Goal: Task Accomplishment & Management: Manage account settings

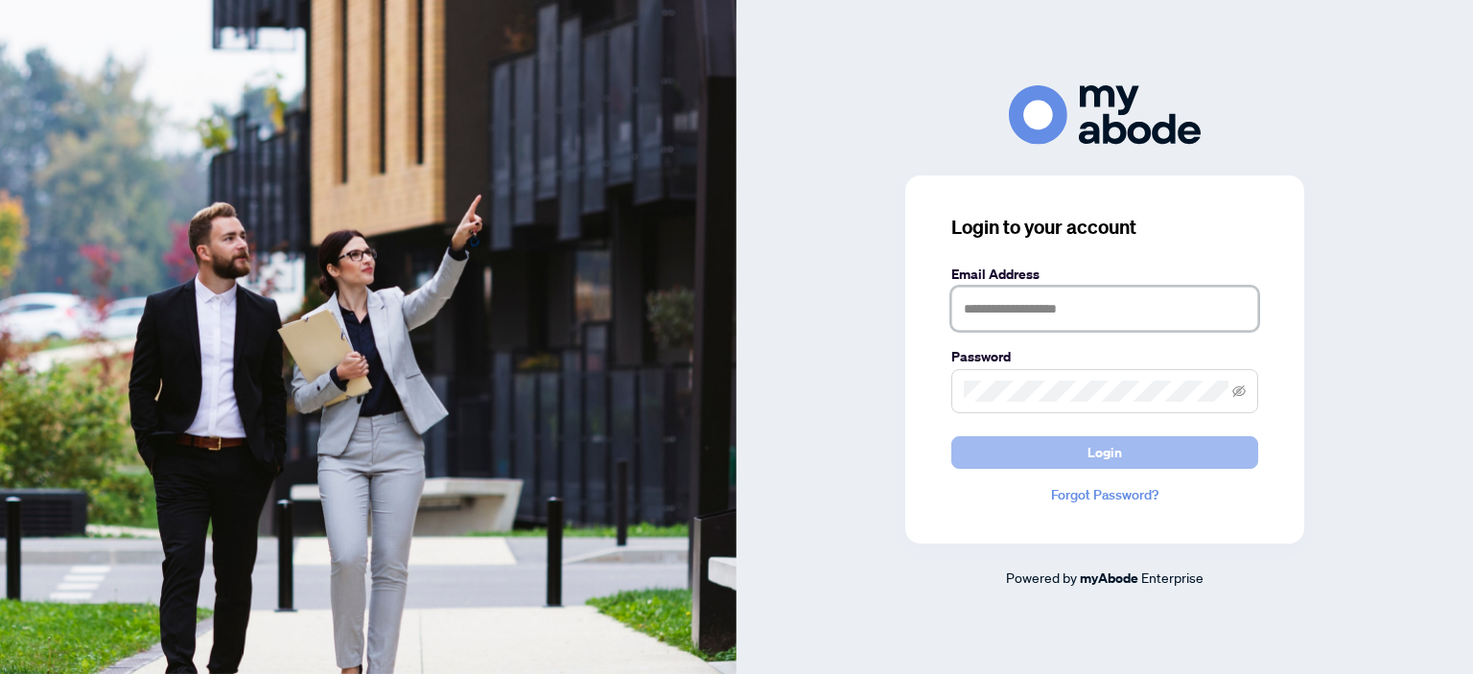
type input "**********"
click at [1071, 442] on button "Login" at bounding box center [1104, 452] width 307 height 33
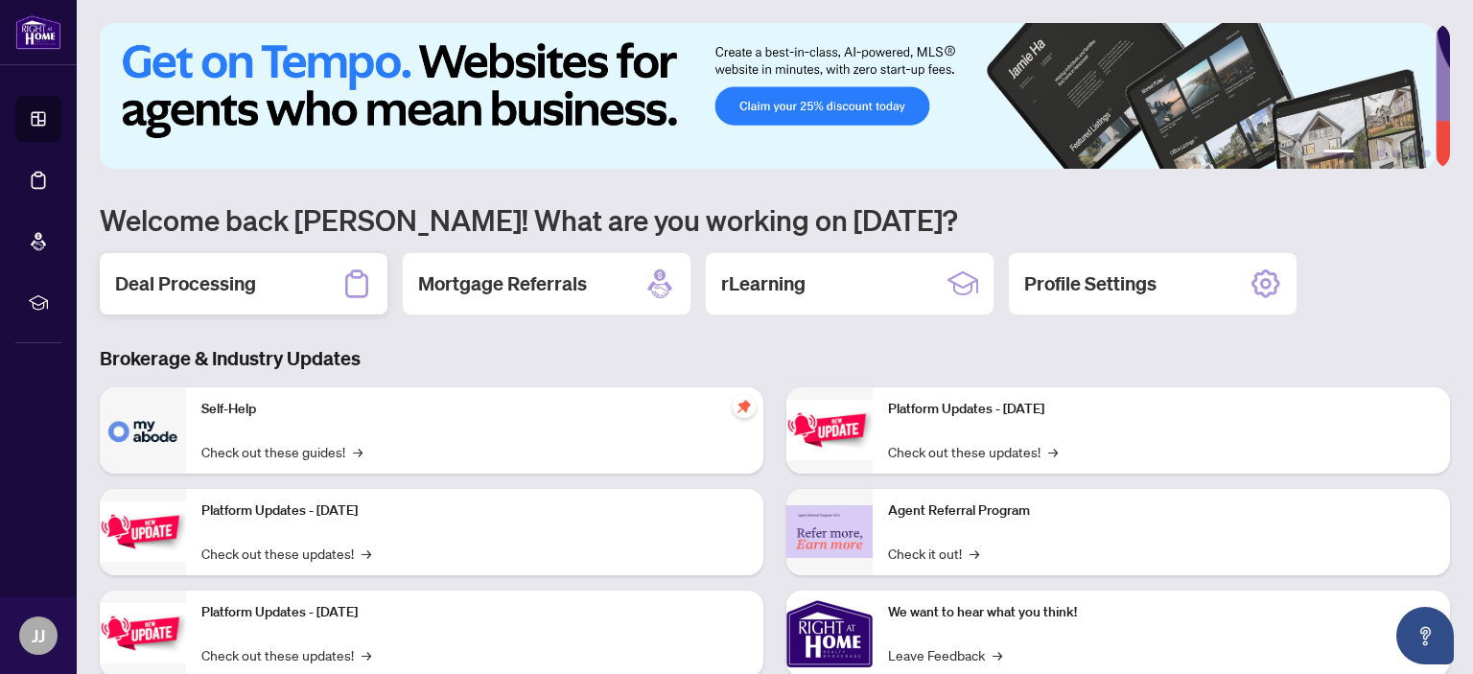
click at [219, 288] on h2 "Deal Processing" at bounding box center [185, 283] width 141 height 27
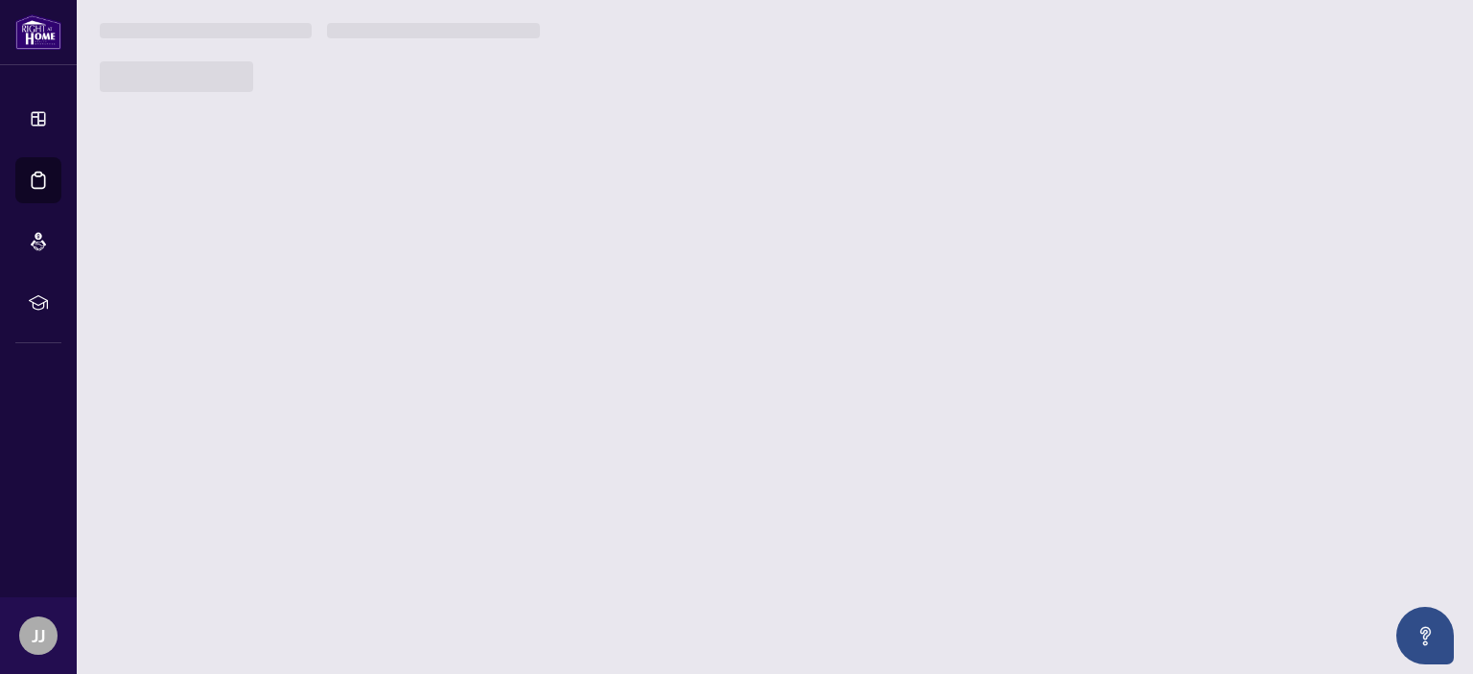
click at [219, 288] on main "1 2 3 4 5 6 Welcome back James! What are you working on today? Deal Processing …" at bounding box center [775, 337] width 1396 height 674
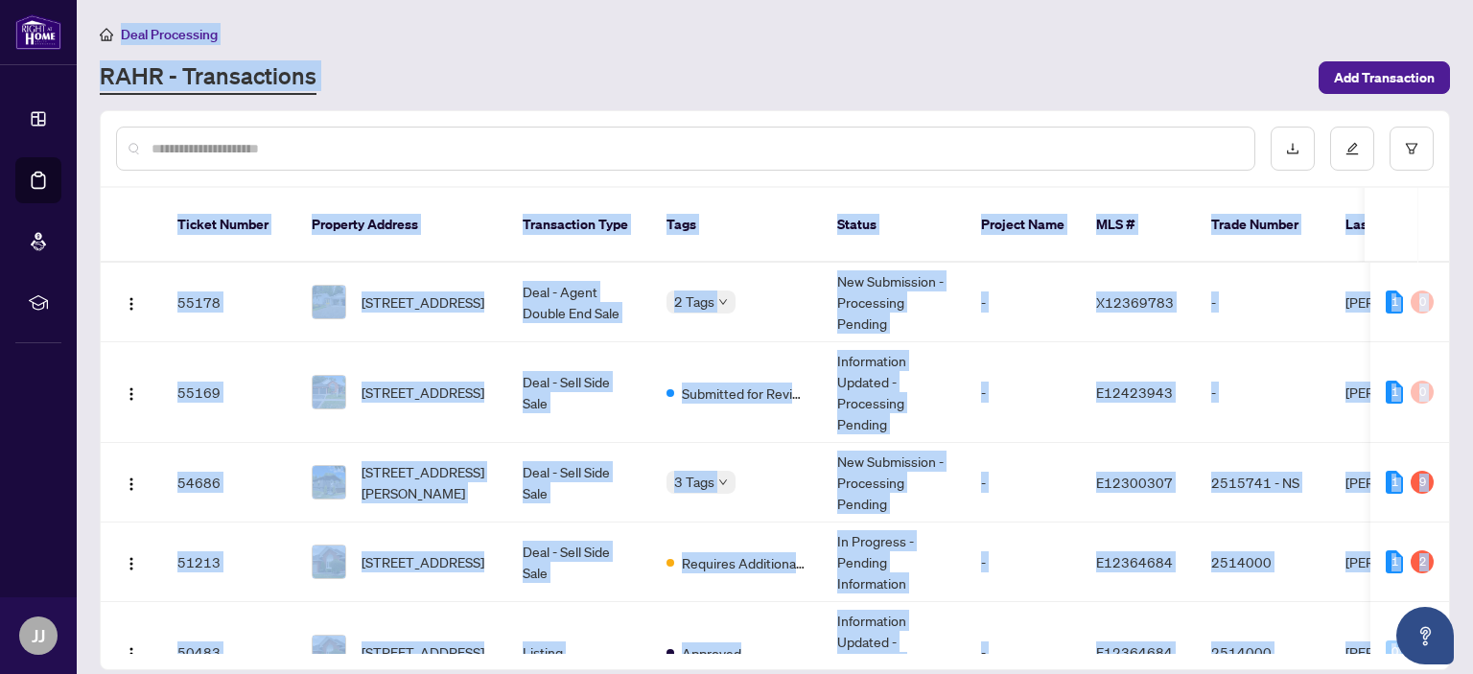
click at [449, 63] on div "RAHR - Transactions" at bounding box center [703, 77] width 1207 height 35
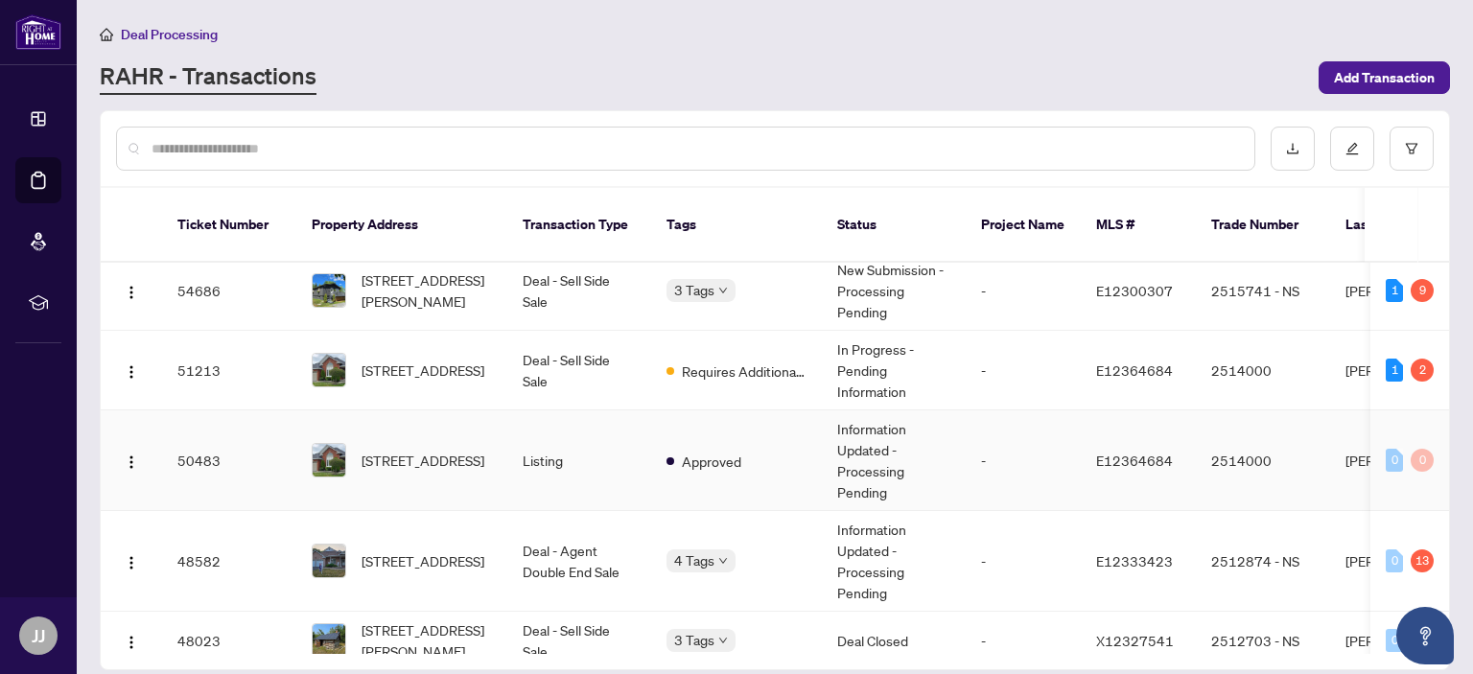
scroll to position [288, 0]
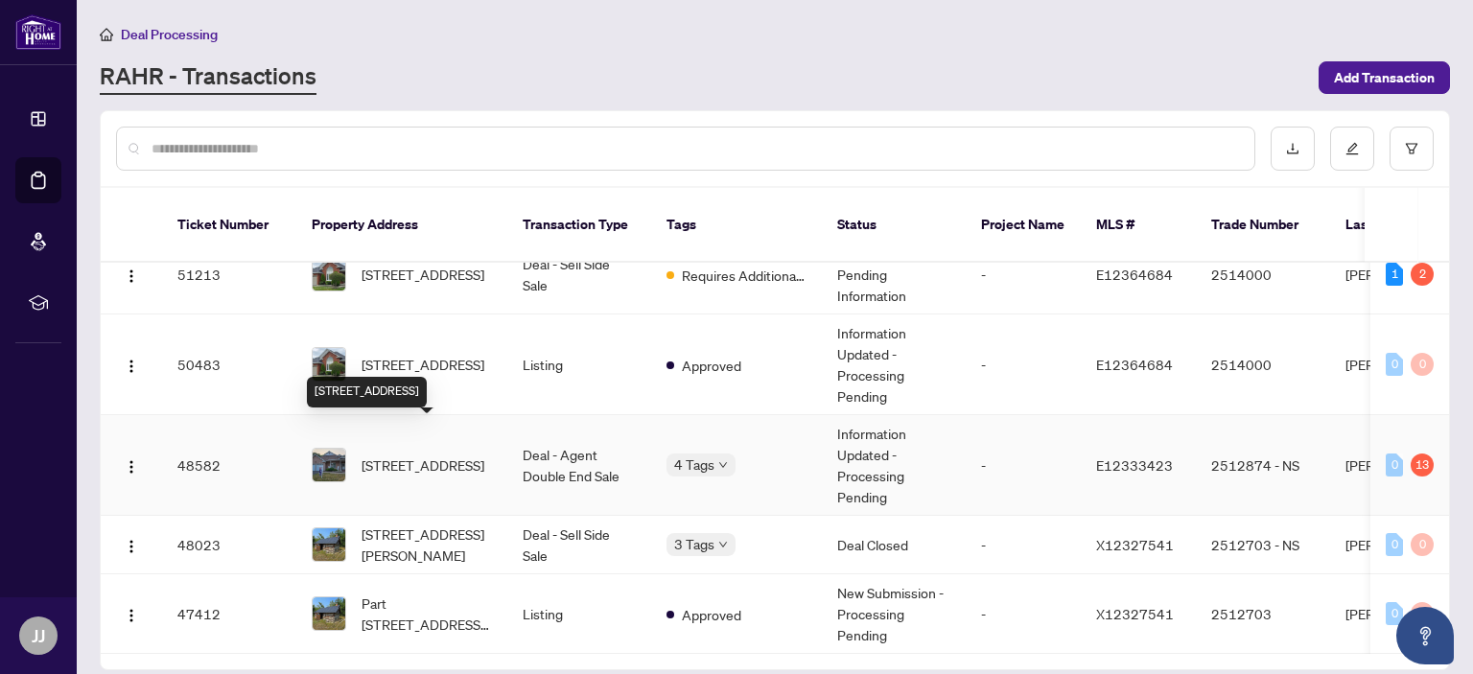
click at [409, 455] on span "[STREET_ADDRESS]" at bounding box center [423, 465] width 123 height 21
click at [409, 444] on main "Deal Processing RAHR - Transactions Add Transaction Ticket Number Property Addr…" at bounding box center [775, 337] width 1396 height 674
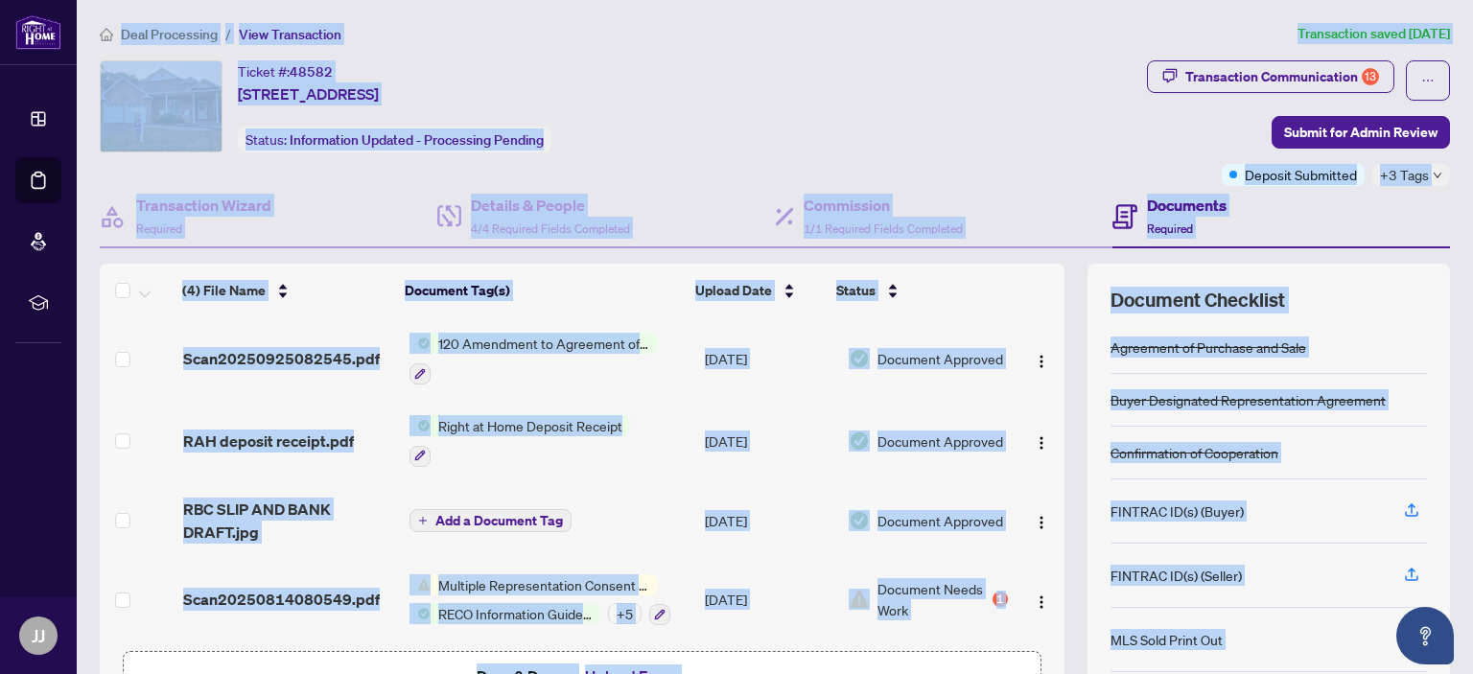
click at [775, 109] on div "Ticket #: 48582 307 Waterbury Cres, Scugog, Ontario L9L 1S5, Canada Status: Inf…" at bounding box center [620, 106] width 1040 height 92
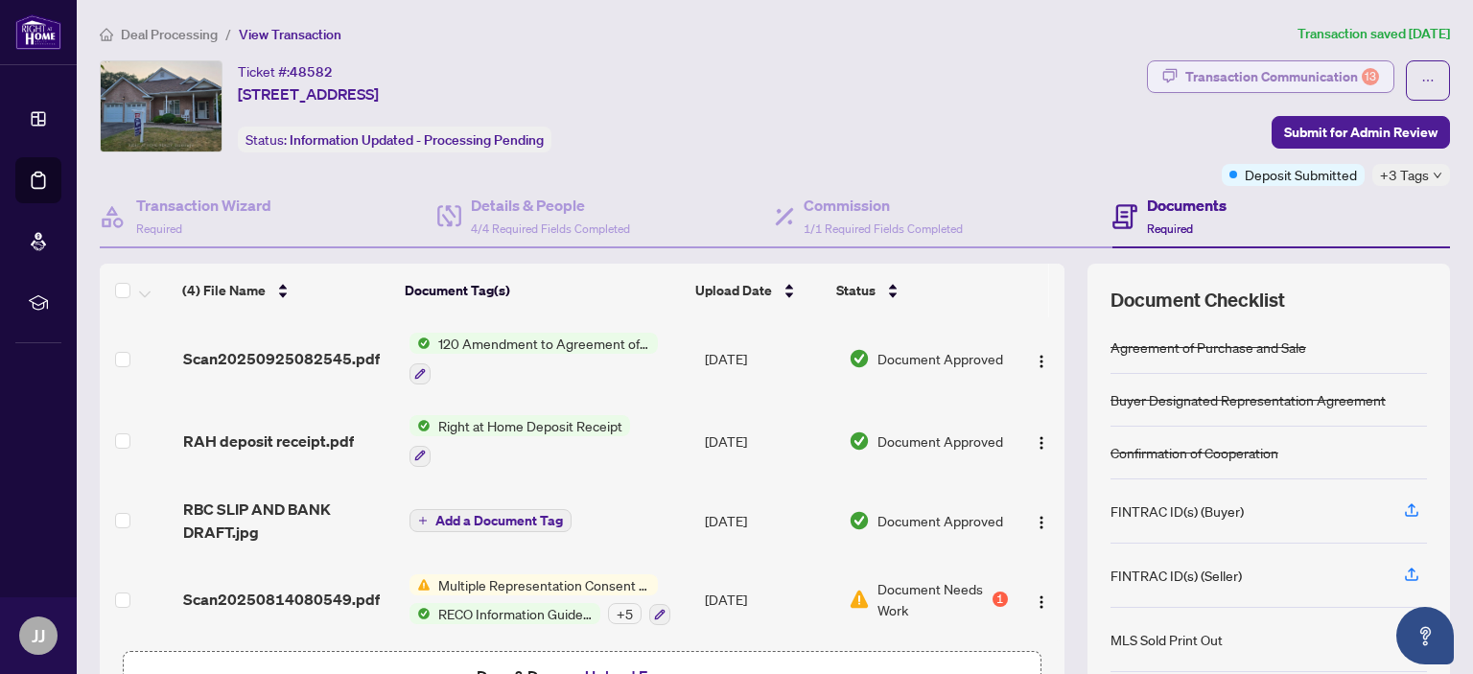
click at [1310, 80] on div "Transaction Communication 13" at bounding box center [1282, 76] width 194 height 31
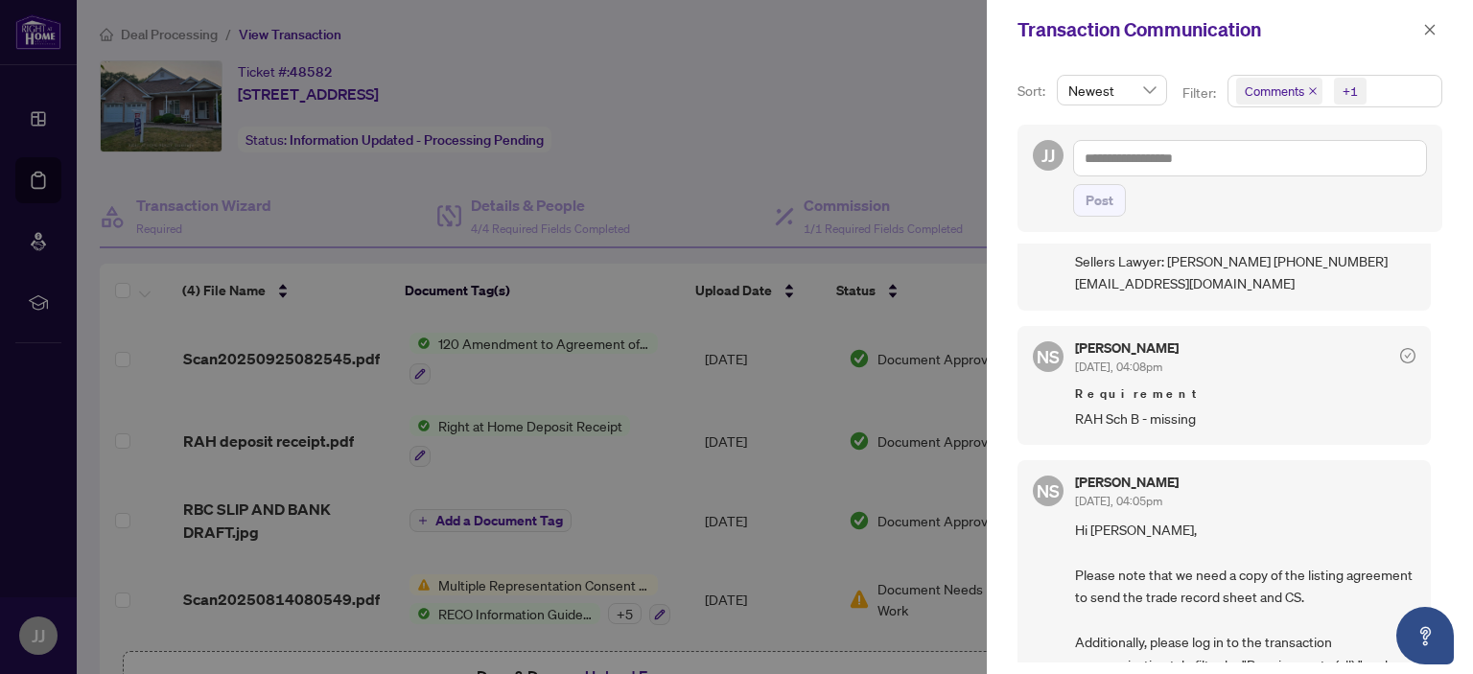
scroll to position [96, 0]
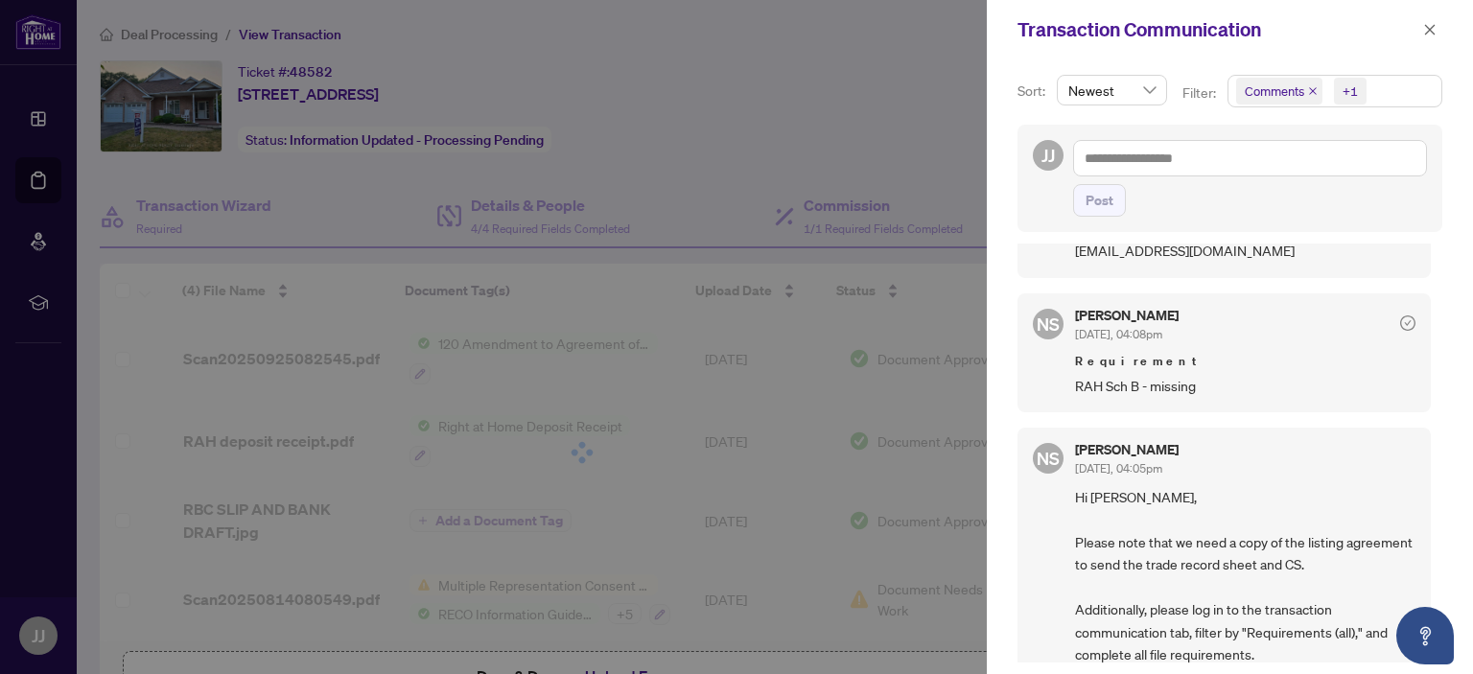
click at [1008, 48] on div "Transaction Communication" at bounding box center [1230, 29] width 486 height 59
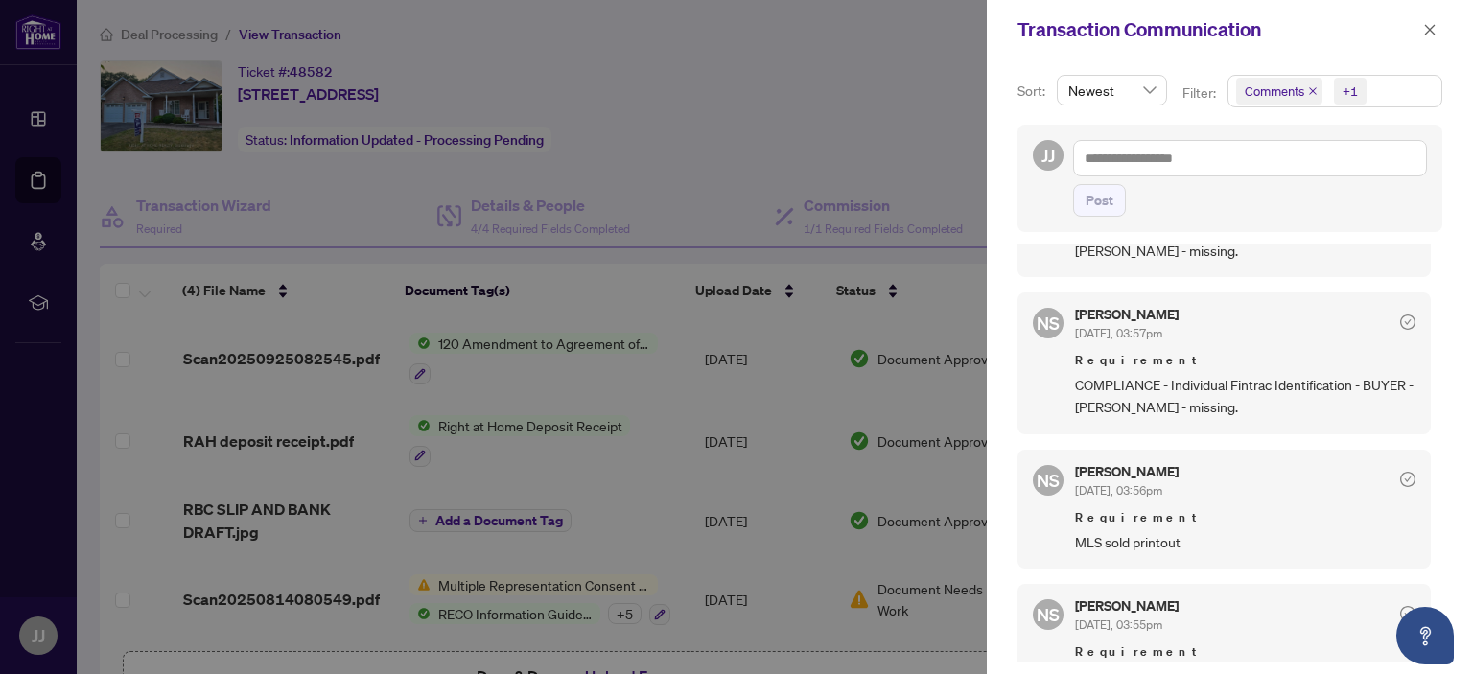
scroll to position [1055, 0]
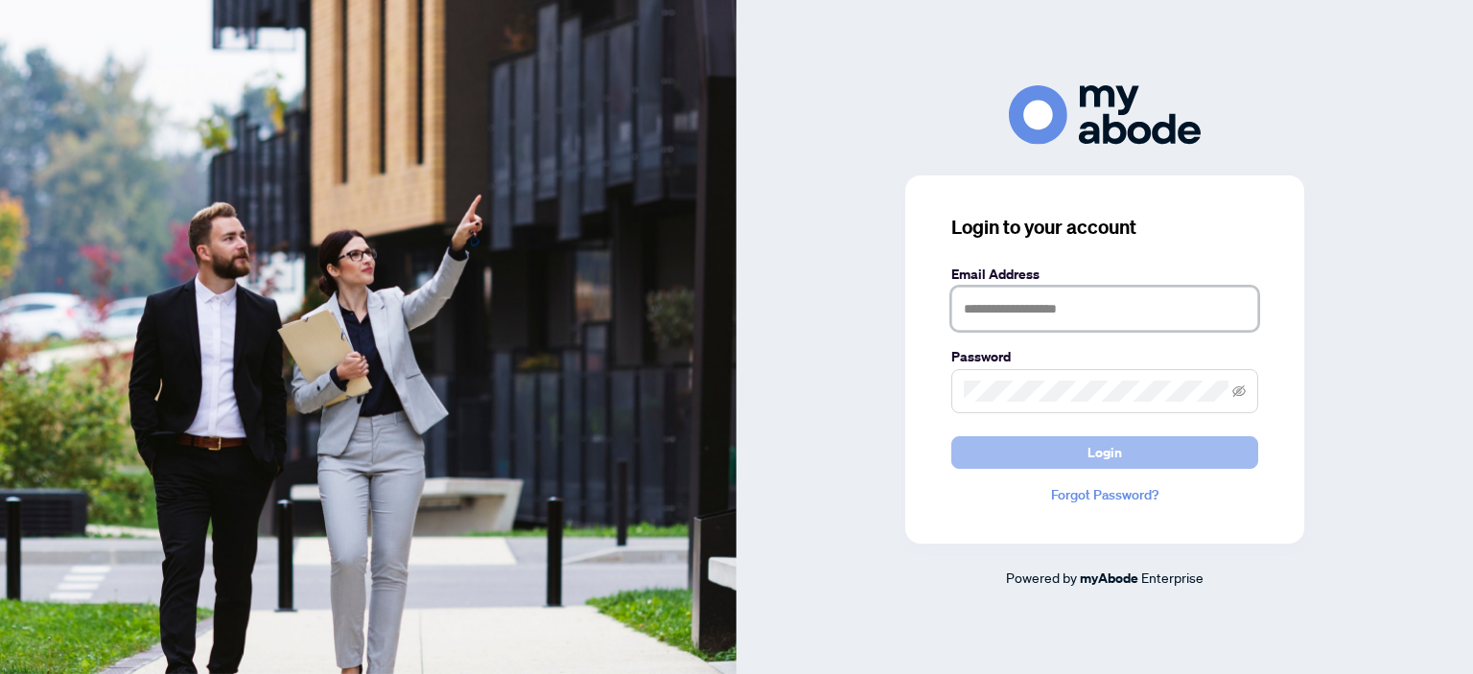
type input "**********"
click at [1023, 448] on button "Login" at bounding box center [1104, 452] width 307 height 33
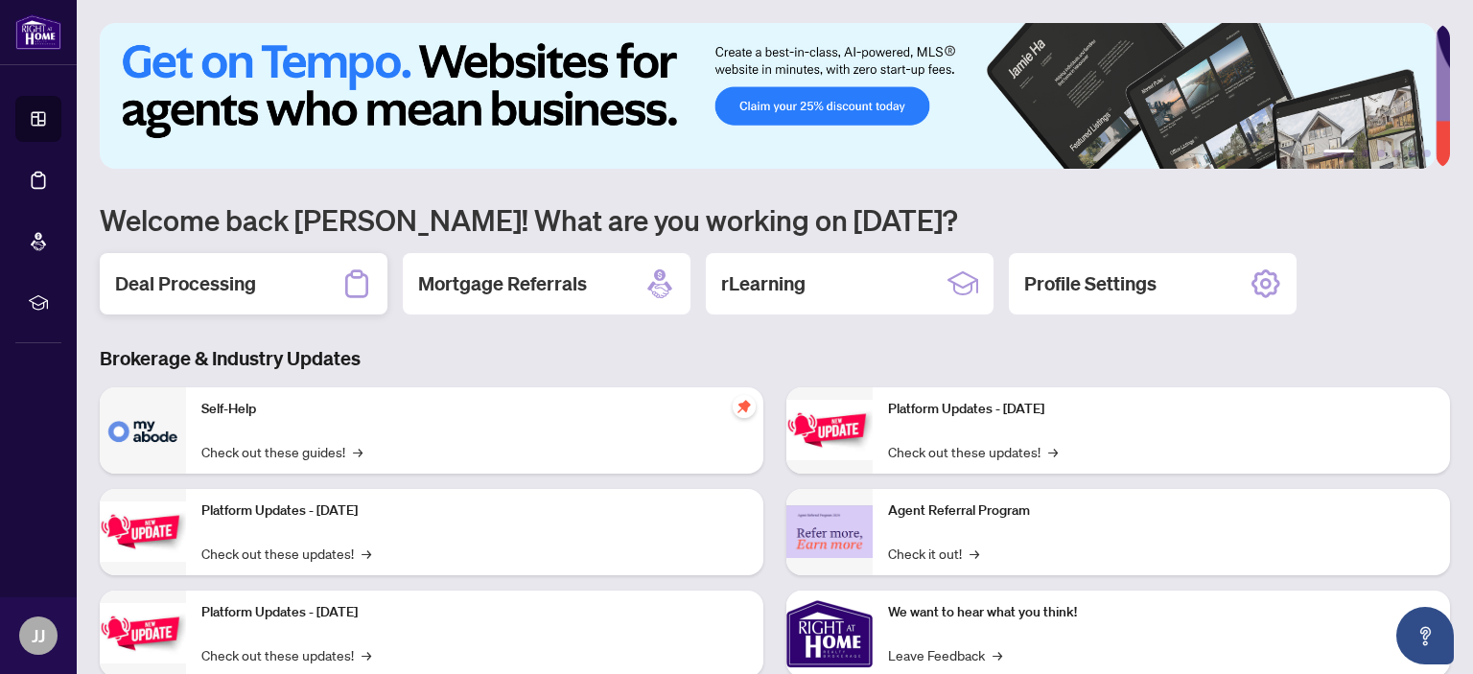
click at [196, 290] on h2 "Deal Processing" at bounding box center [185, 283] width 141 height 27
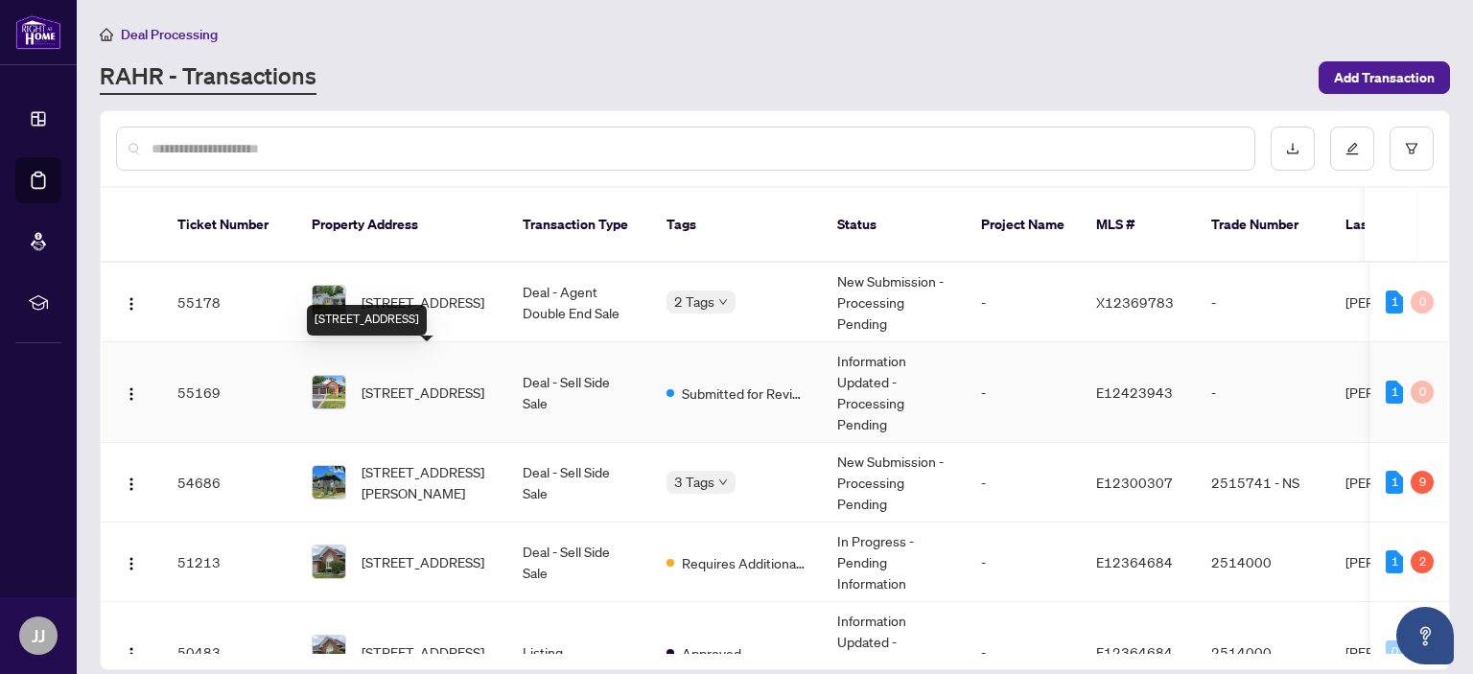
click at [411, 382] on span "311 Waterbury Cres, Scugog, Ontario L9L 1S5, Canada" at bounding box center [423, 392] width 123 height 21
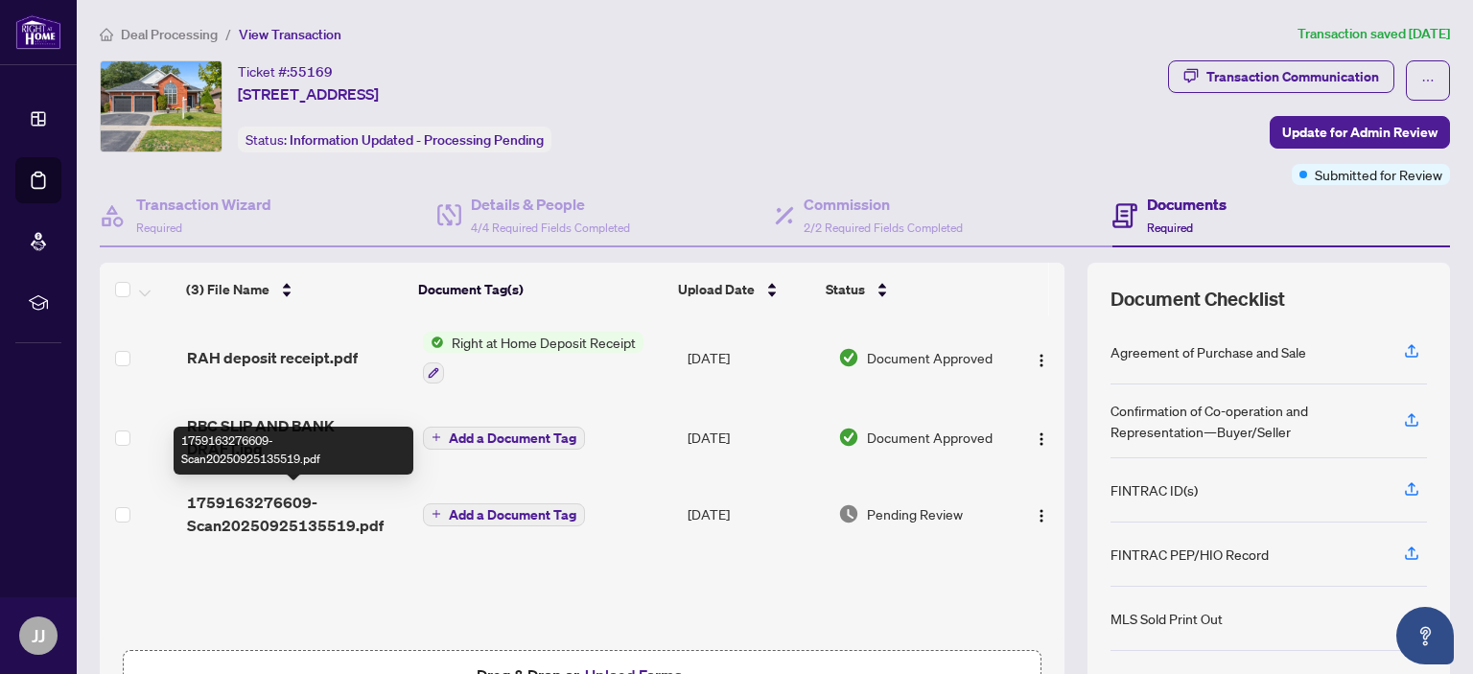
click at [300, 515] on span "1759163276609-Scan20250925135519.pdf" at bounding box center [297, 514] width 221 height 46
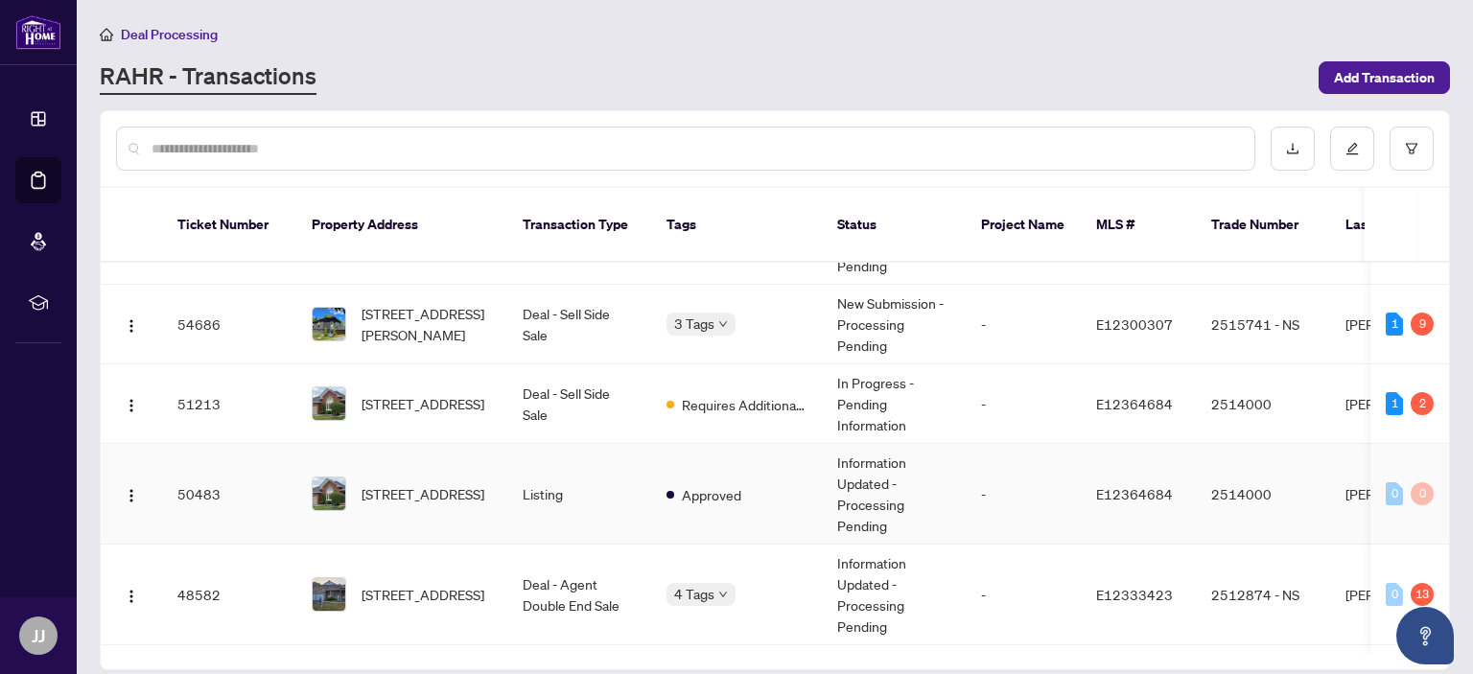
scroll to position [192, 0]
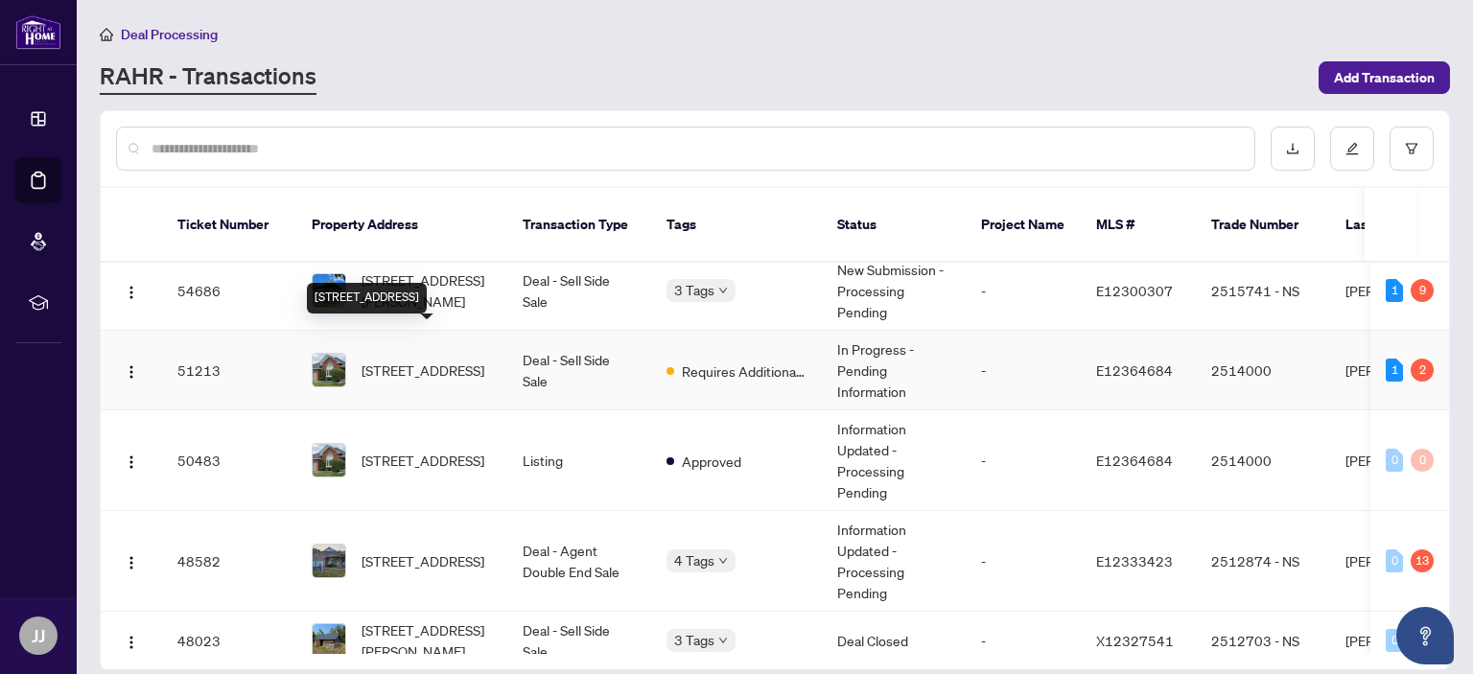
click at [427, 360] on span "[STREET_ADDRESS]" at bounding box center [423, 370] width 123 height 21
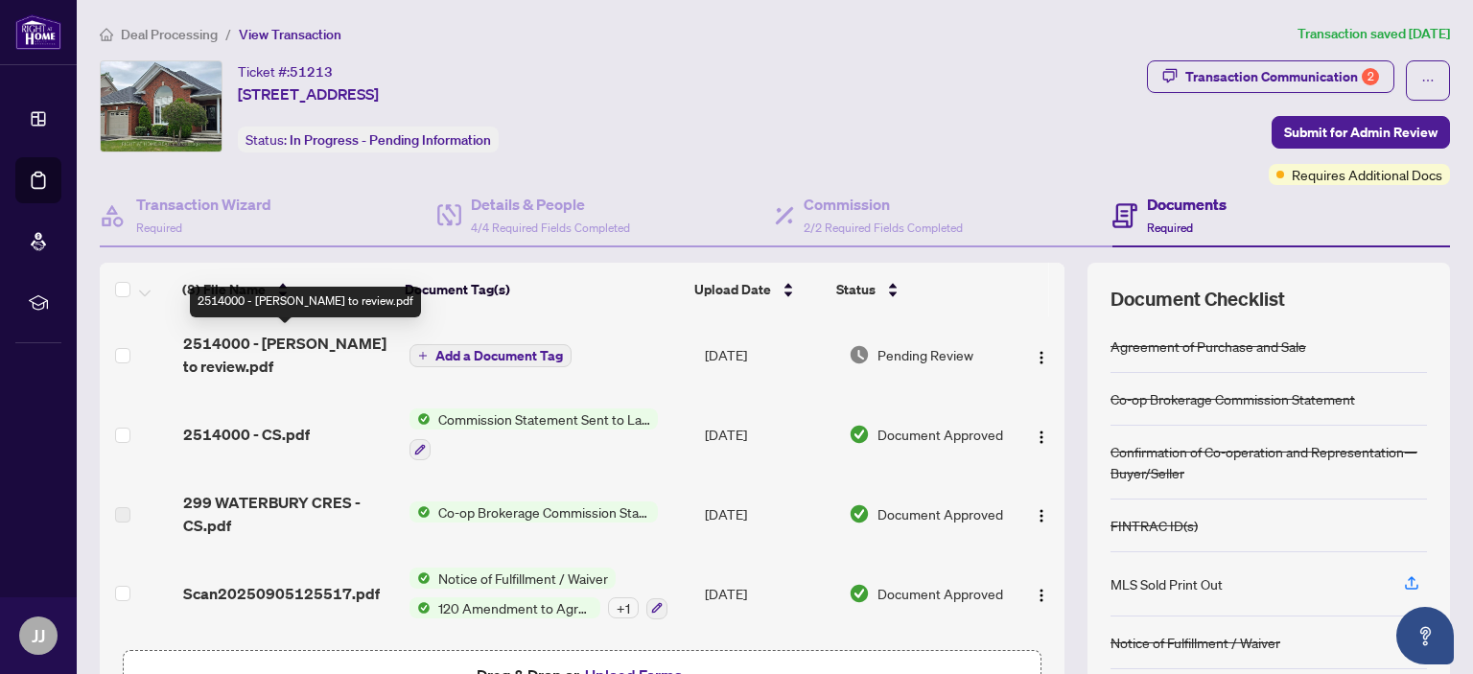
click at [217, 345] on span "2514000 - [PERSON_NAME] to review.pdf" at bounding box center [288, 355] width 210 height 46
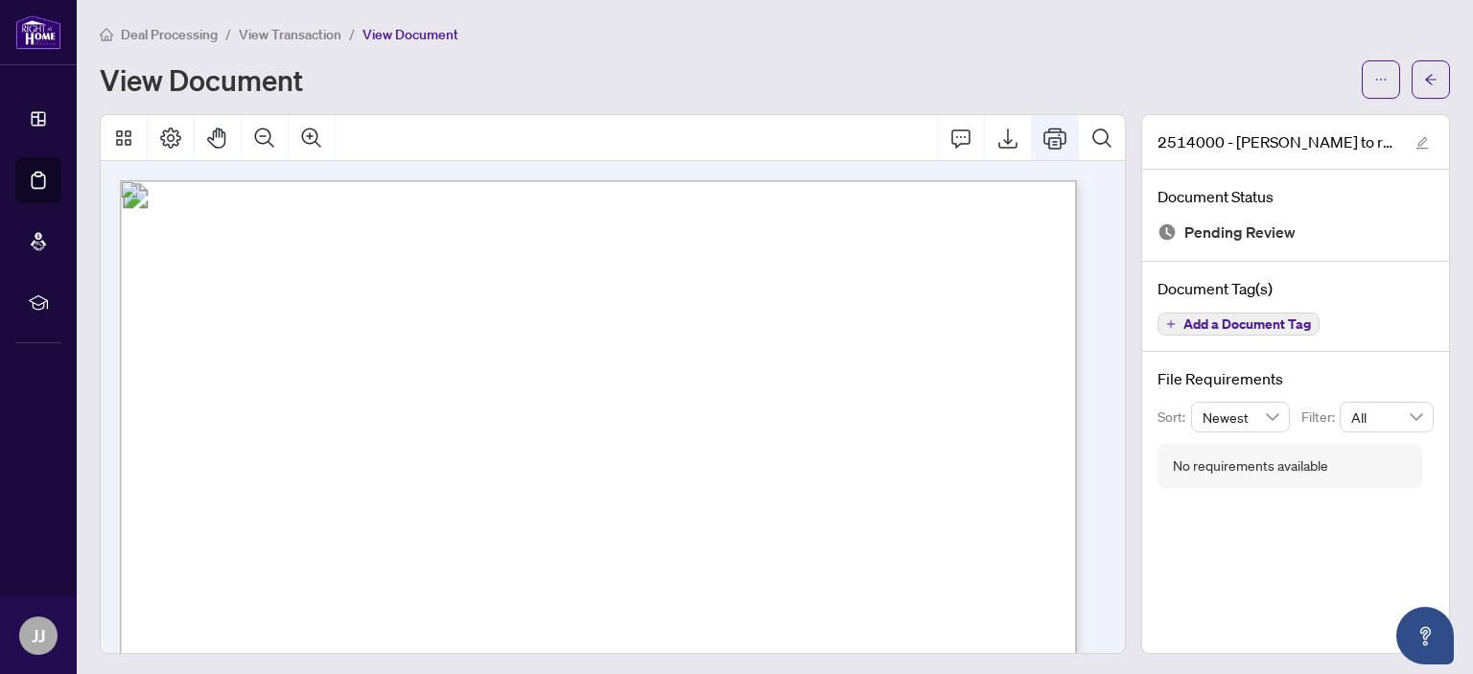
click at [1045, 137] on icon "Print" at bounding box center [1054, 138] width 23 height 21
click at [1043, 133] on icon "Print" at bounding box center [1054, 138] width 23 height 23
click at [1043, 141] on icon "Print" at bounding box center [1054, 138] width 23 height 23
click at [1043, 133] on icon "Print" at bounding box center [1054, 138] width 23 height 23
click at [996, 133] on icon "Export" at bounding box center [1007, 138] width 23 height 23
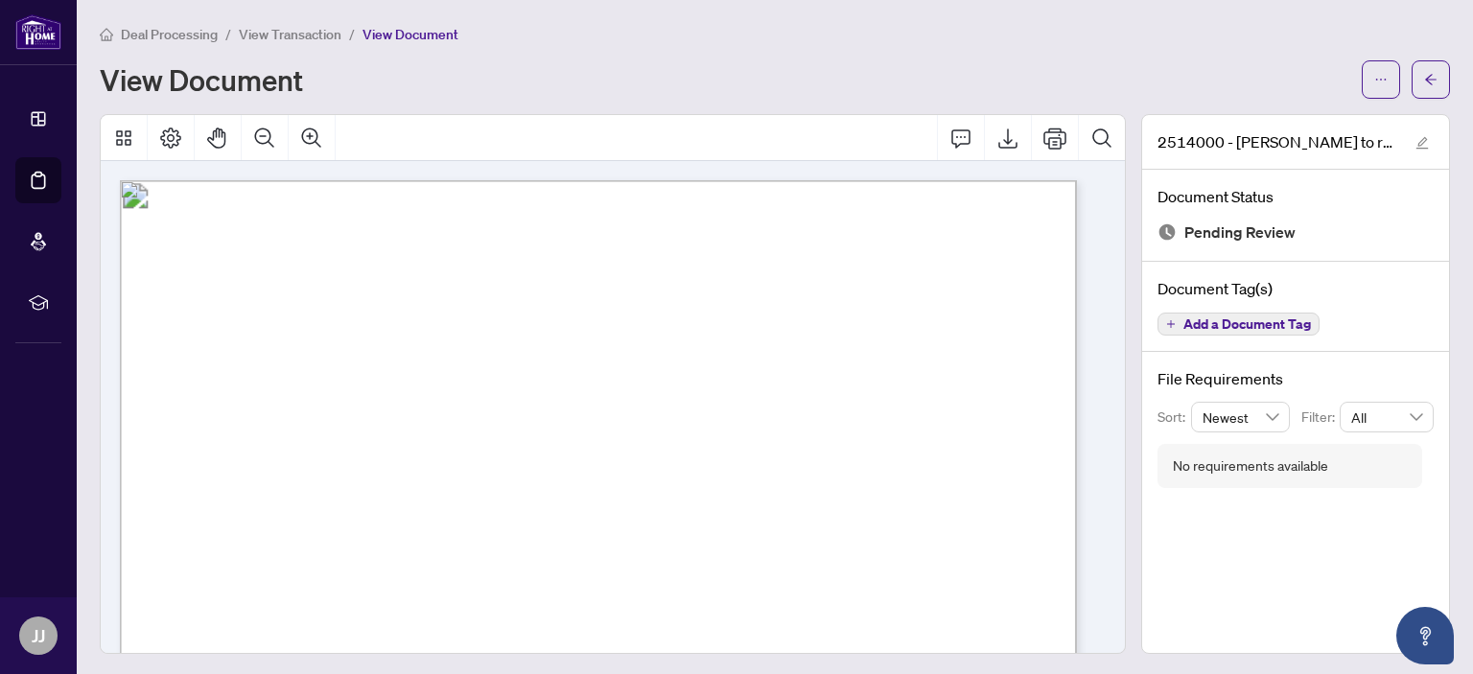
drag, startPoint x: 1352, startPoint y: 7, endPoint x: 977, endPoint y: 91, distance: 384.3
click at [977, 91] on div "View Document" at bounding box center [725, 79] width 1251 height 31
click at [169, 35] on span "Deal Processing" at bounding box center [169, 34] width 97 height 17
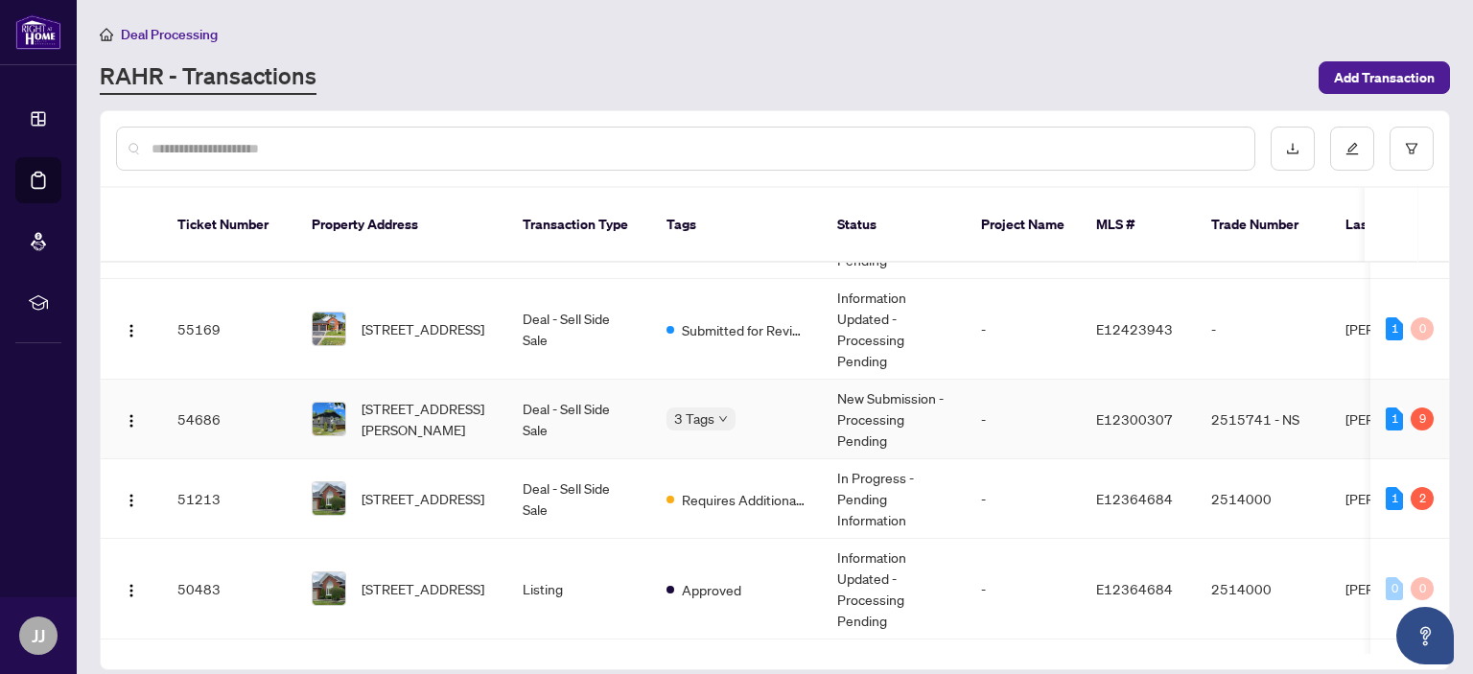
scroll to position [96, 0]
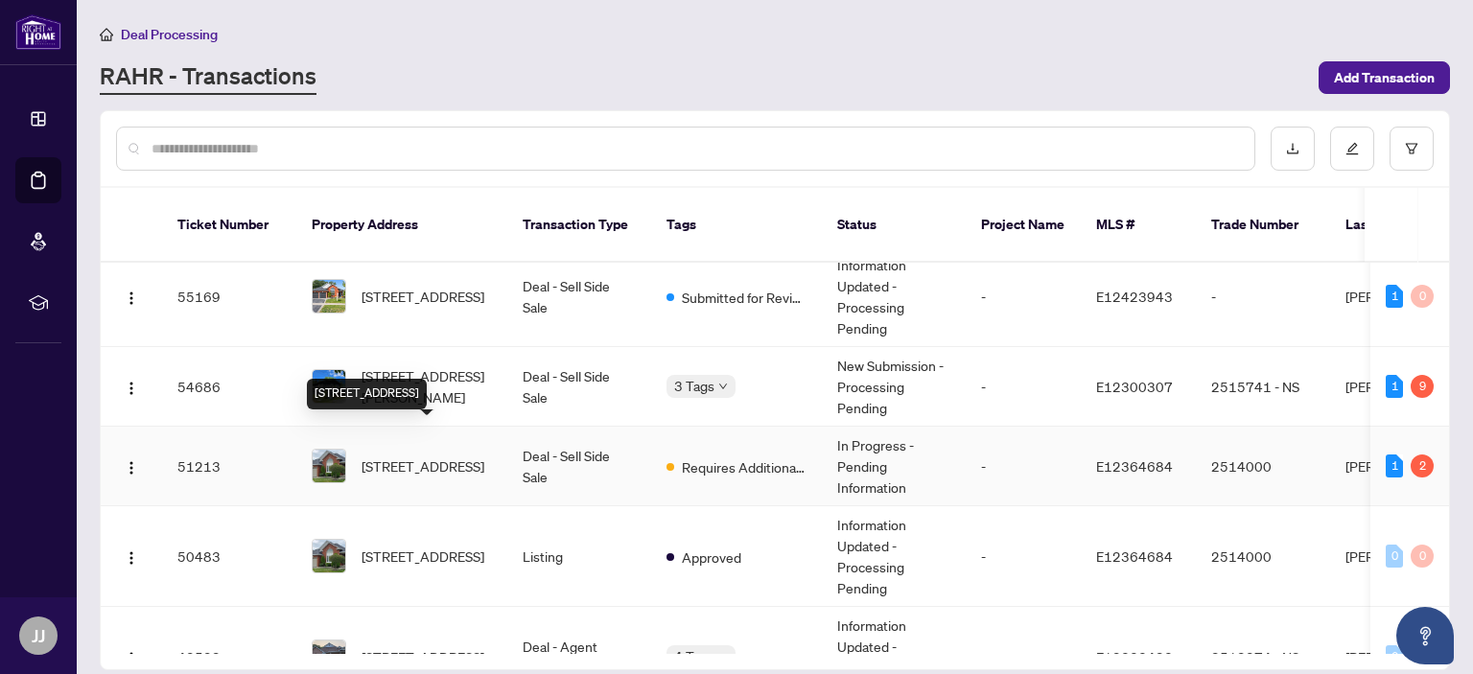
click at [399, 456] on span "[STREET_ADDRESS]" at bounding box center [423, 466] width 123 height 21
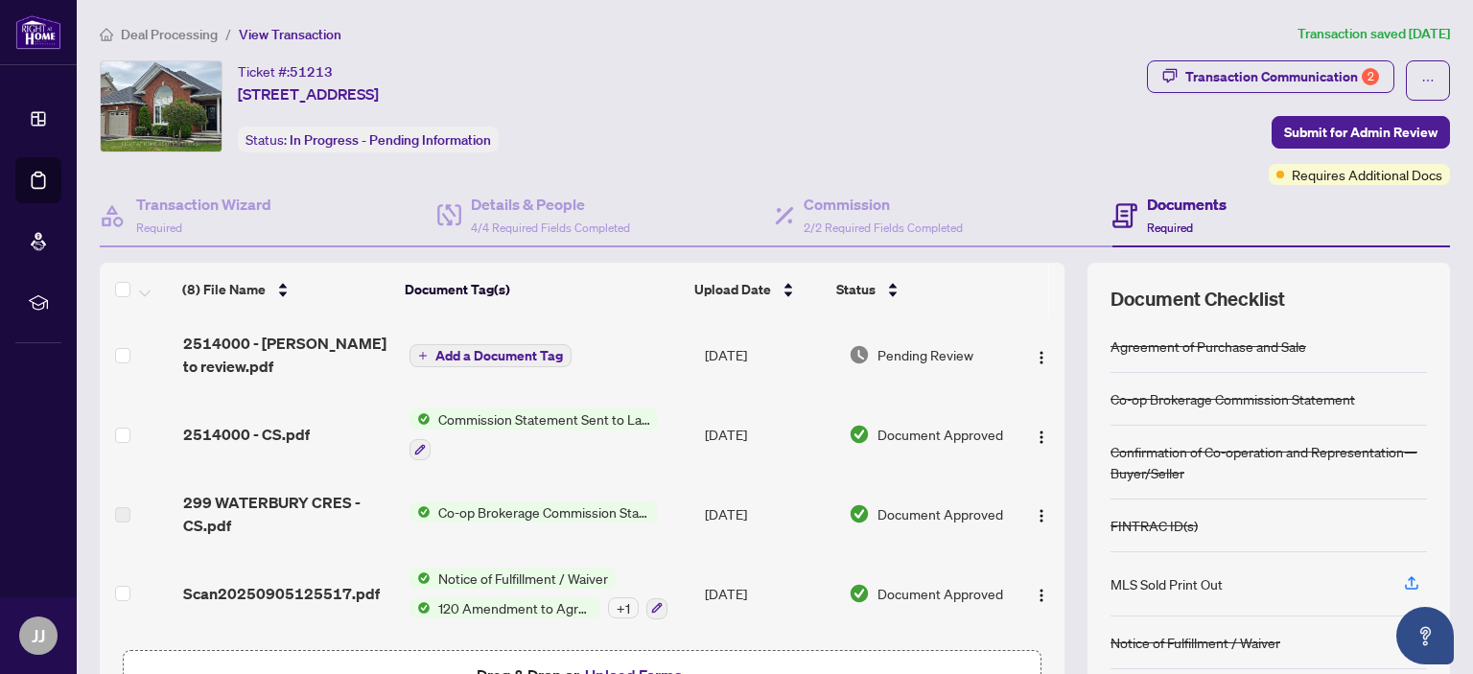
click at [501, 352] on span "Add a Document Tag" at bounding box center [499, 355] width 128 height 13
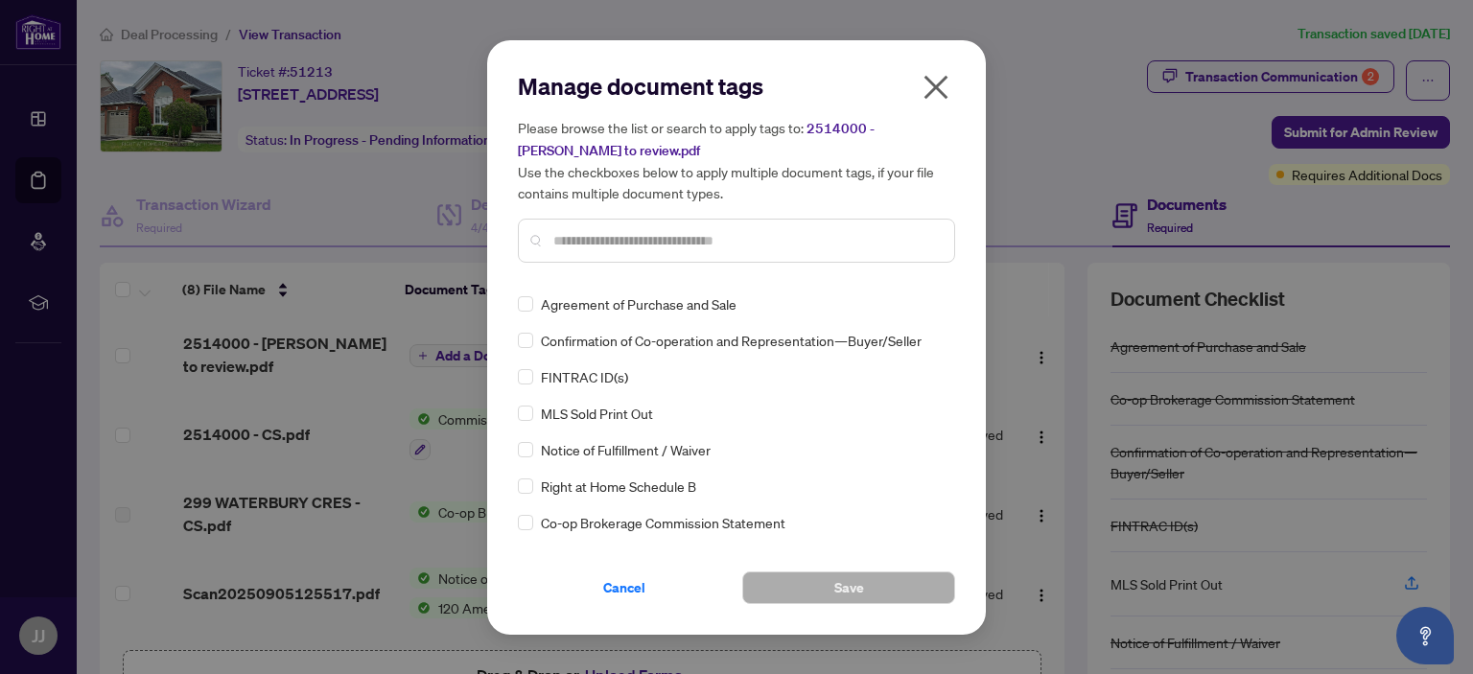
click at [930, 83] on icon "close" at bounding box center [936, 87] width 24 height 24
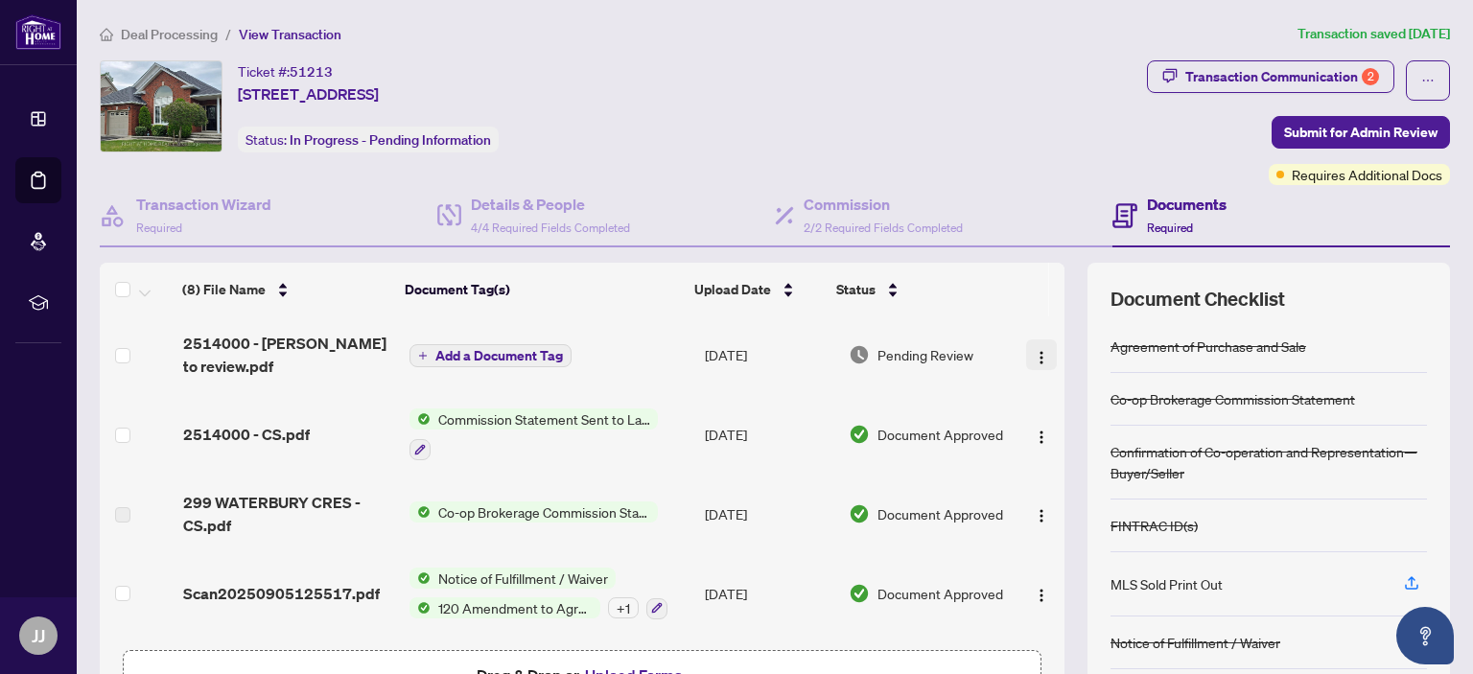
click at [1034, 354] on img "button" at bounding box center [1041, 357] width 15 height 15
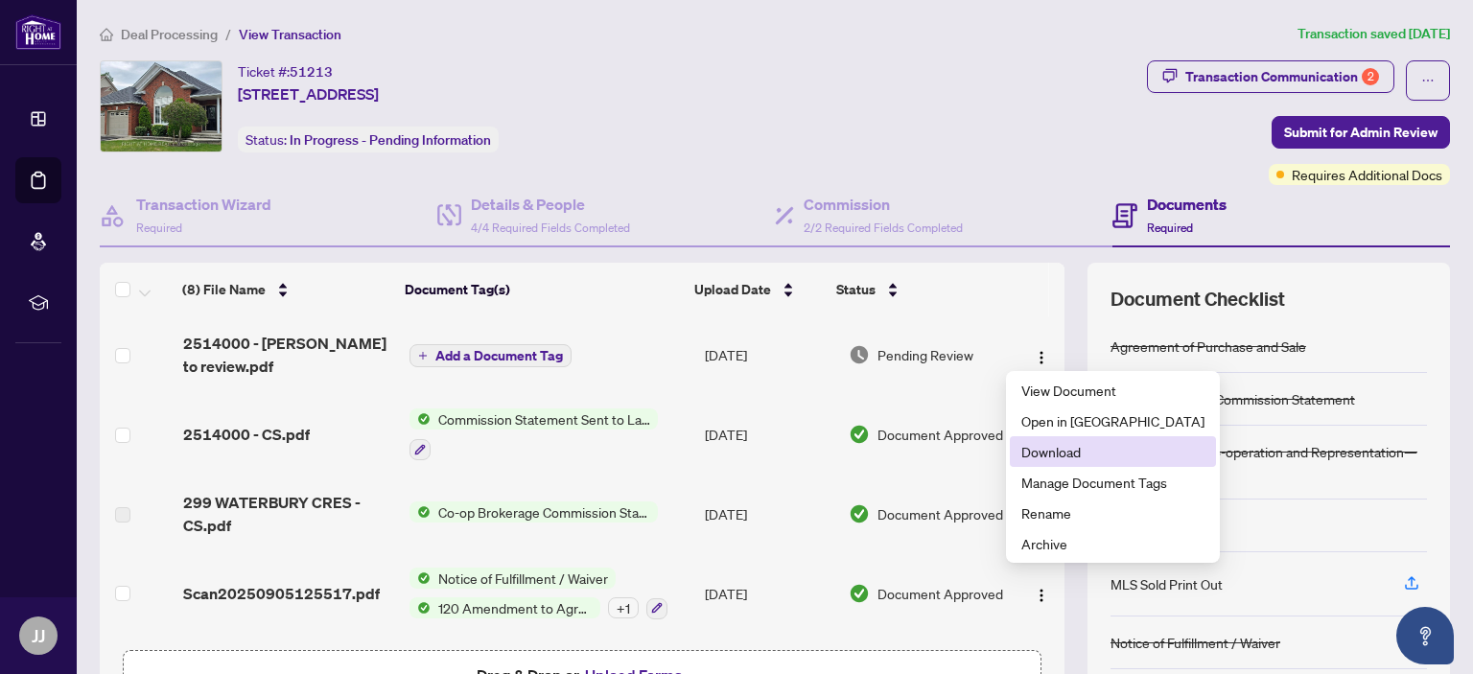
click at [1051, 454] on span "Download" at bounding box center [1112, 451] width 183 height 21
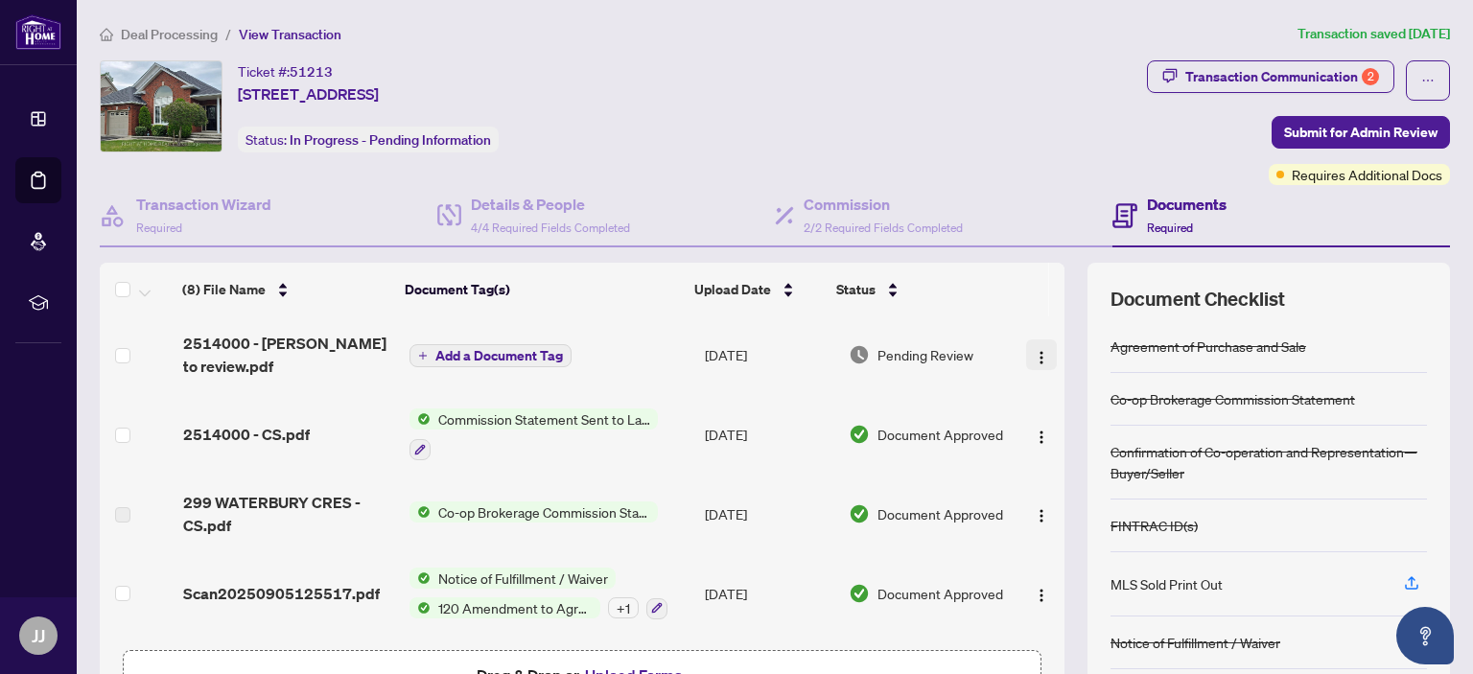
click at [1034, 361] on span "button" at bounding box center [1041, 354] width 15 height 21
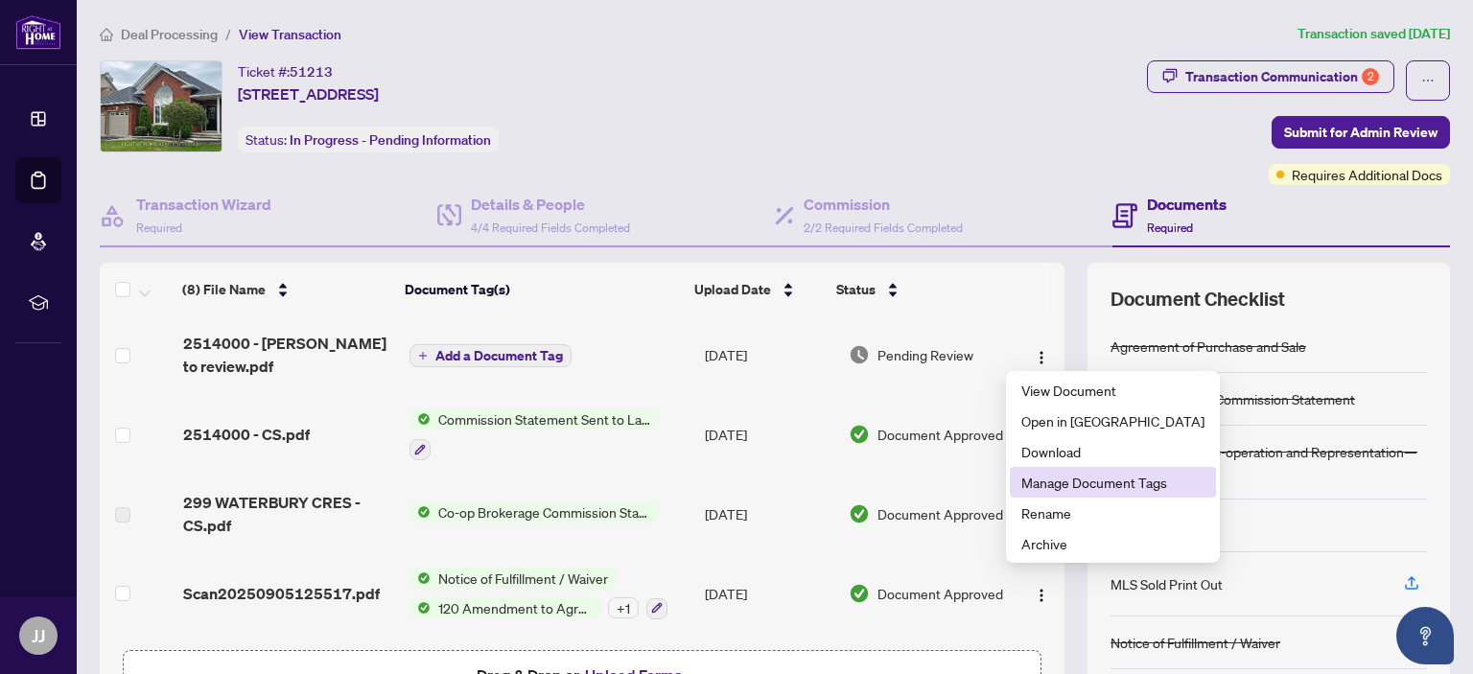
click at [1055, 485] on span "Manage Document Tags" at bounding box center [1112, 482] width 183 height 21
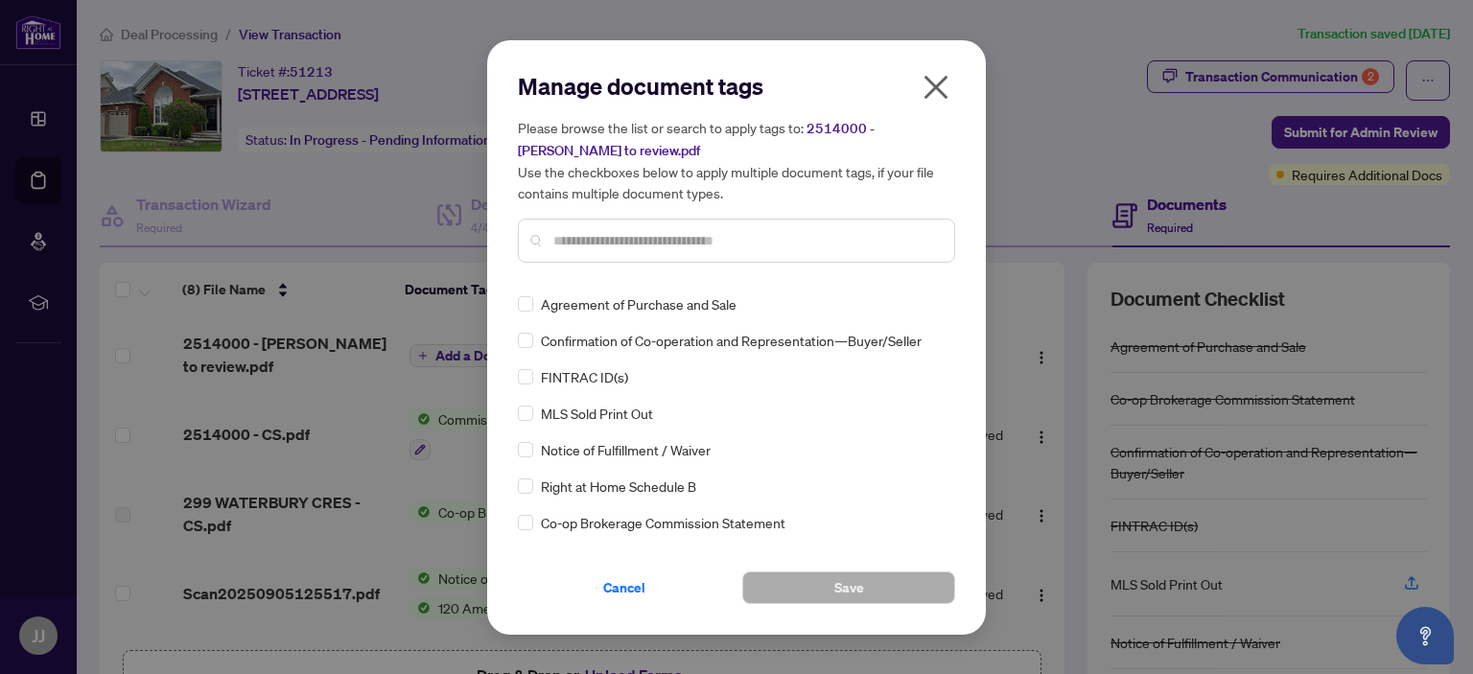
click at [937, 86] on icon "close" at bounding box center [936, 87] width 24 height 24
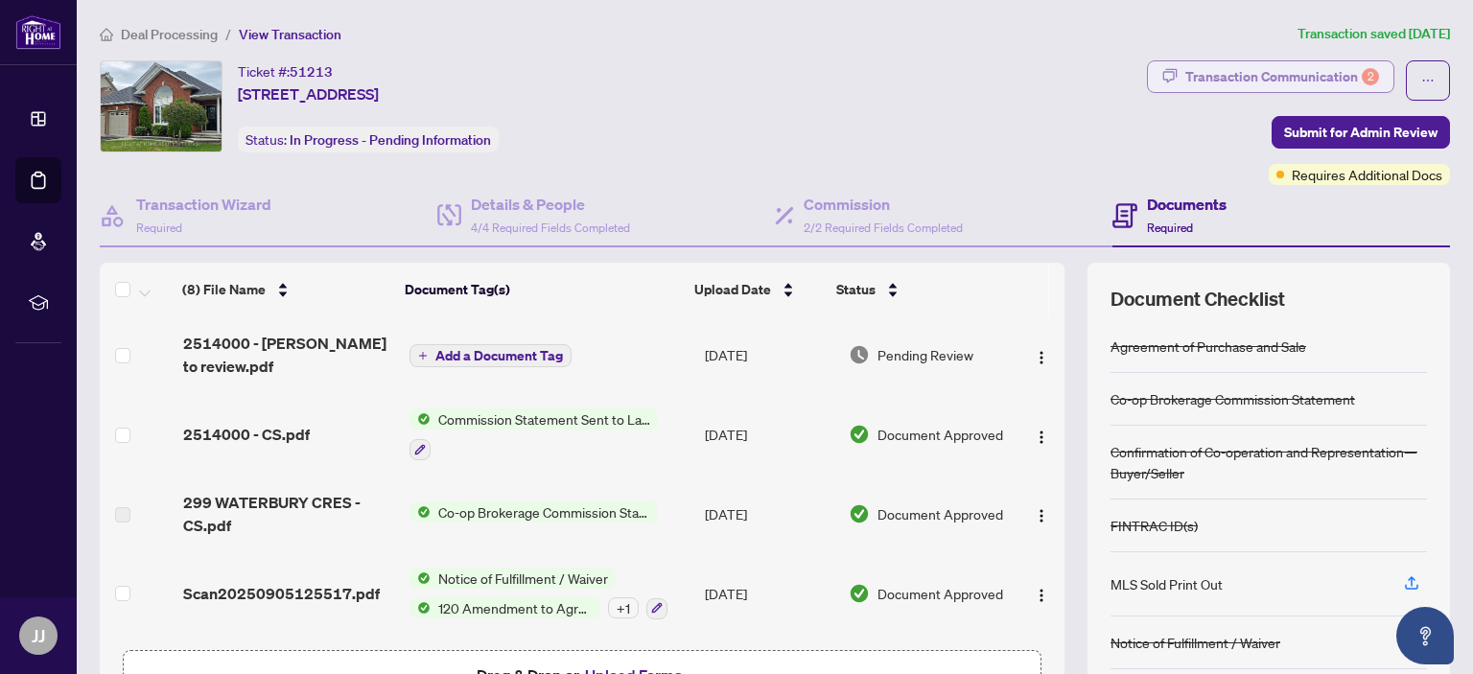
click at [1284, 76] on div "Transaction Communication 2" at bounding box center [1282, 76] width 194 height 31
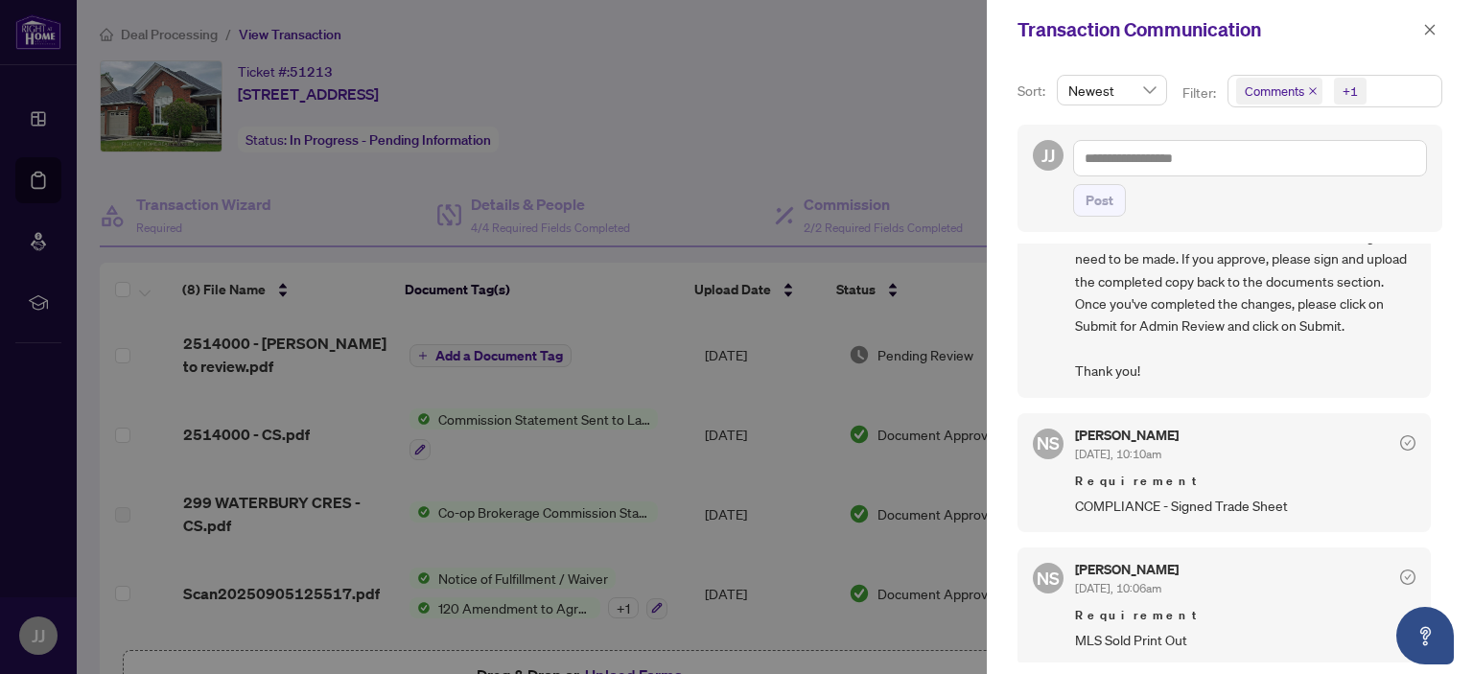
scroll to position [2, 0]
click at [637, 158] on div at bounding box center [736, 337] width 1473 height 674
click at [1427, 23] on icon "close" at bounding box center [1429, 29] width 13 height 13
click at [1427, 23] on div "Transaction Communication" at bounding box center [1230, 29] width 486 height 59
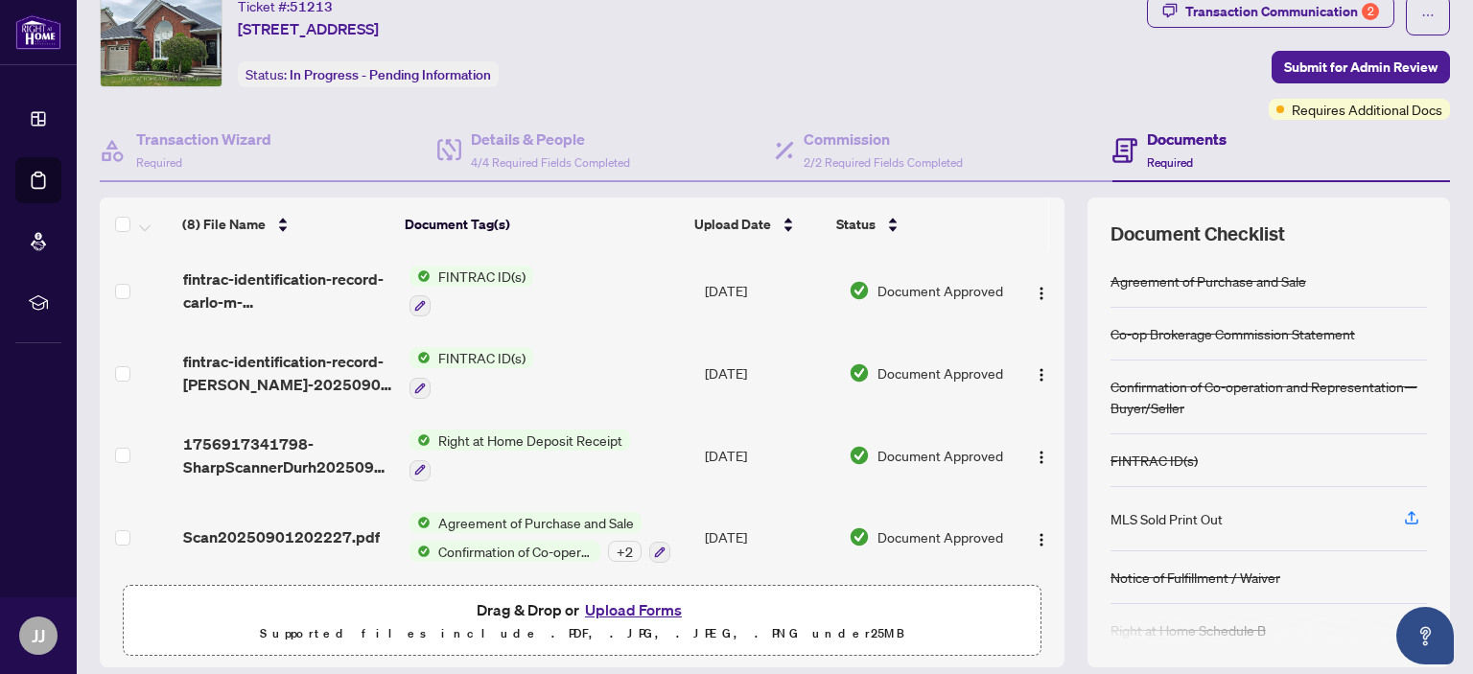
scroll to position [127, 0]
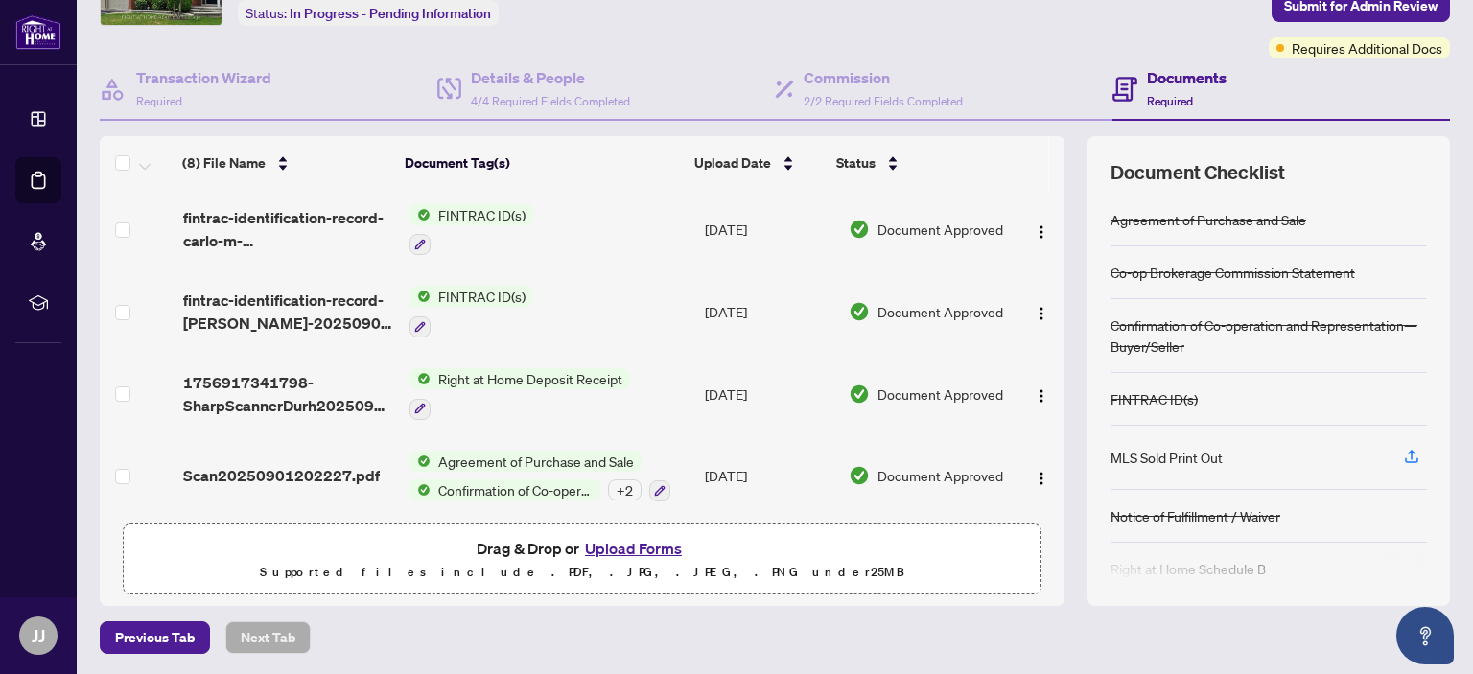
click at [618, 545] on button "Upload Forms" at bounding box center [633, 548] width 108 height 25
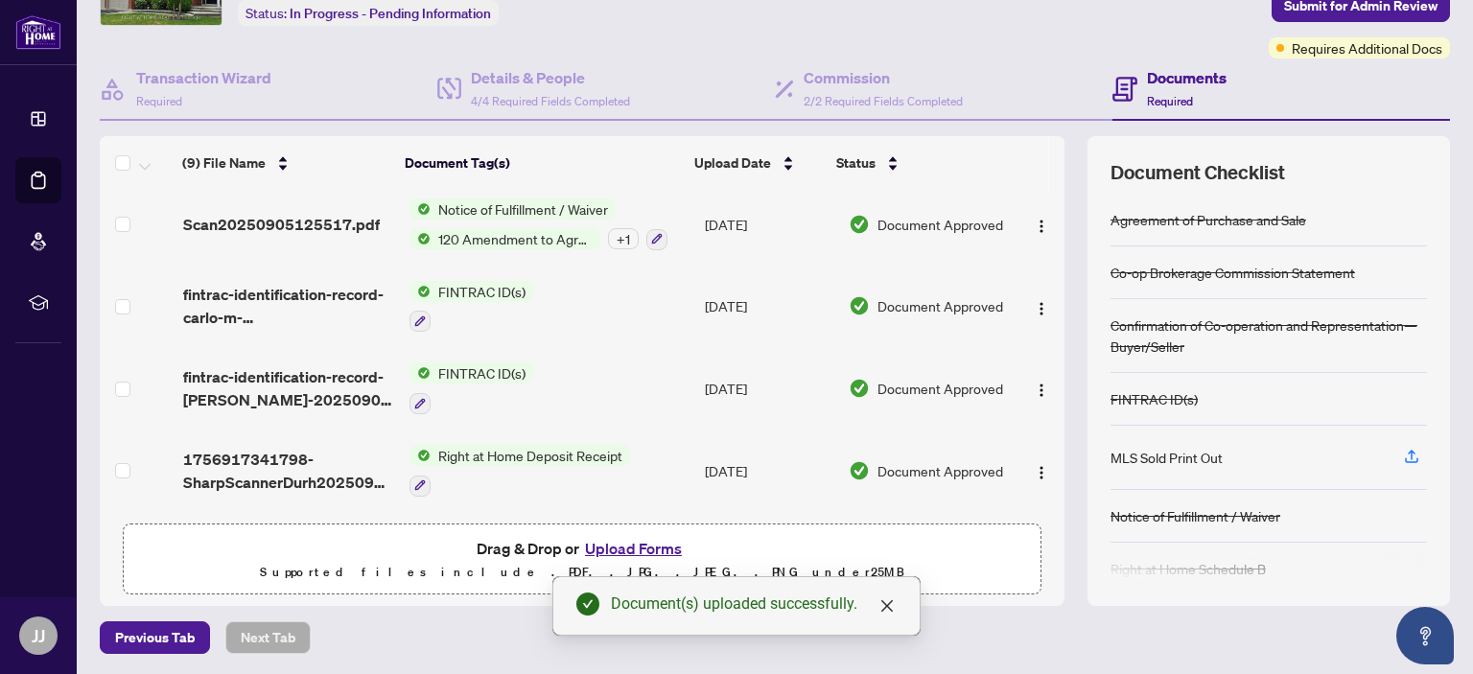
click at [516, 199] on span "Notice of Fulfillment / Waiver" at bounding box center [523, 209] width 185 height 21
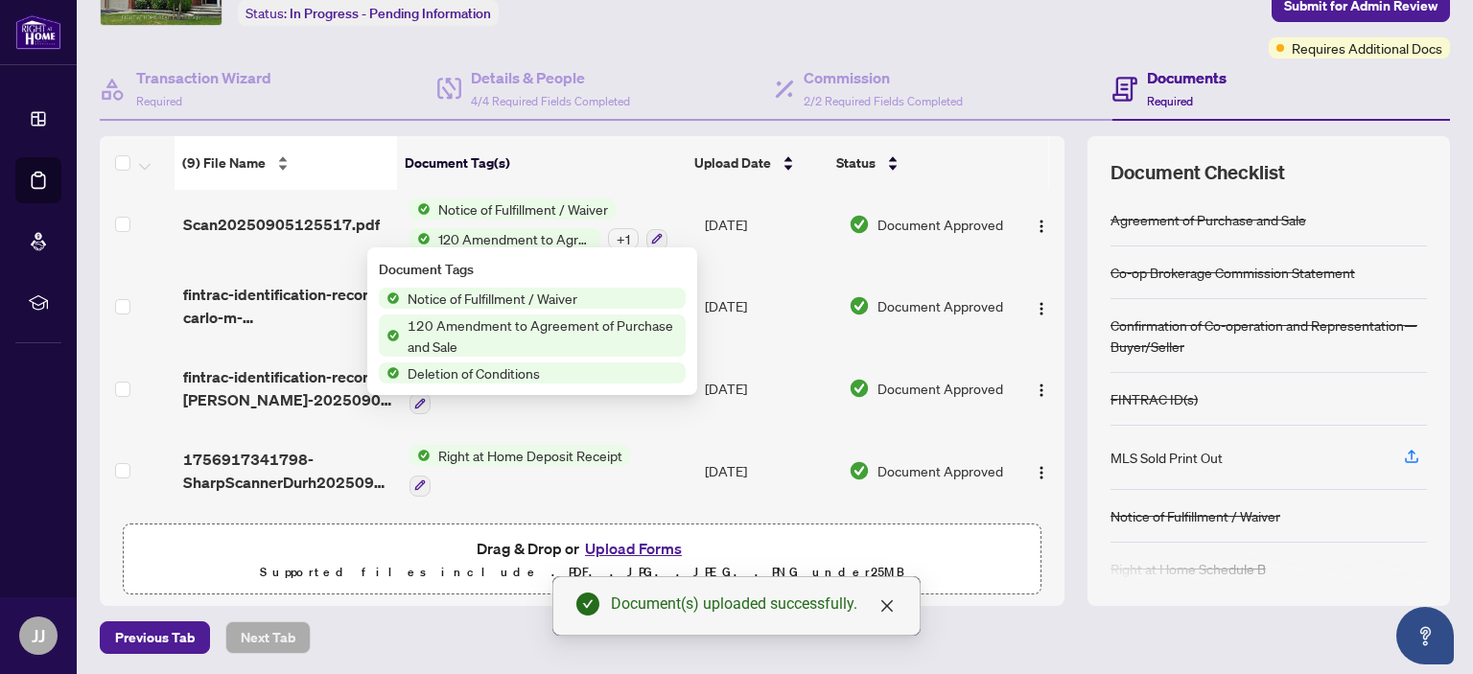
click at [361, 174] on div "(9) File Name" at bounding box center [285, 162] width 207 height 21
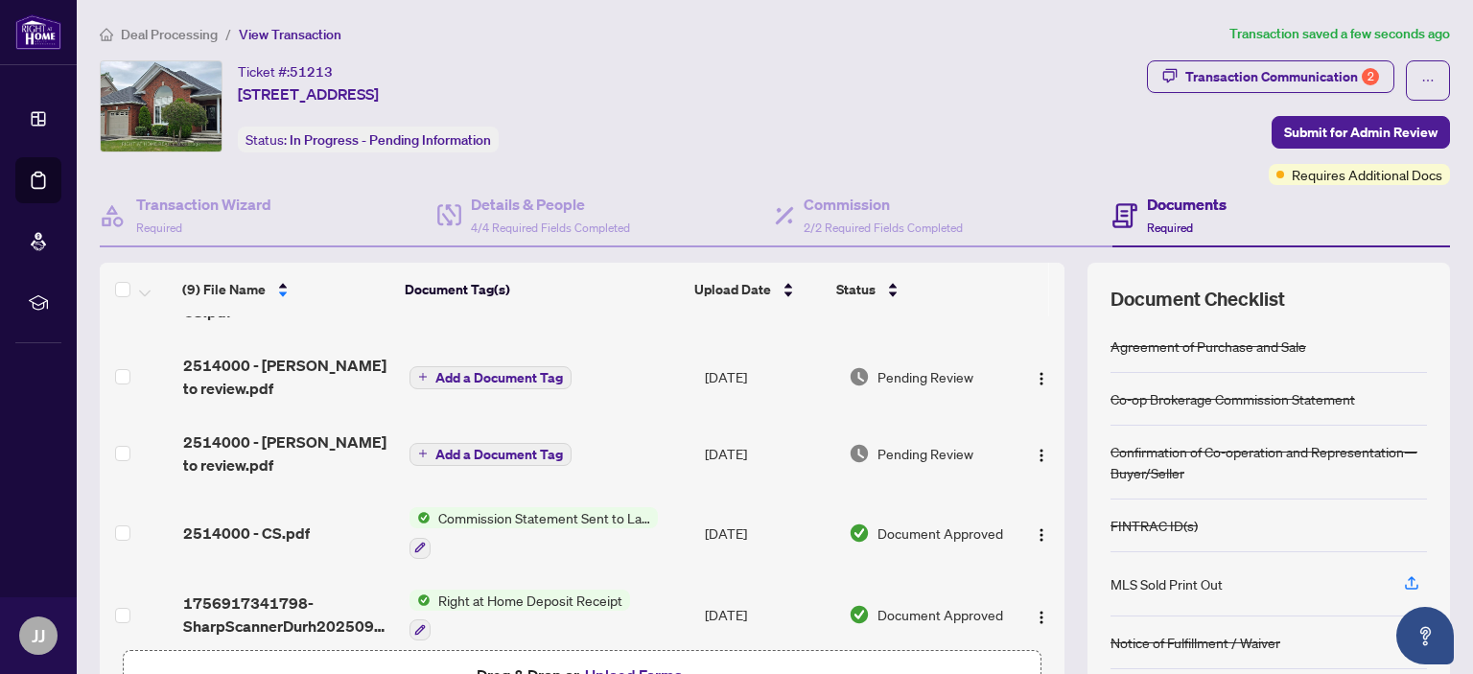
scroll to position [396, 0]
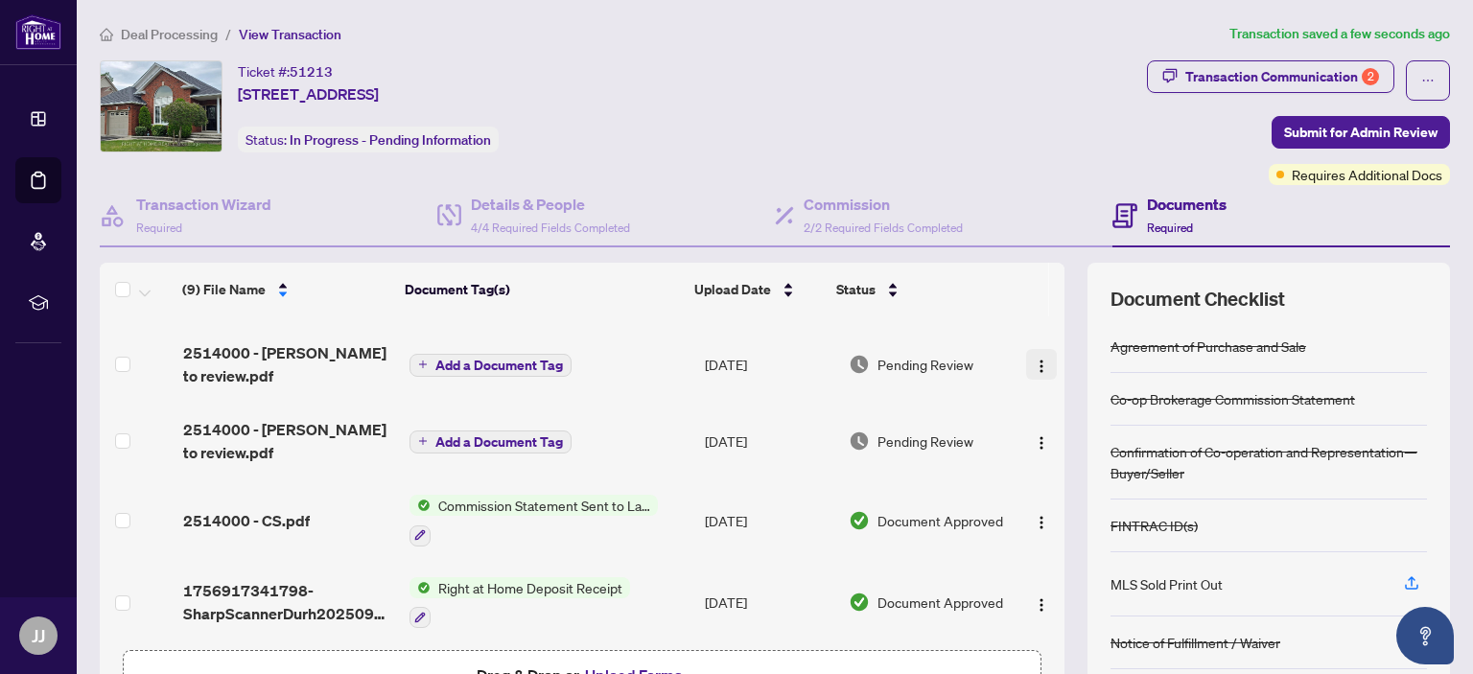
click at [1034, 360] on img "button" at bounding box center [1041, 366] width 15 height 15
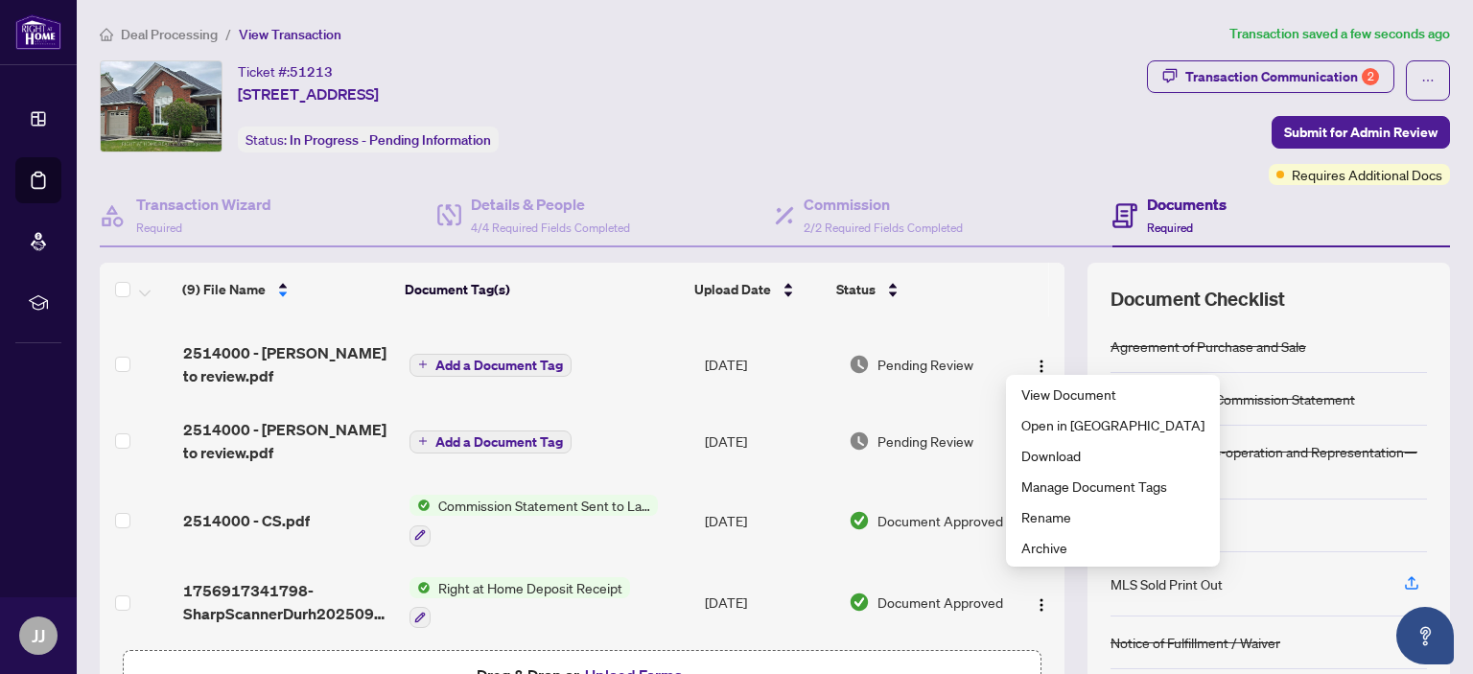
click at [1020, 326] on td at bounding box center [1040, 364] width 49 height 77
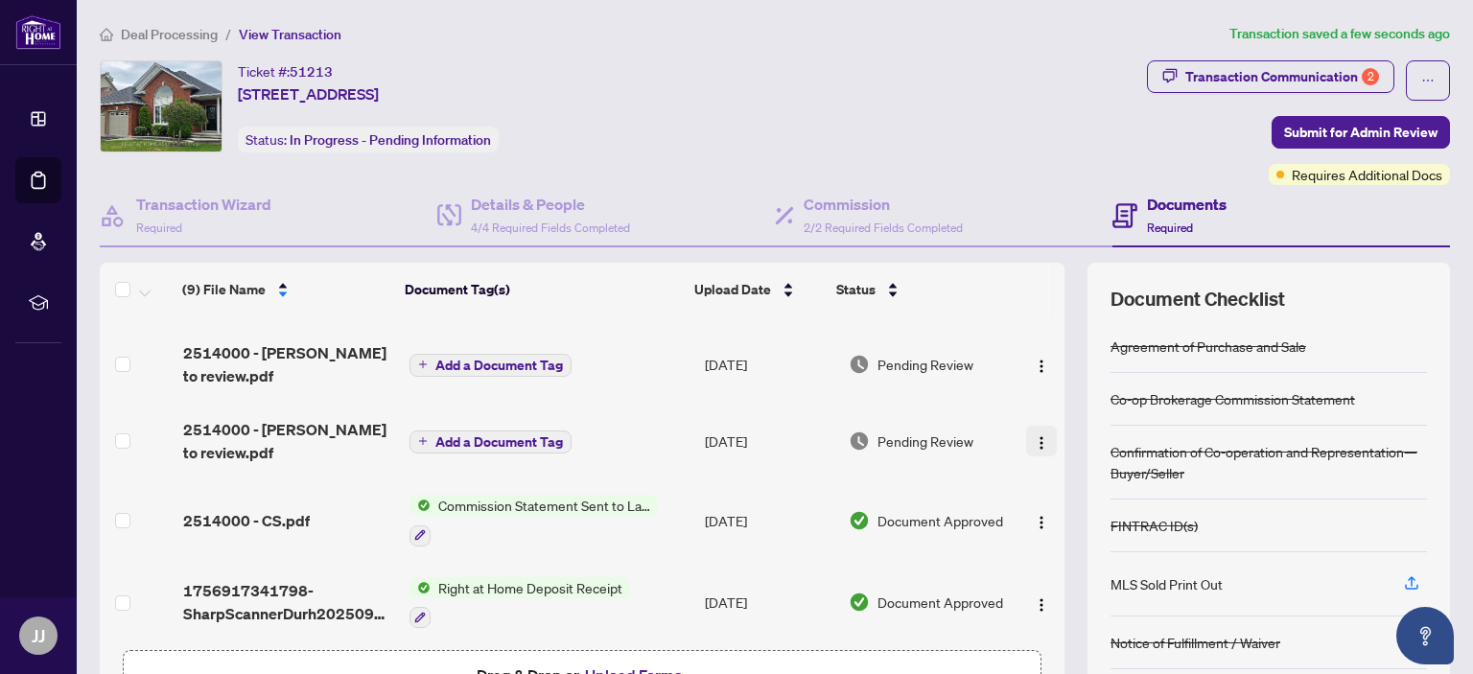
click at [1034, 435] on img "button" at bounding box center [1041, 442] width 15 height 15
click at [1032, 170] on div "Ticket #: 51213 299 Waterbury Cres, Scugog, Ontario L9L 1S5, Canada Status: In …" at bounding box center [619, 122] width 1047 height 125
drag, startPoint x: 1024, startPoint y: 356, endPoint x: 995, endPoint y: 160, distance: 197.7
click at [995, 160] on div "Ticket #: 51213 299 Waterbury Cres, Scugog, Ontario L9L 1S5, Canada Status: In …" at bounding box center [619, 122] width 1047 height 125
click at [1034, 360] on img "button" at bounding box center [1041, 366] width 15 height 15
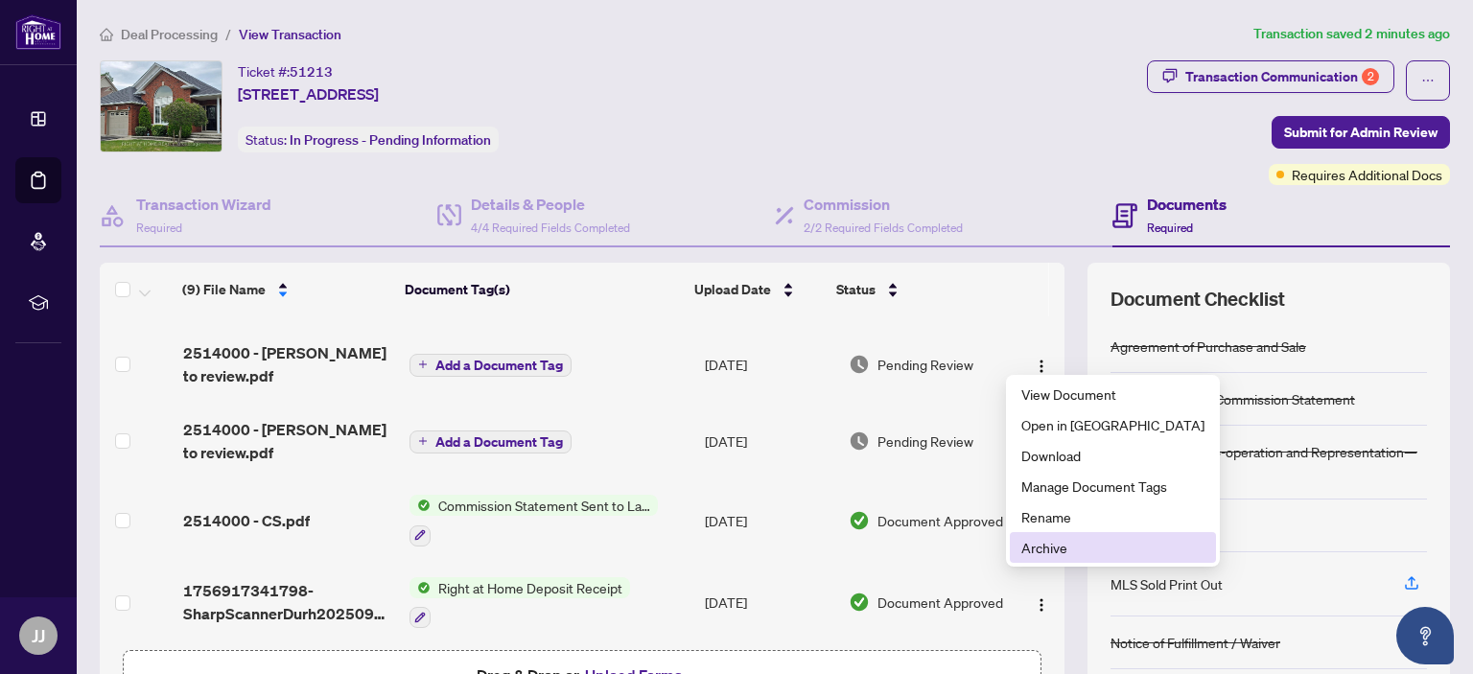
click at [1050, 544] on span "Archive" at bounding box center [1112, 547] width 183 height 21
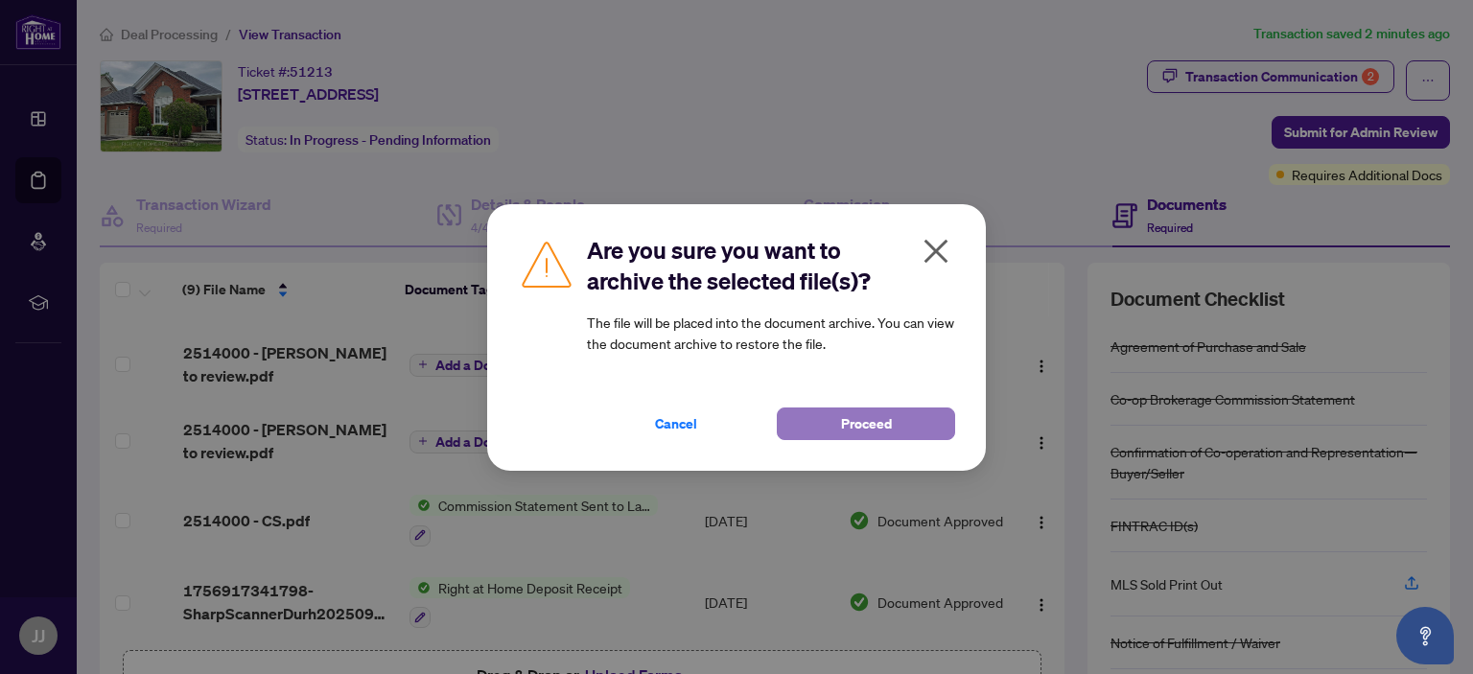
click at [853, 421] on span "Proceed" at bounding box center [866, 424] width 51 height 31
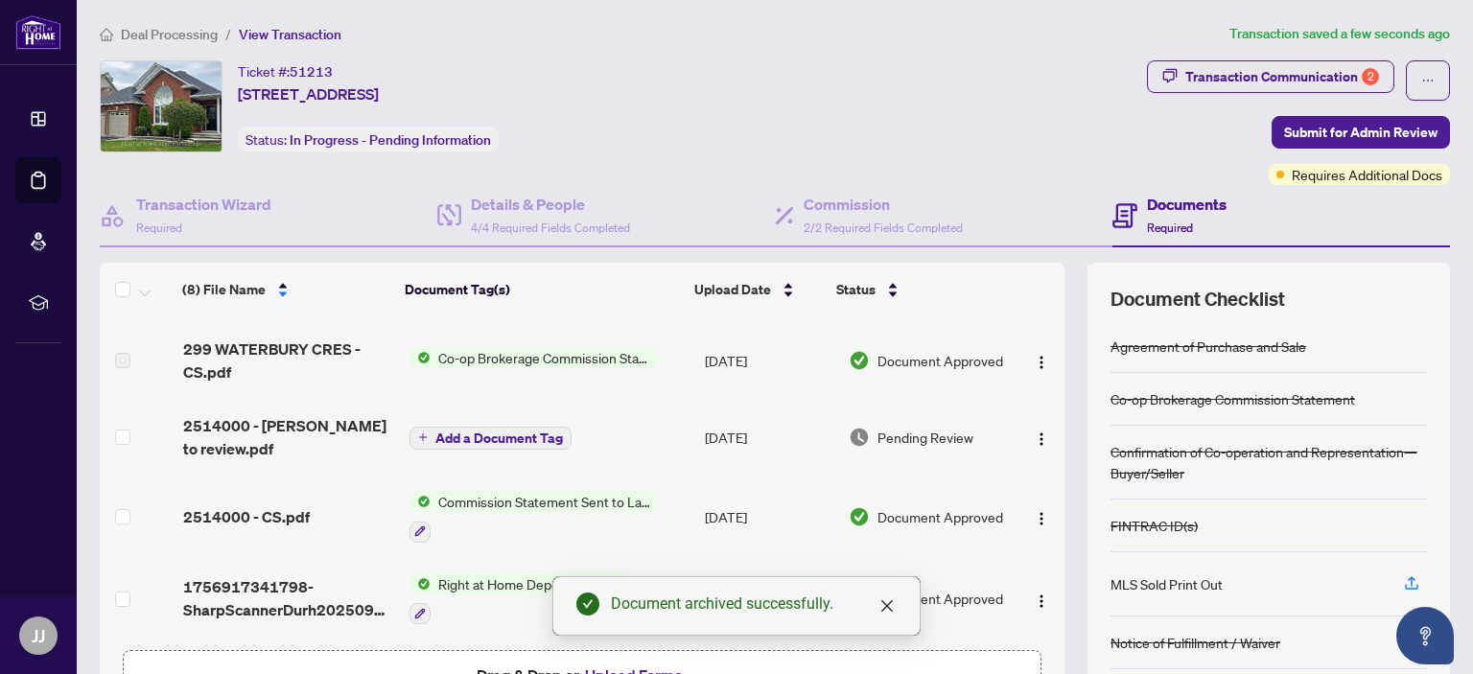
scroll to position [319, 0]
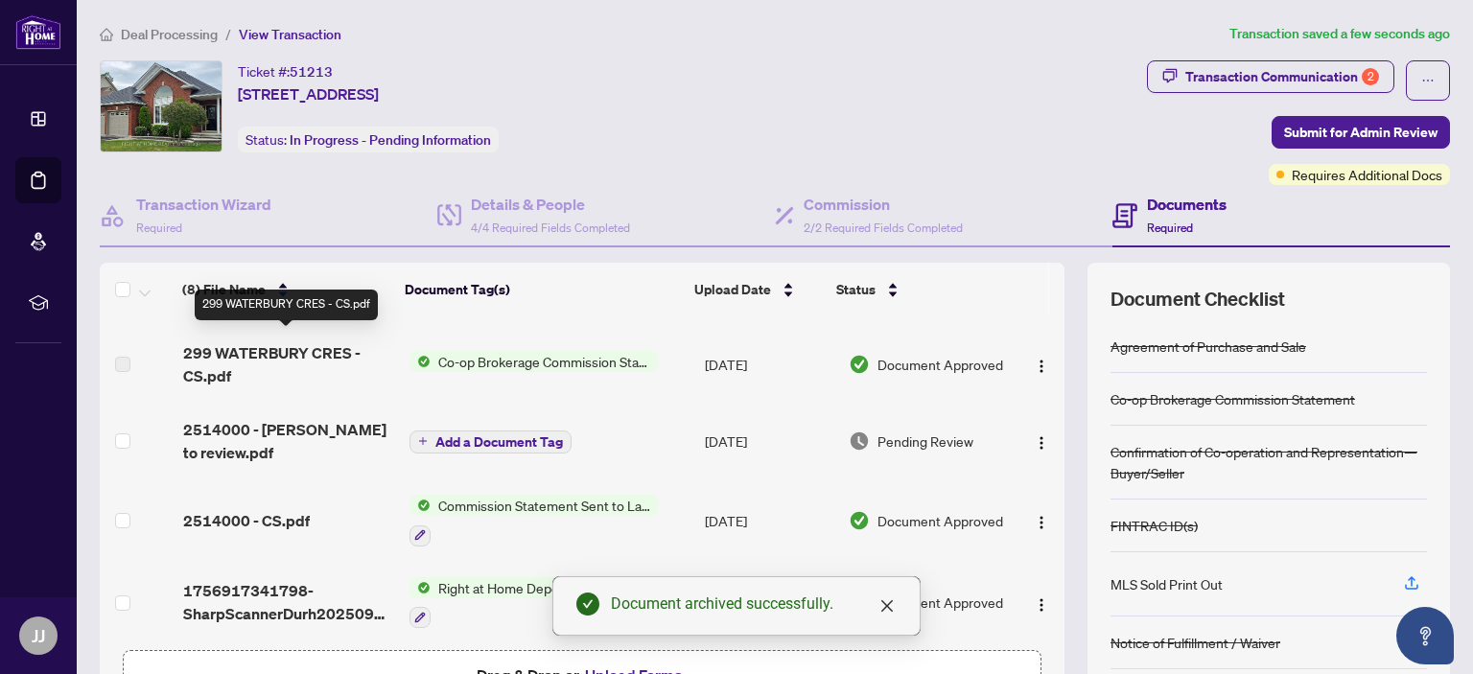
click at [316, 346] on span "299 WATERBURY CRES - CS.pdf" at bounding box center [288, 364] width 210 height 46
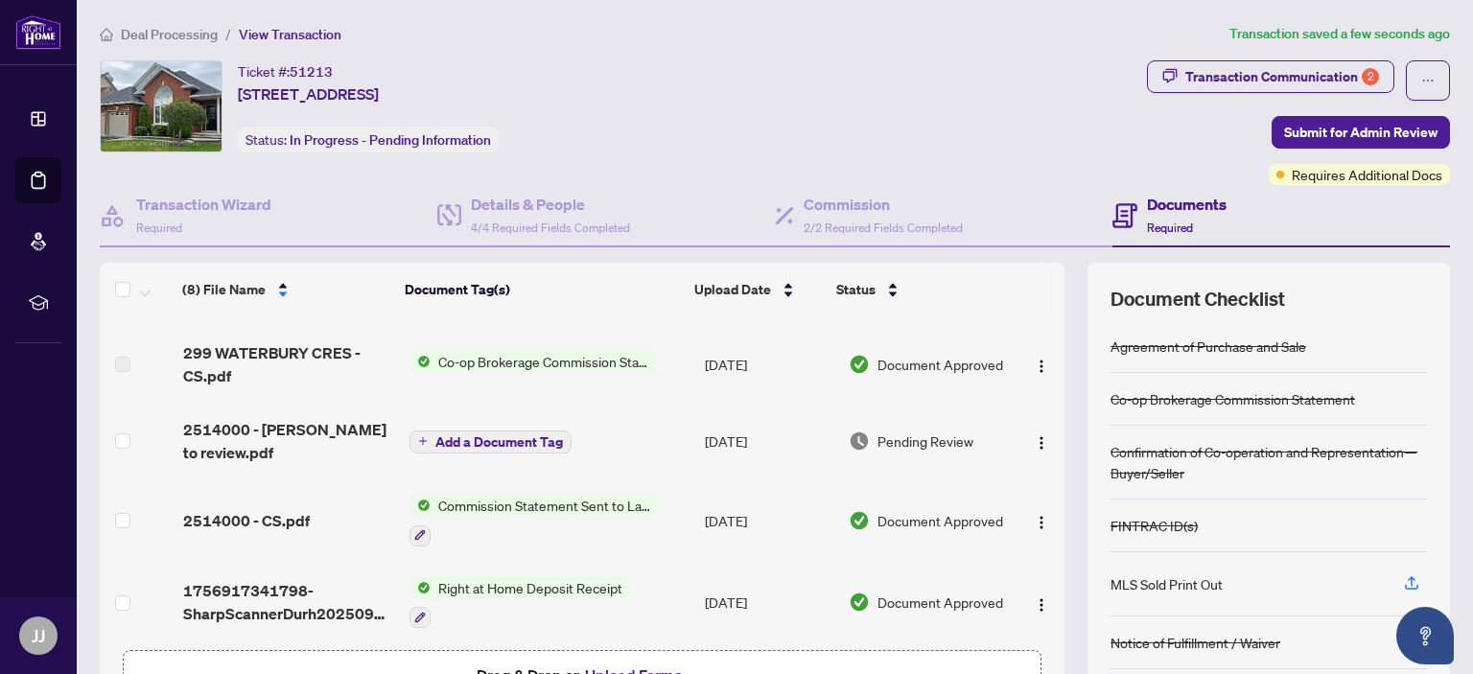
click at [444, 355] on span "Co-op Brokerage Commission Statement" at bounding box center [544, 361] width 227 height 21
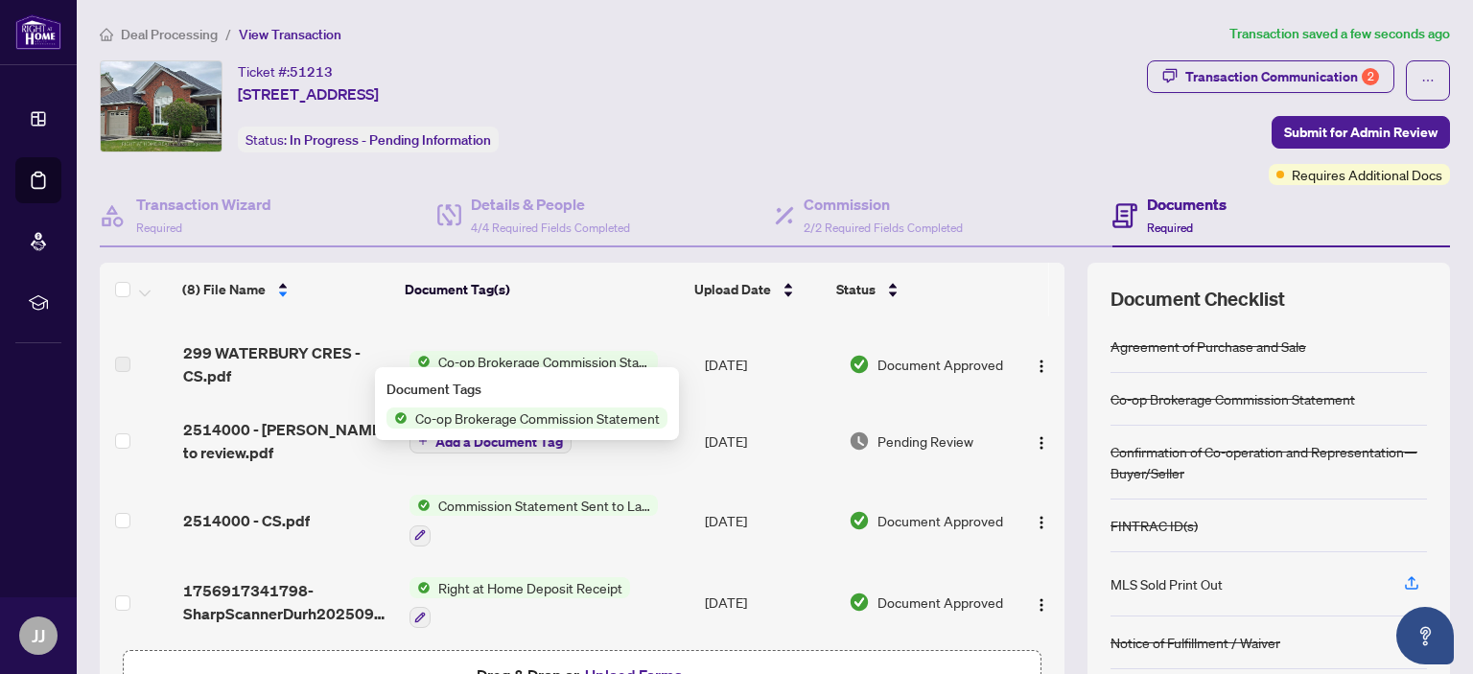
click at [481, 417] on span "Co-op Brokerage Commission Statement" at bounding box center [538, 418] width 260 height 21
click at [499, 142] on div "Ticket #: 51213 299 Waterbury Cres, Scugog, Ontario L9L 1S5, Canada Status: In …" at bounding box center [368, 106] width 261 height 92
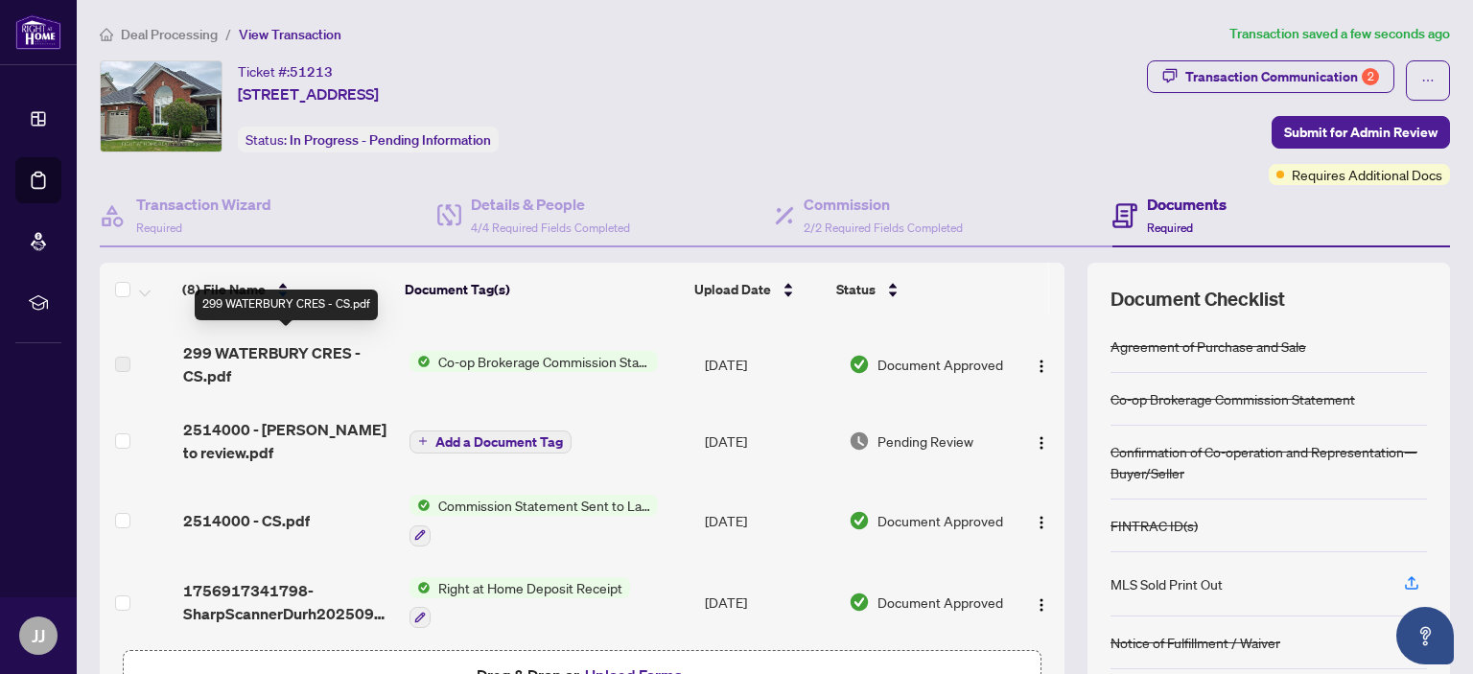
click at [196, 372] on span "299 WATERBURY CRES - CS.pdf" at bounding box center [288, 364] width 210 height 46
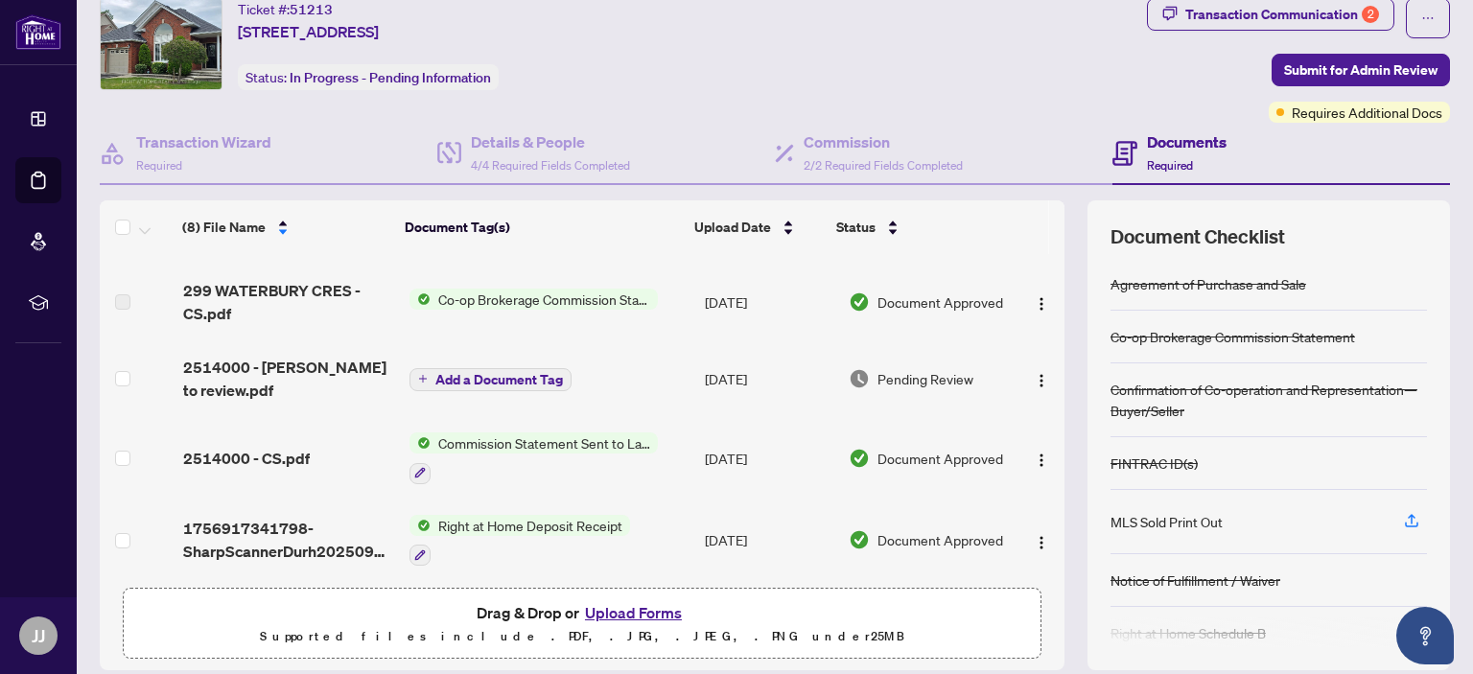
scroll to position [96, 0]
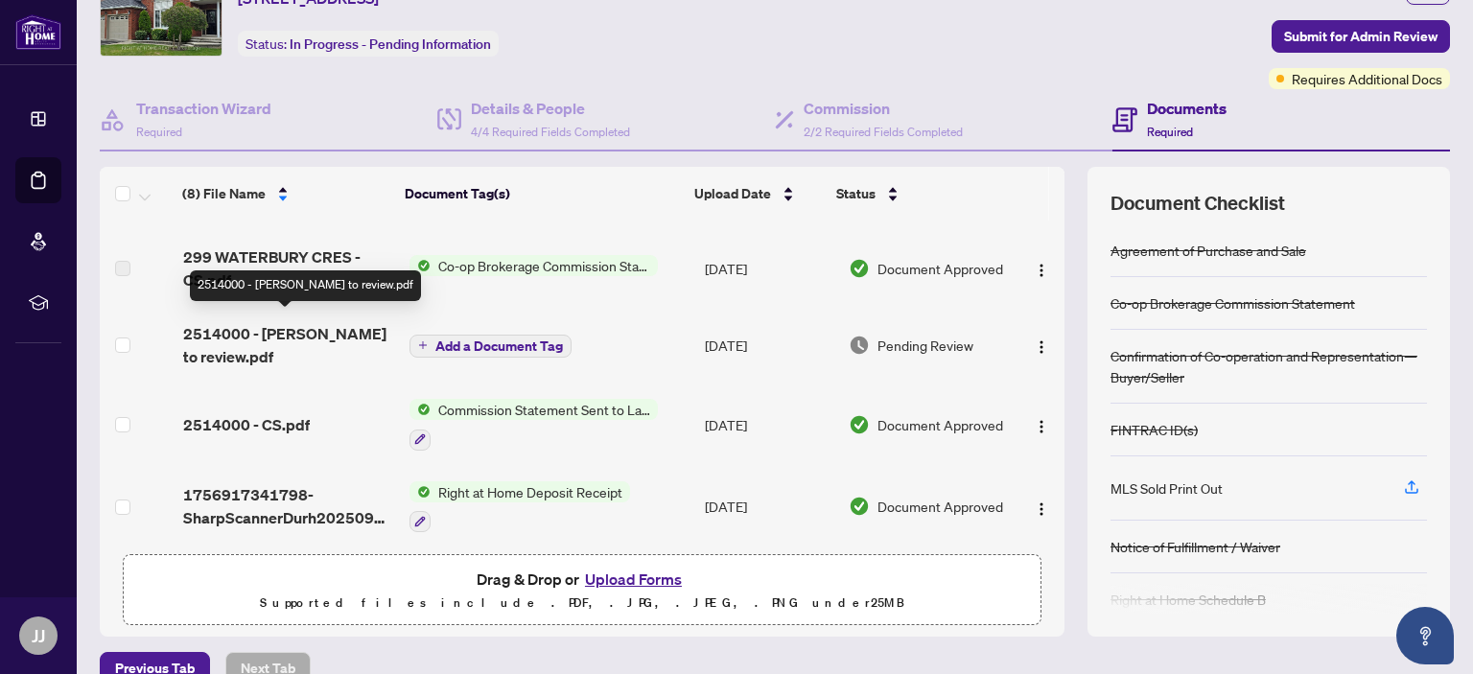
click at [303, 329] on span "2514000 - TS James to review.pdf" at bounding box center [288, 345] width 210 height 46
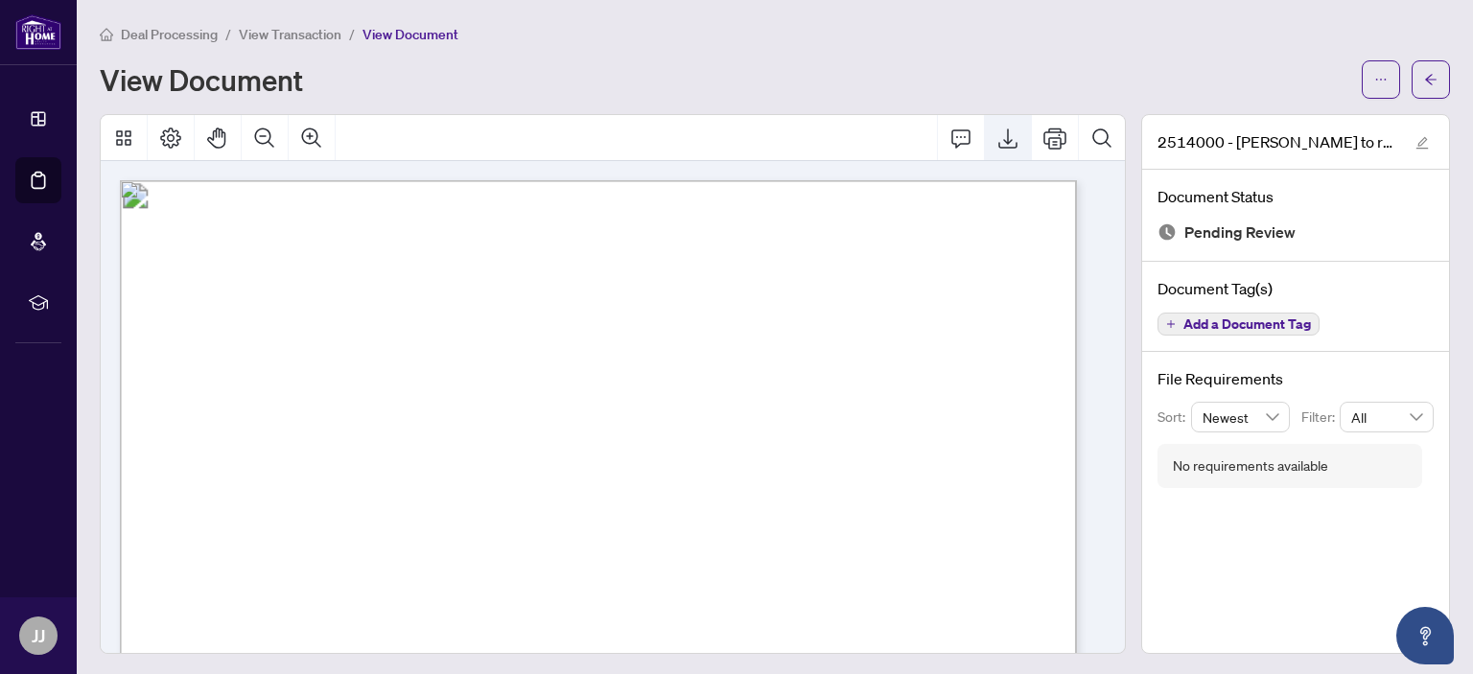
click at [996, 143] on icon "Export" at bounding box center [1007, 138] width 23 height 23
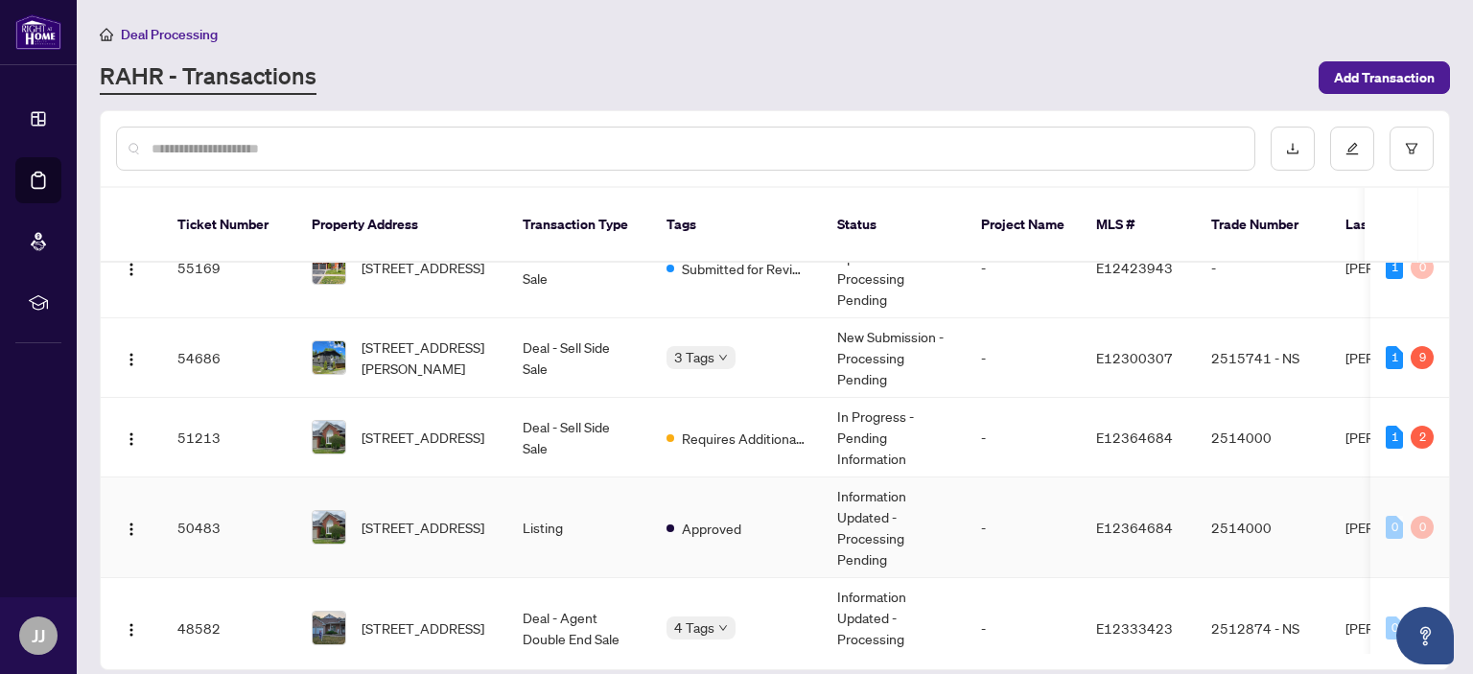
scroll to position [96, 0]
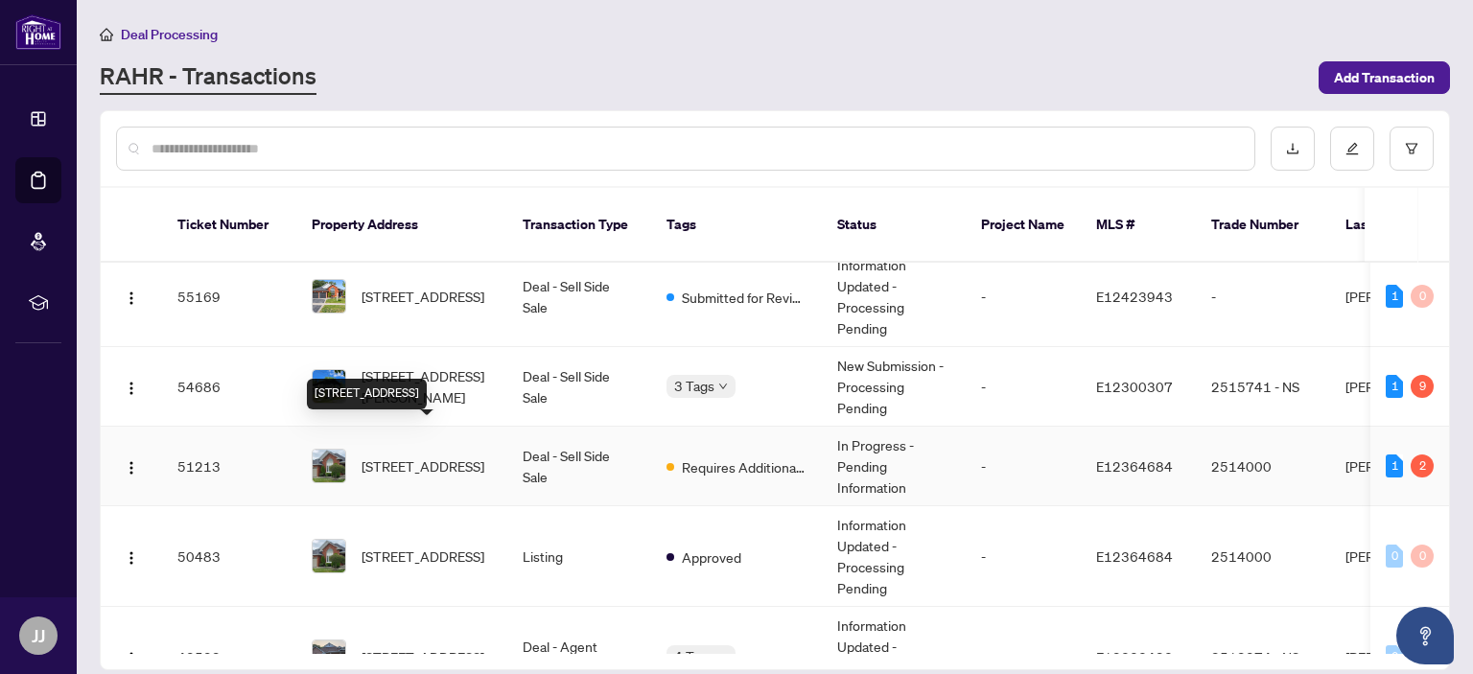
click at [399, 456] on span "299 Waterbury Cres, Scugog, Ontario L9L 1S5, Canada" at bounding box center [423, 466] width 123 height 21
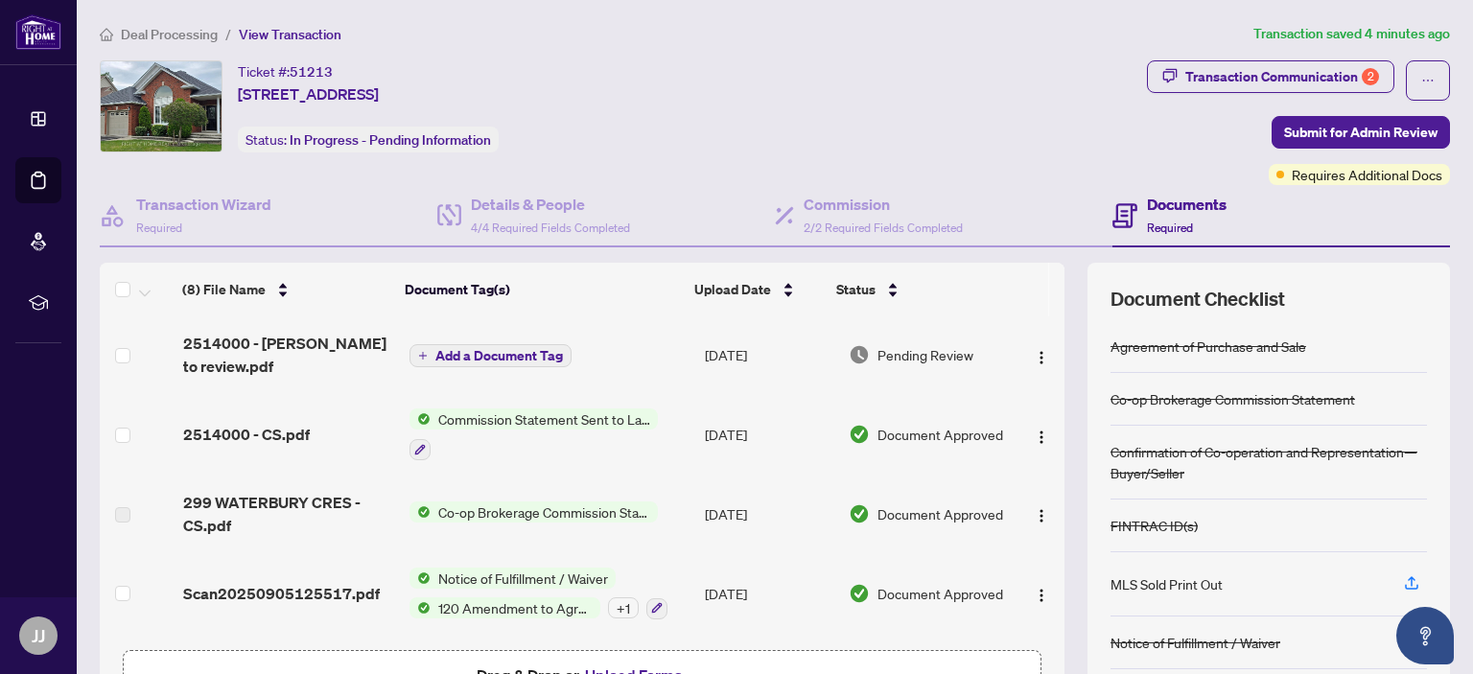
click at [479, 352] on span "Add a Document Tag" at bounding box center [499, 355] width 128 height 13
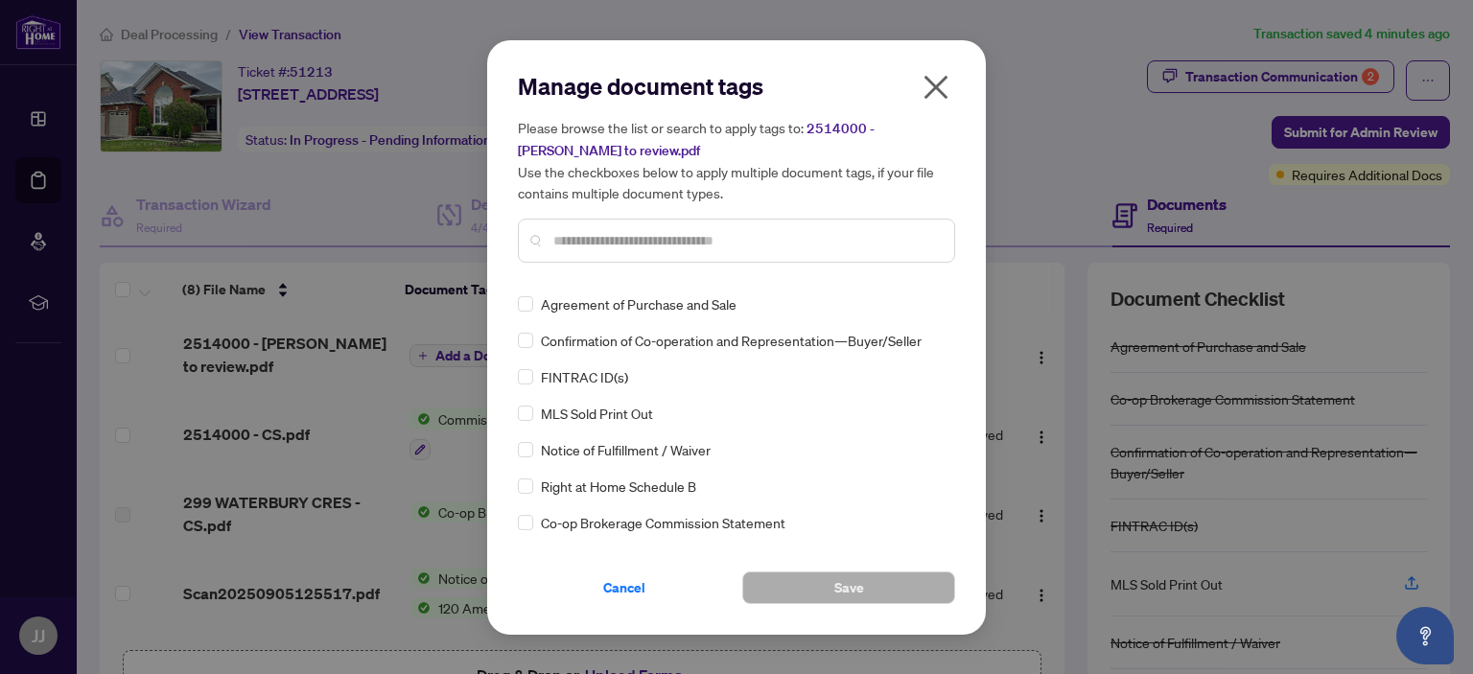
click at [928, 86] on icon "close" at bounding box center [936, 87] width 31 height 31
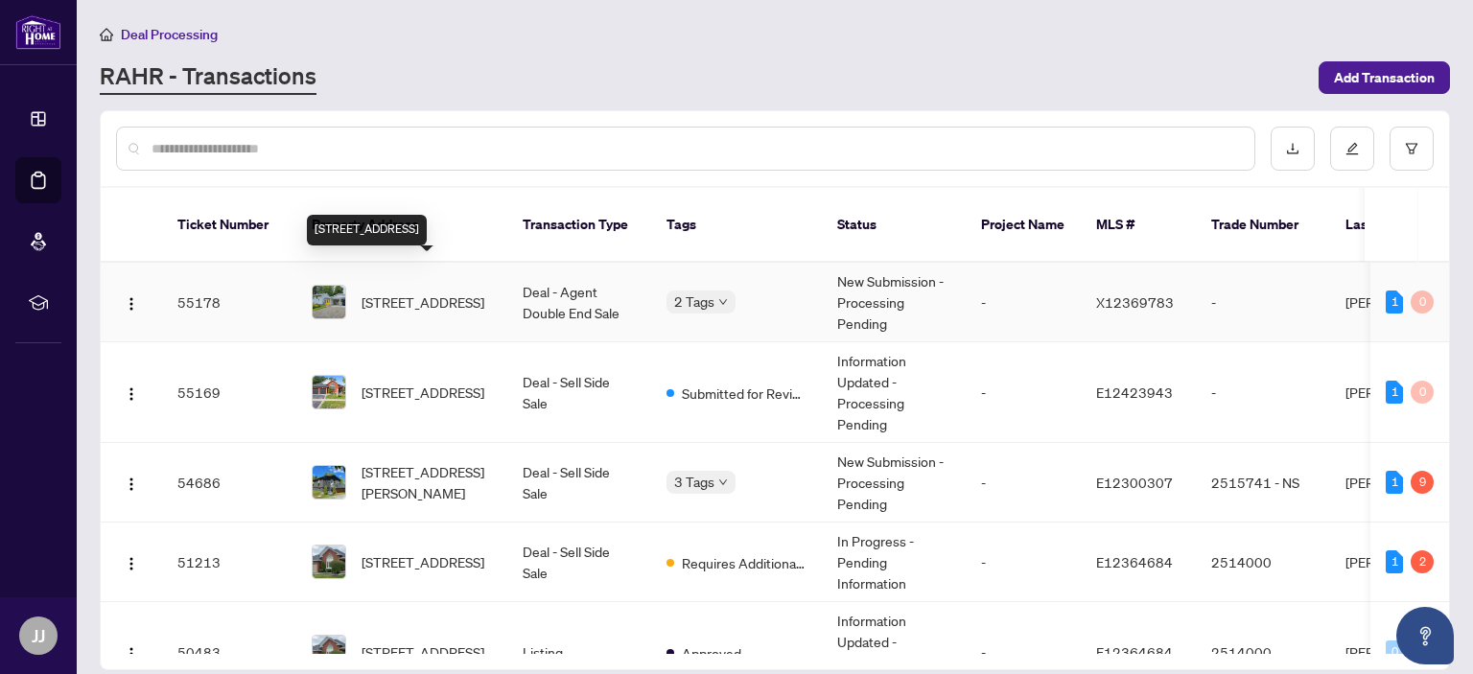
click at [412, 292] on span "[STREET_ADDRESS]" at bounding box center [423, 302] width 123 height 21
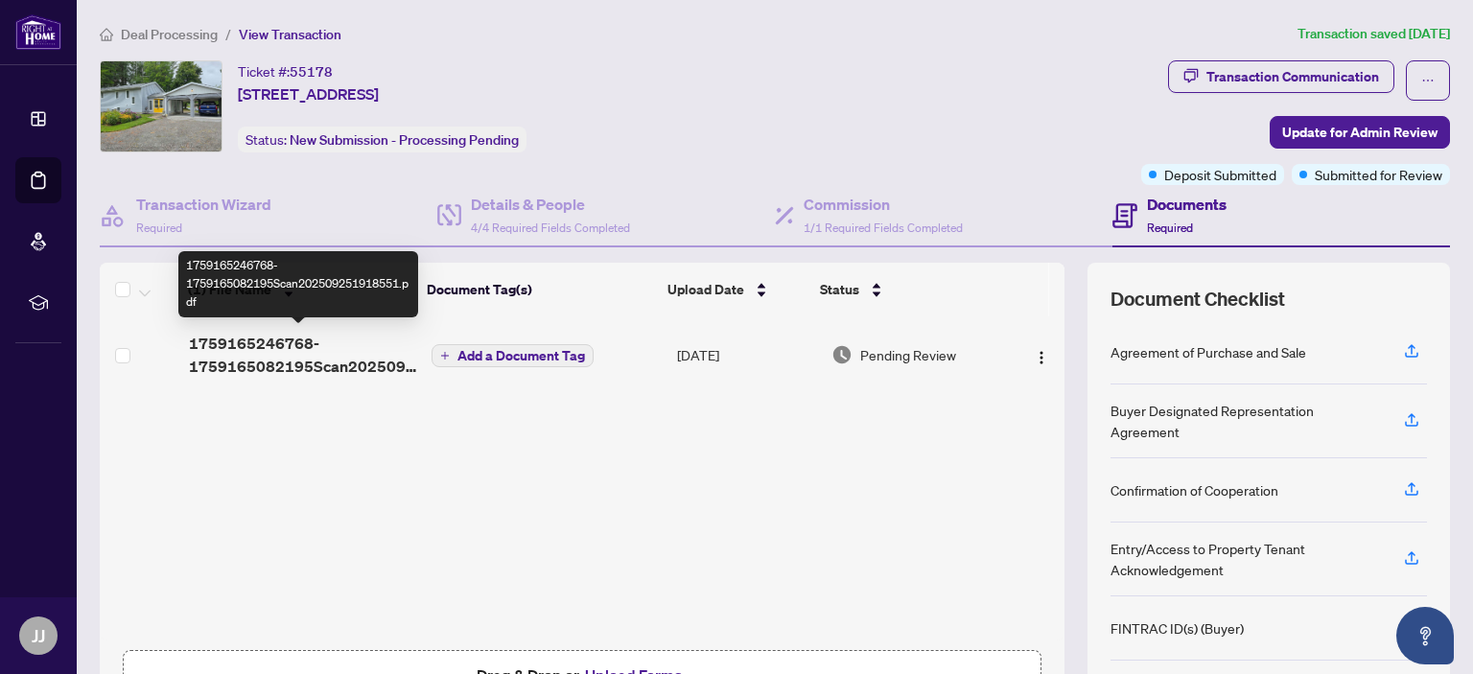
click at [248, 340] on span "1759165246768-1759165082195Scan202509251918551.pdf" at bounding box center [302, 355] width 227 height 46
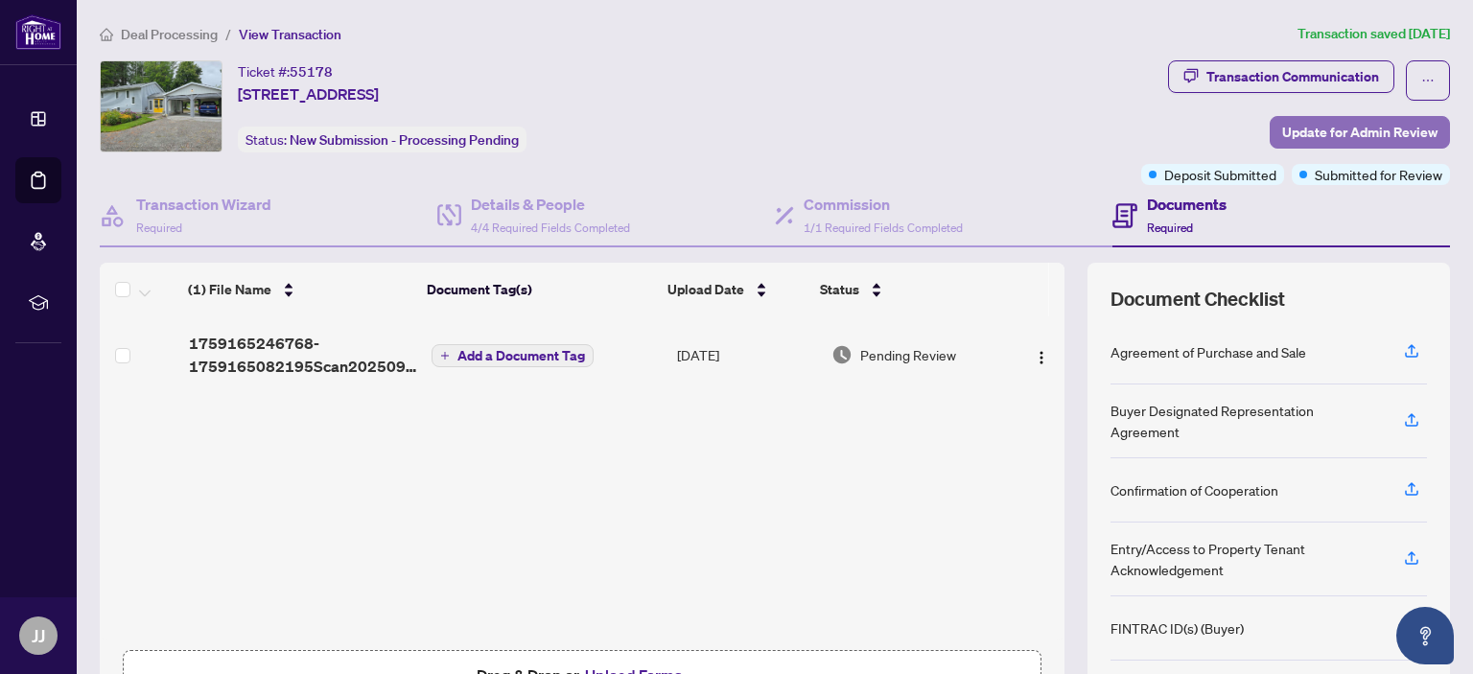
click at [1318, 133] on span "Update for Admin Review" at bounding box center [1359, 132] width 155 height 31
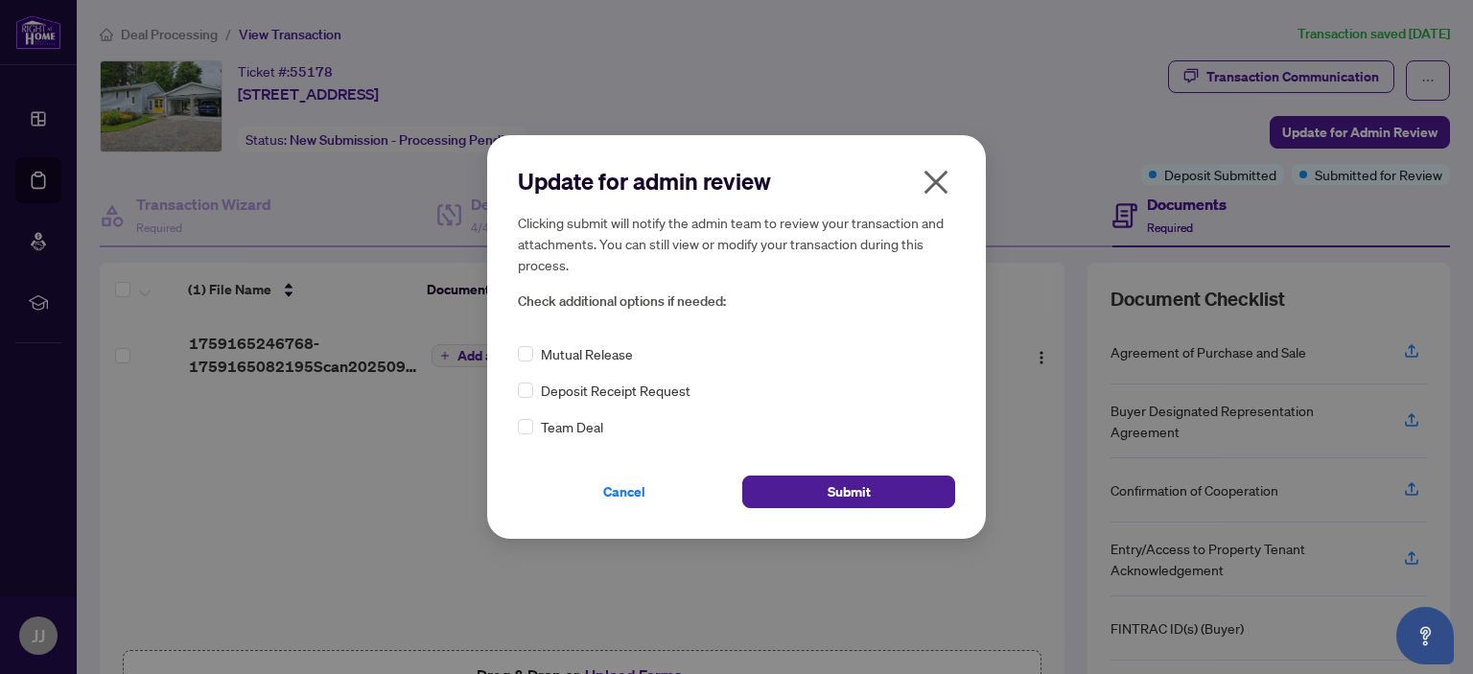
click at [386, 494] on div "Update for admin review Clicking submit will notify the admin team to review yo…" at bounding box center [736, 337] width 1473 height 674
click at [940, 183] on icon "close" at bounding box center [936, 182] width 31 height 31
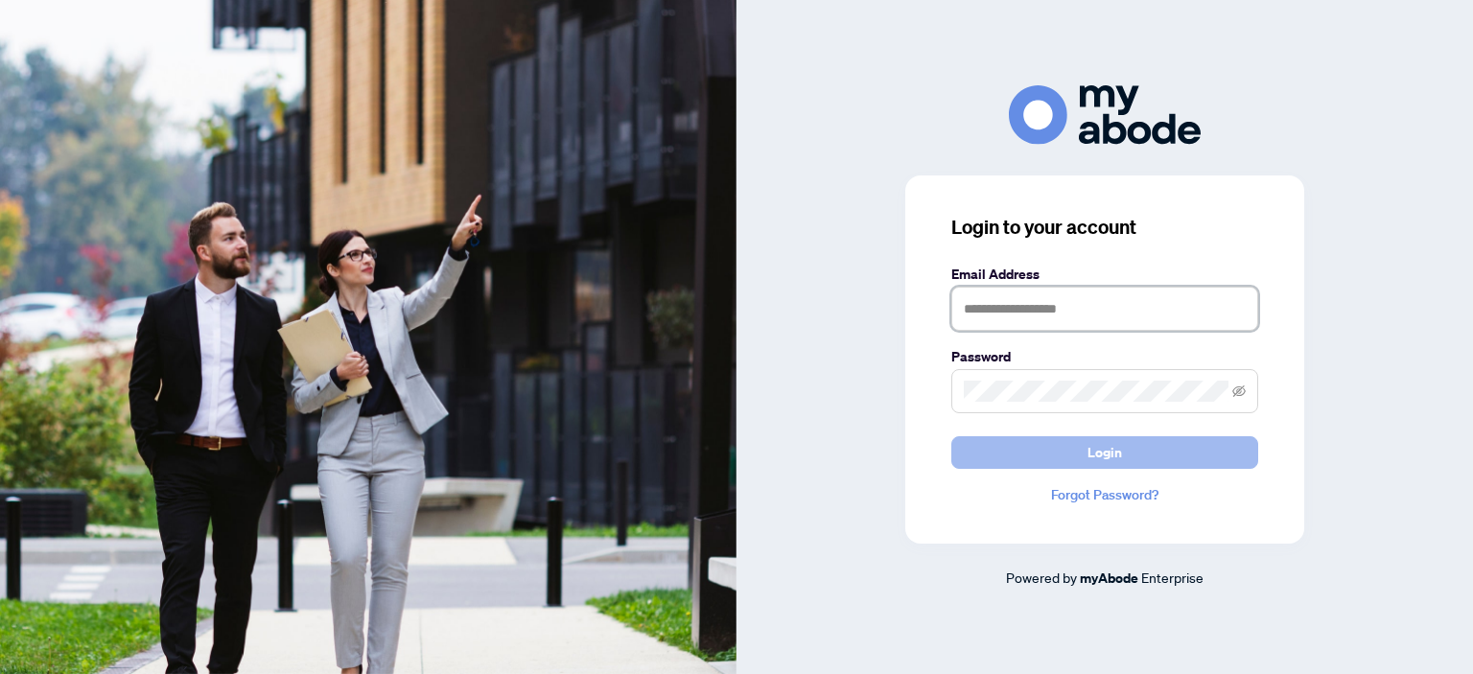
type input "**********"
click at [1026, 448] on button "Login" at bounding box center [1104, 452] width 307 height 33
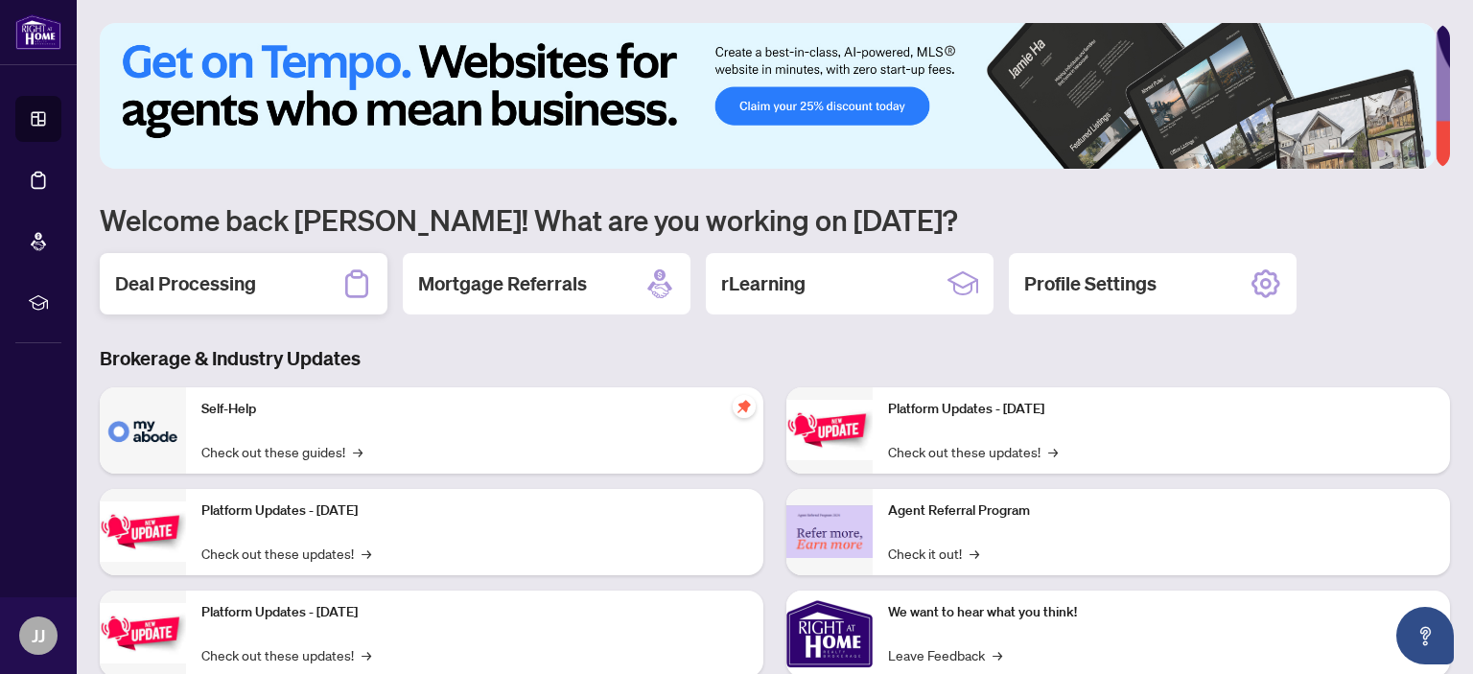
click at [199, 280] on h2 "Deal Processing" at bounding box center [185, 283] width 141 height 27
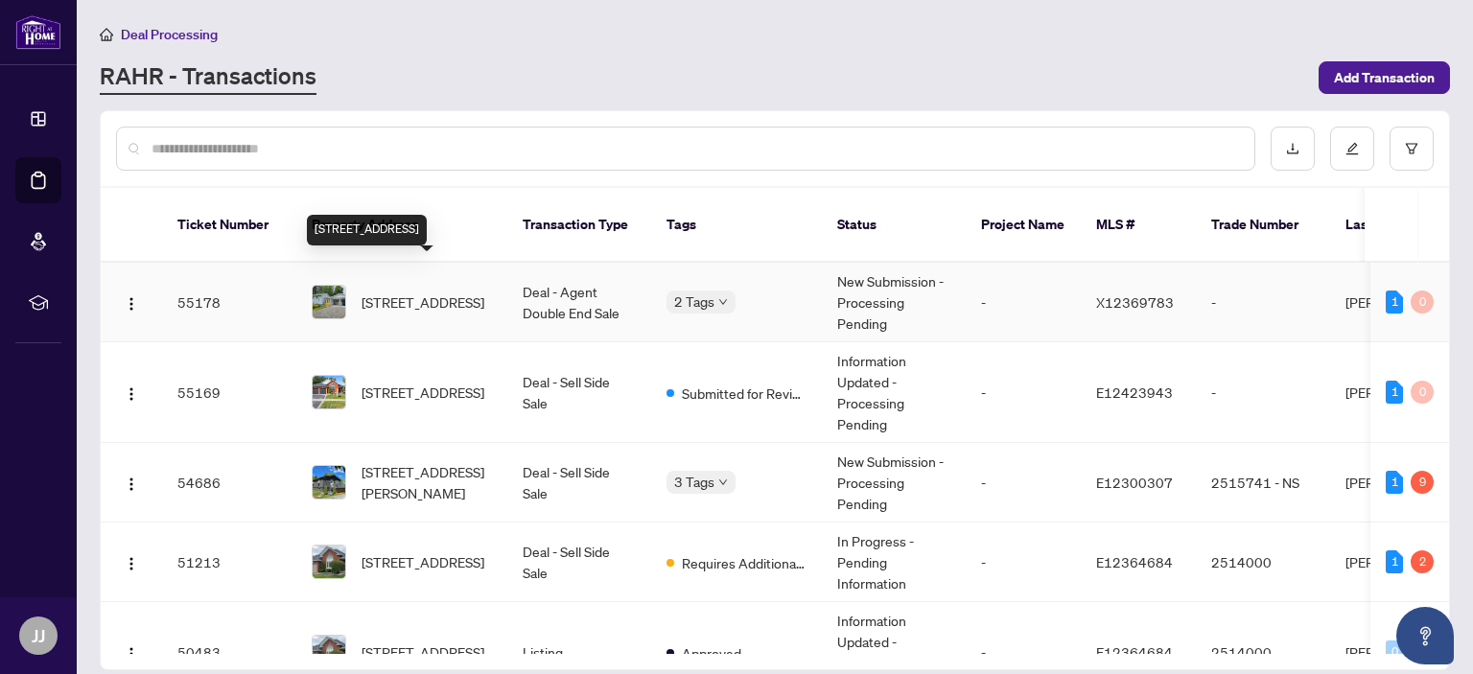
click at [387, 292] on span "[STREET_ADDRESS]" at bounding box center [423, 302] width 123 height 21
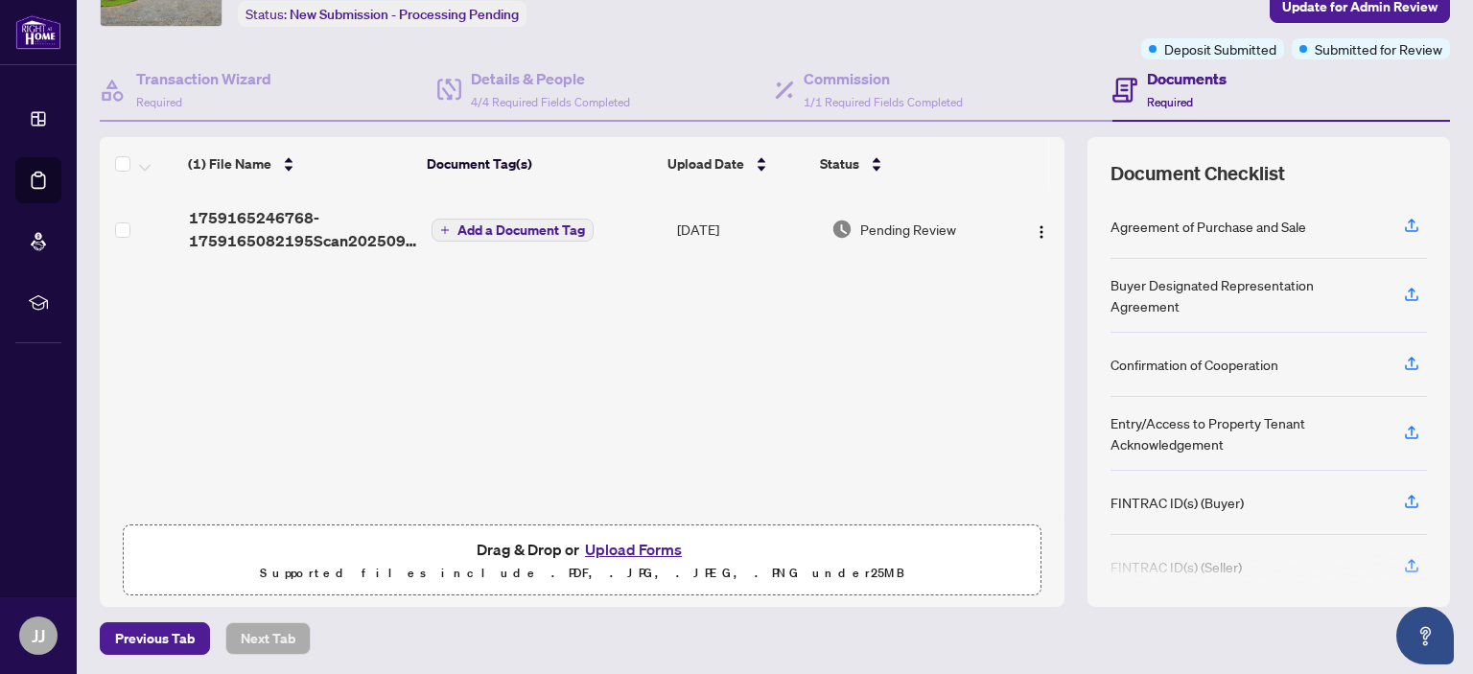
scroll to position [127, 0]
click at [629, 551] on button "Upload Forms" at bounding box center [633, 548] width 108 height 25
click at [625, 550] on button "Upload Forms" at bounding box center [633, 548] width 108 height 25
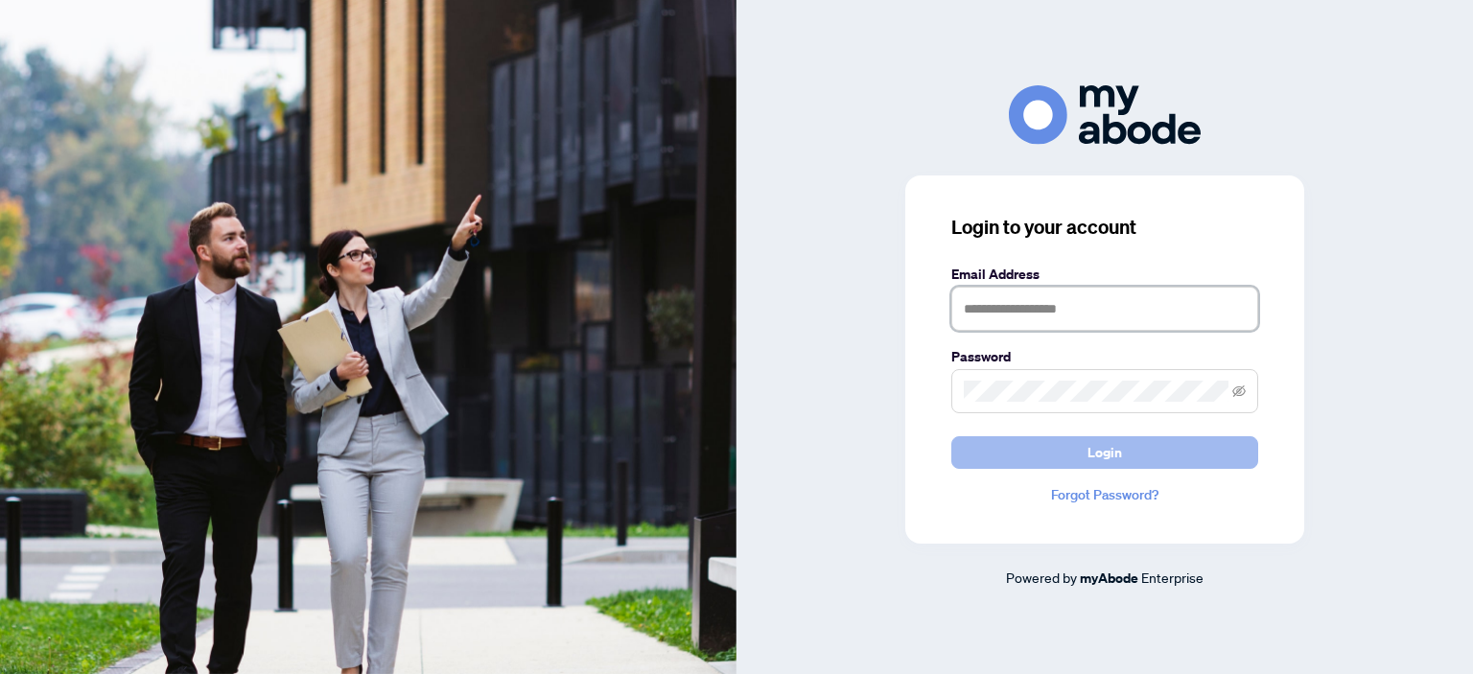
type input "**********"
click at [1100, 448] on span "Login" at bounding box center [1105, 452] width 35 height 31
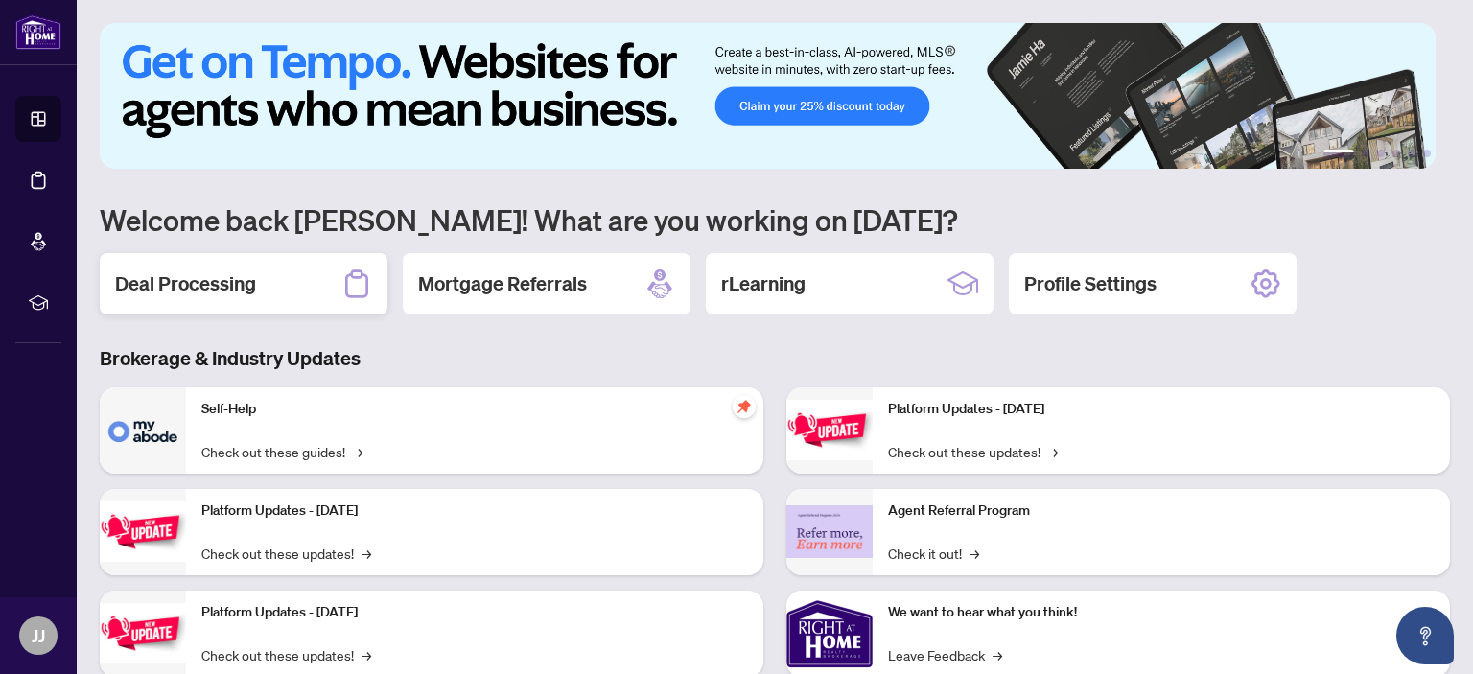
click at [229, 281] on h2 "Deal Processing" at bounding box center [185, 283] width 141 height 27
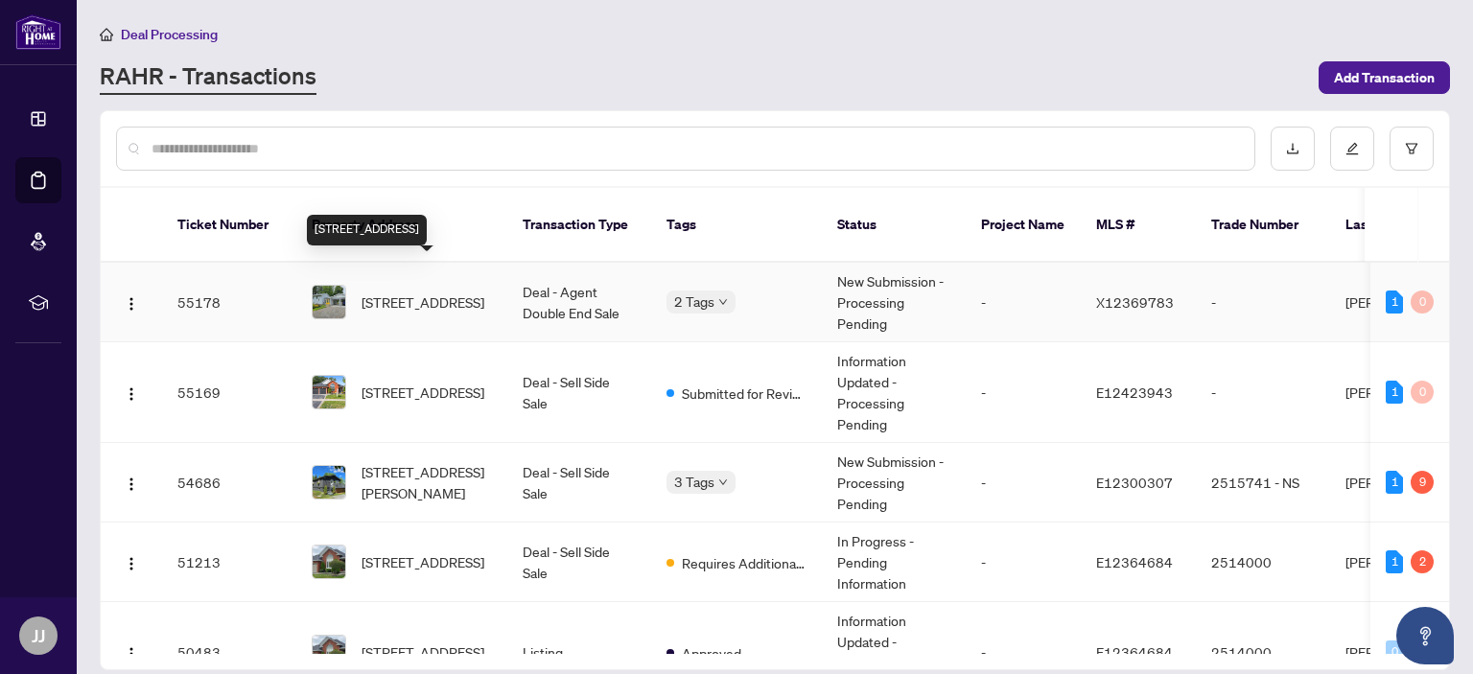
click at [420, 292] on span "[STREET_ADDRESS]" at bounding box center [423, 302] width 123 height 21
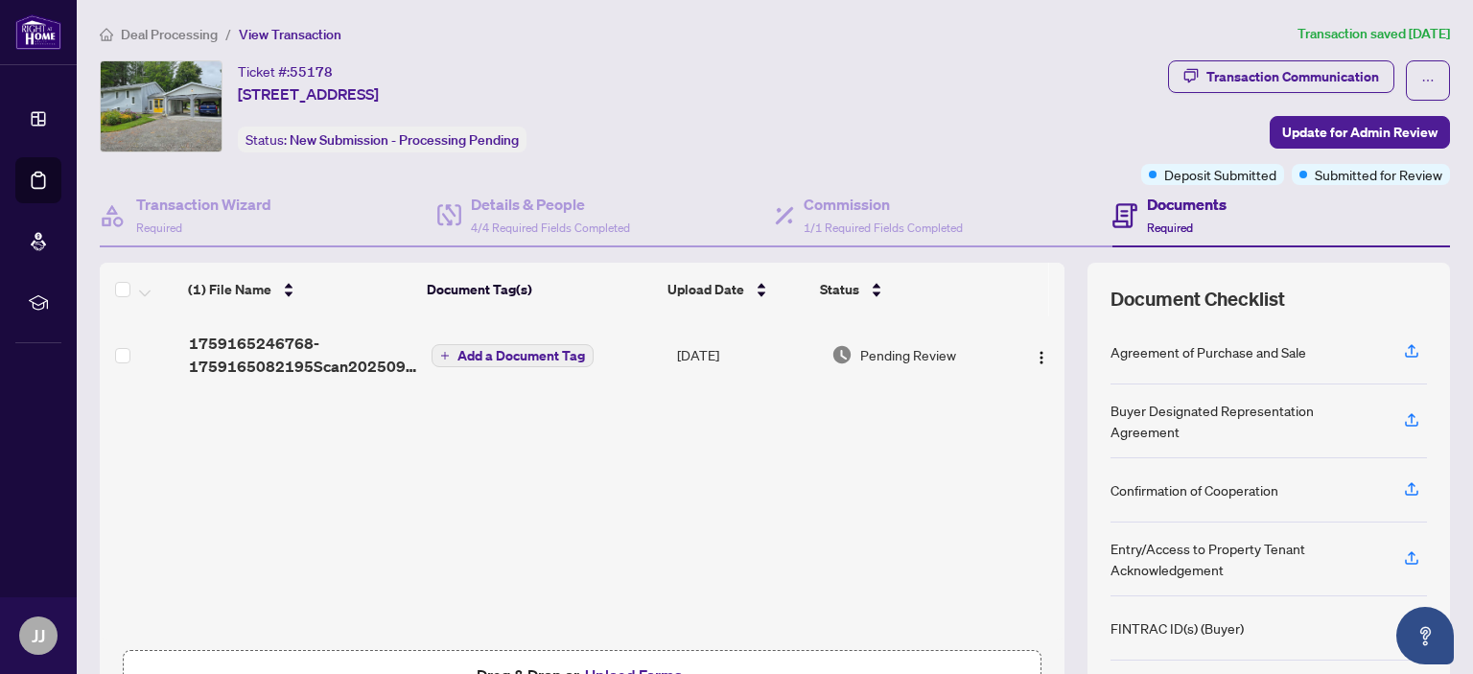
scroll to position [127, 0]
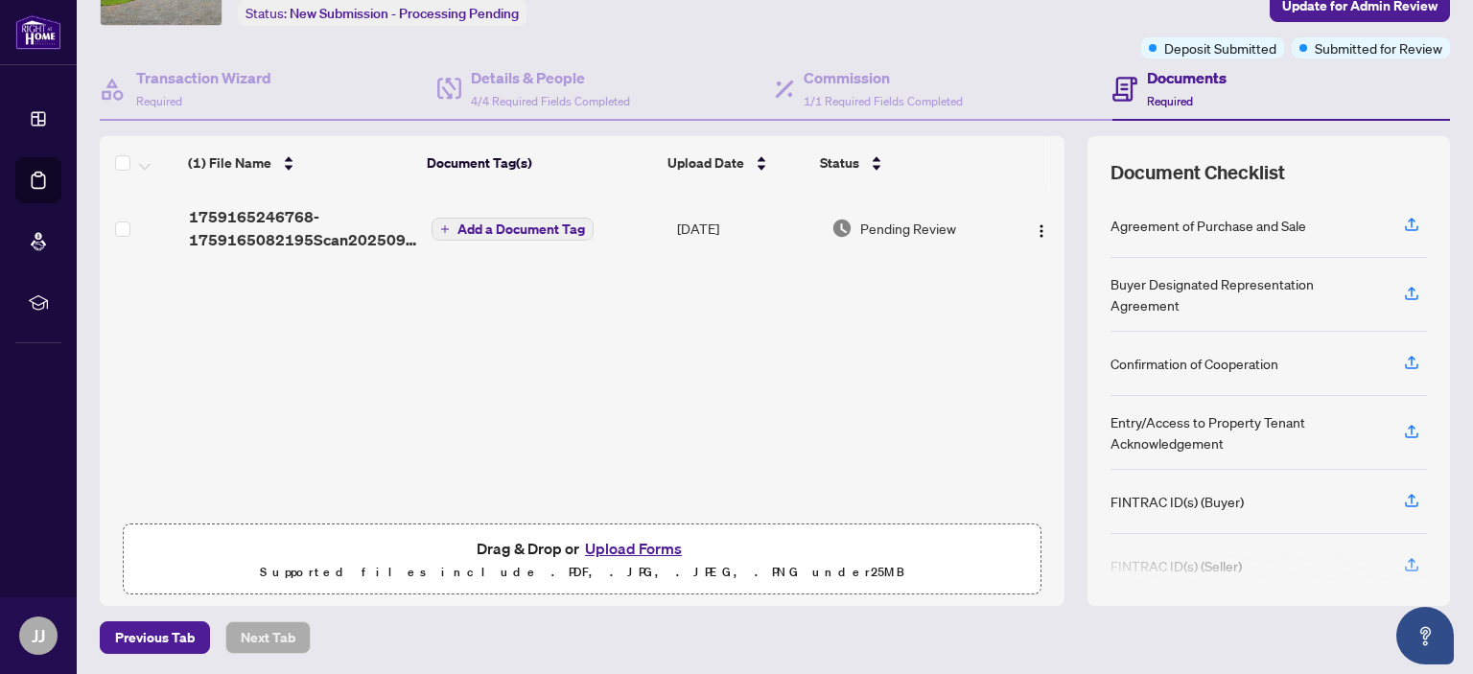
click at [640, 550] on button "Upload Forms" at bounding box center [633, 548] width 108 height 25
click at [610, 550] on button "Upload Forms" at bounding box center [633, 548] width 108 height 25
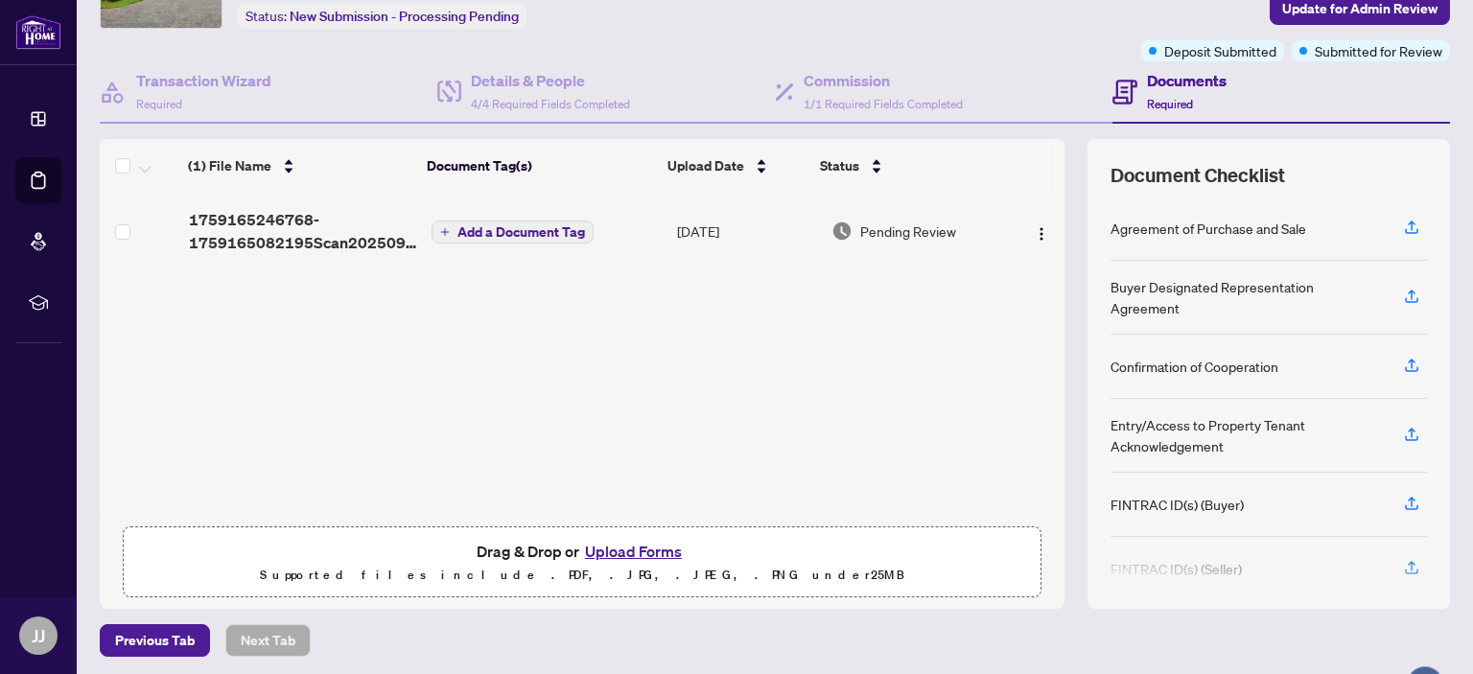
scroll to position [127, 0]
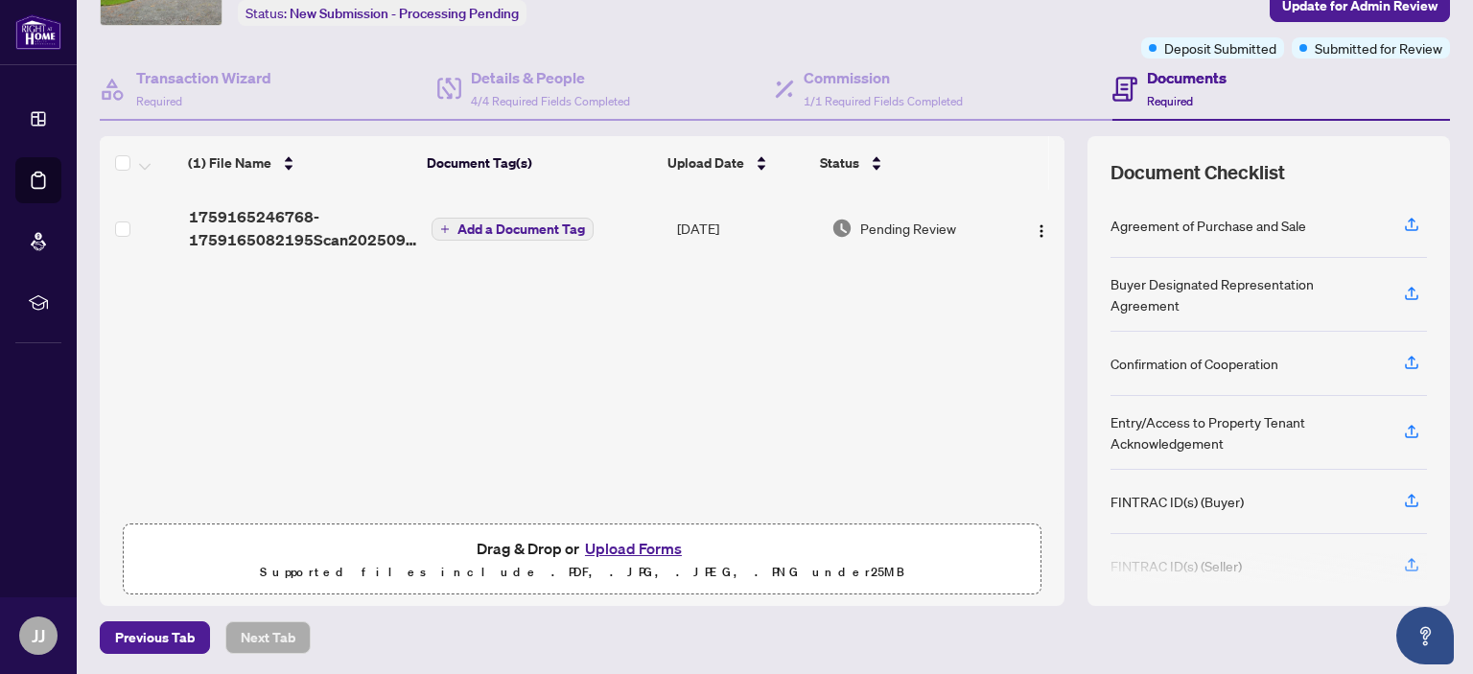
click at [618, 549] on button "Upload Forms" at bounding box center [633, 548] width 108 height 25
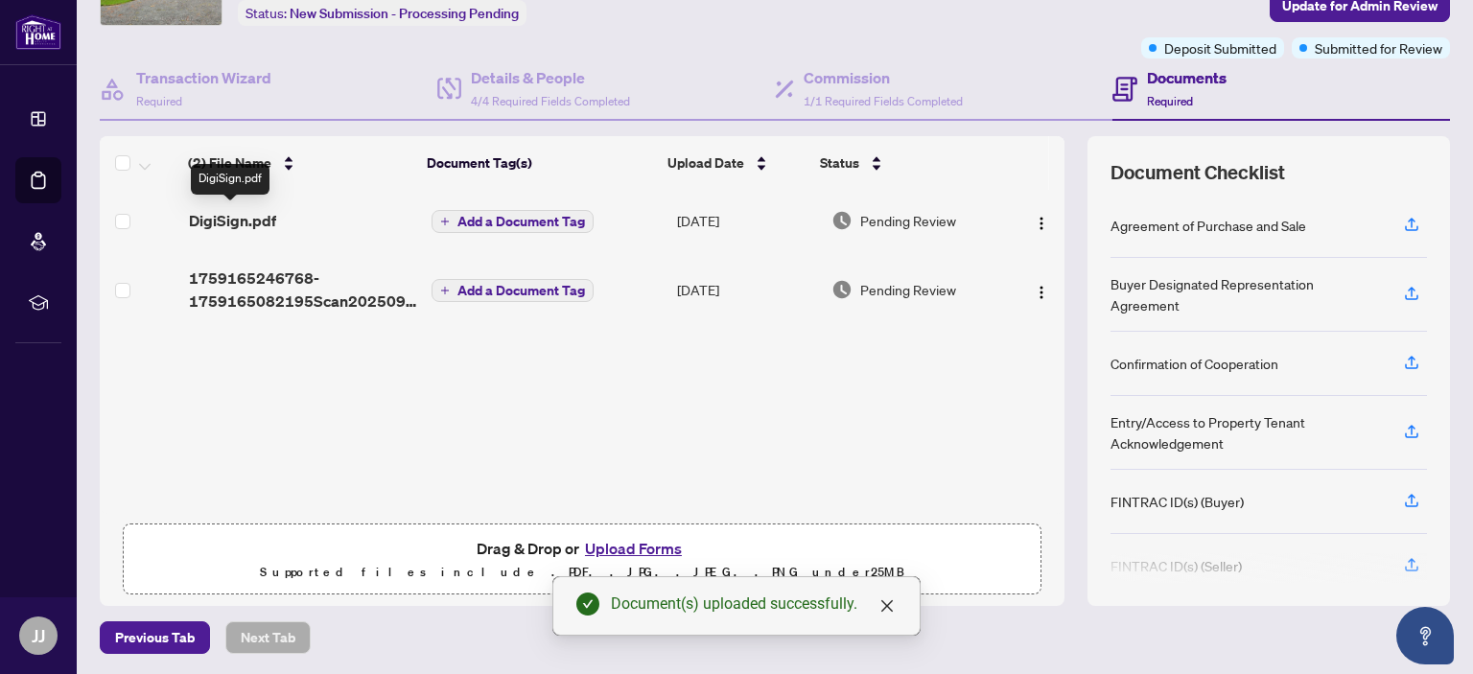
click at [245, 214] on span "DigiSign.pdf" at bounding box center [232, 220] width 87 height 23
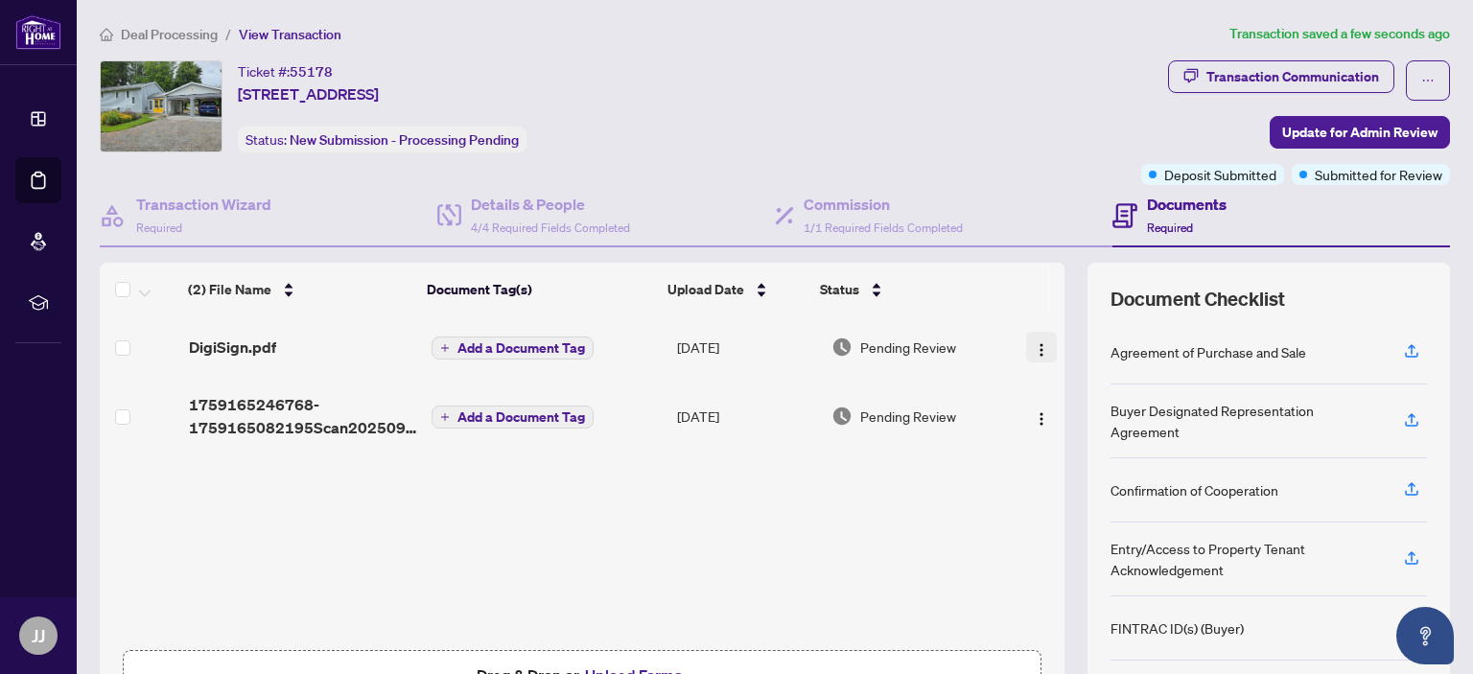
click at [1034, 348] on img "button" at bounding box center [1041, 349] width 15 height 15
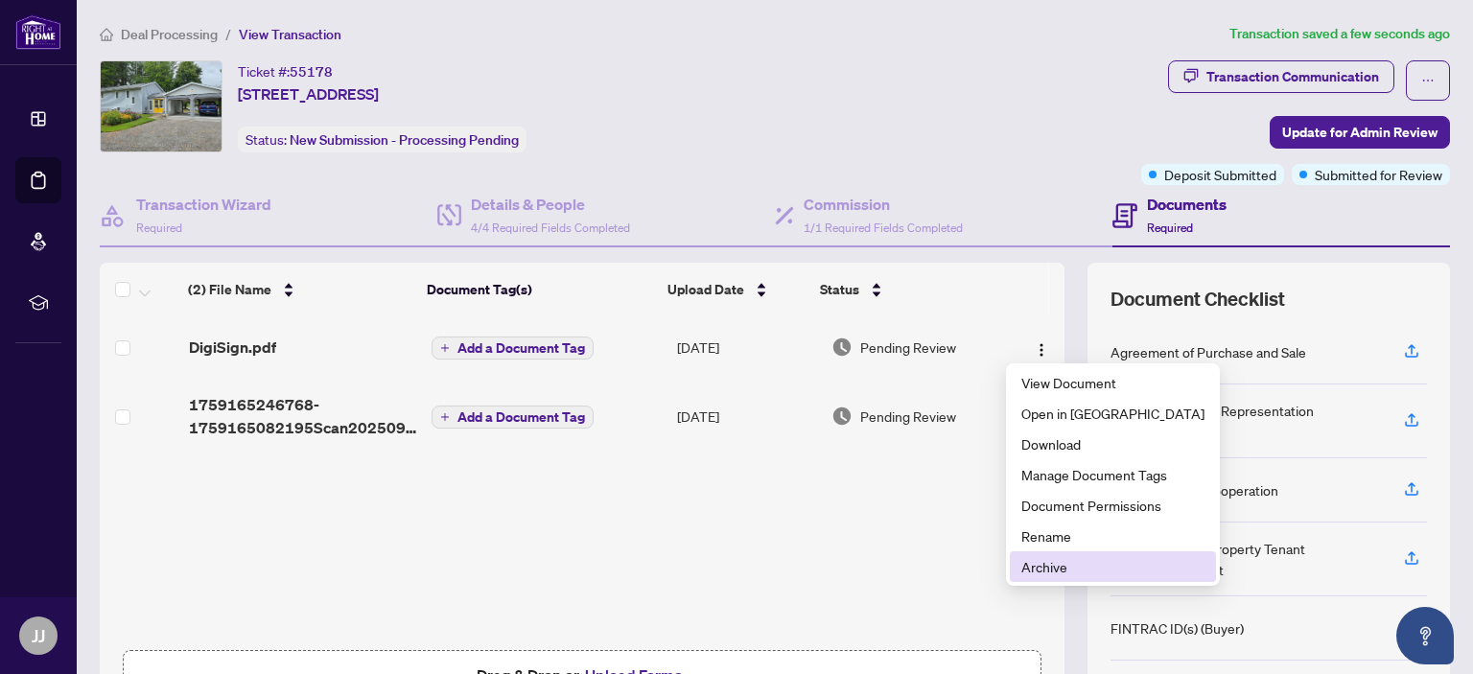
click at [1057, 574] on span "Archive" at bounding box center [1112, 566] width 183 height 21
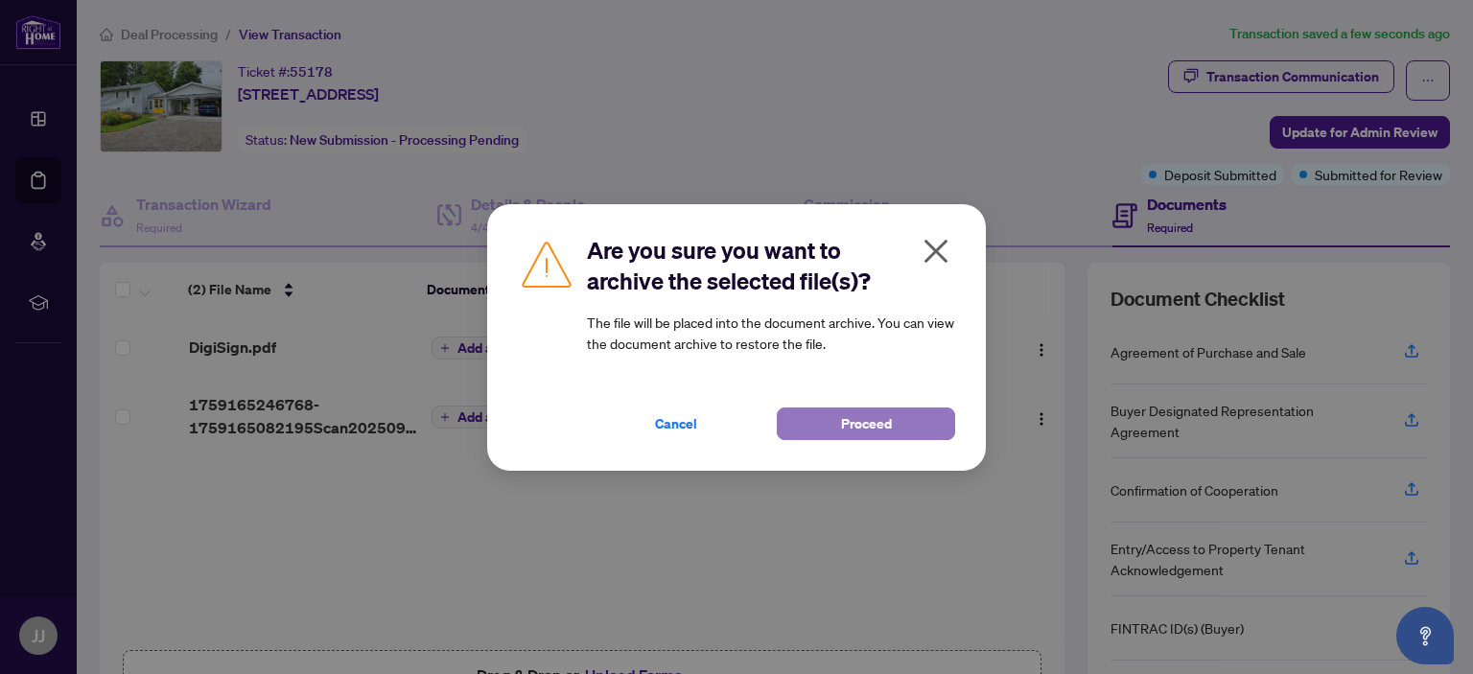
click at [855, 423] on span "Proceed" at bounding box center [866, 424] width 51 height 31
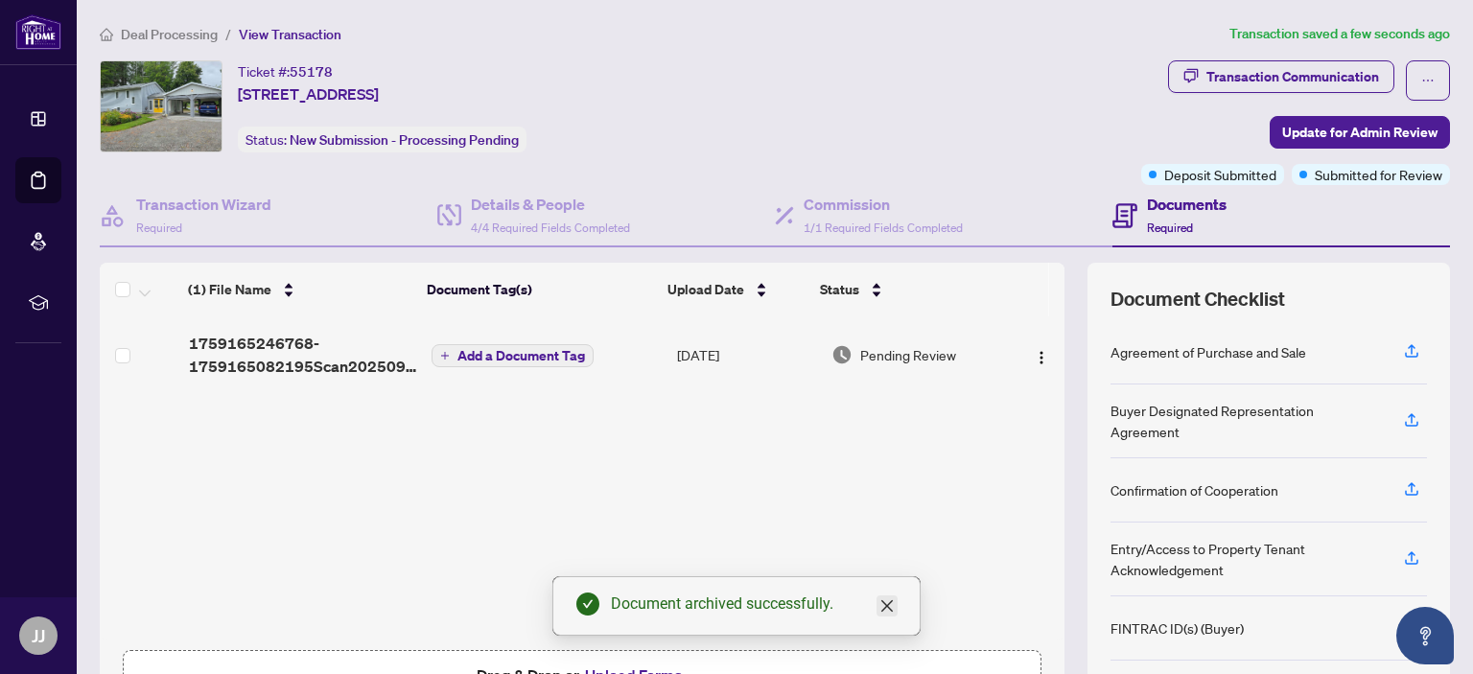
click at [888, 609] on icon "close" at bounding box center [886, 605] width 15 height 15
